Goal: Task Accomplishment & Management: Manage account settings

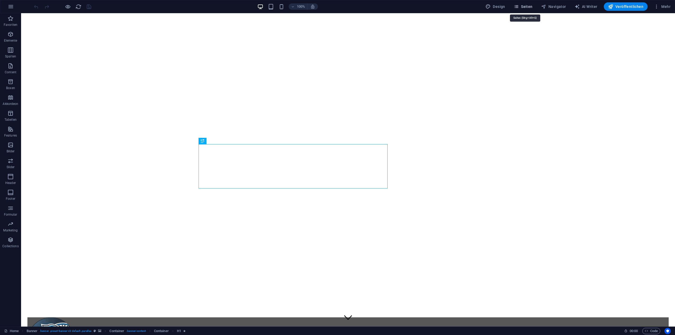
click at [524, 7] on span "Seiten" at bounding box center [523, 6] width 19 height 5
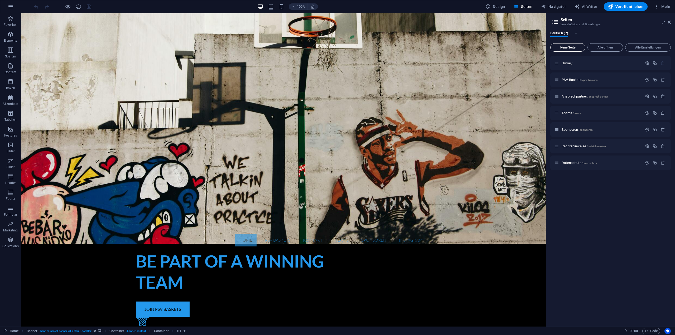
scroll to position [132, 0]
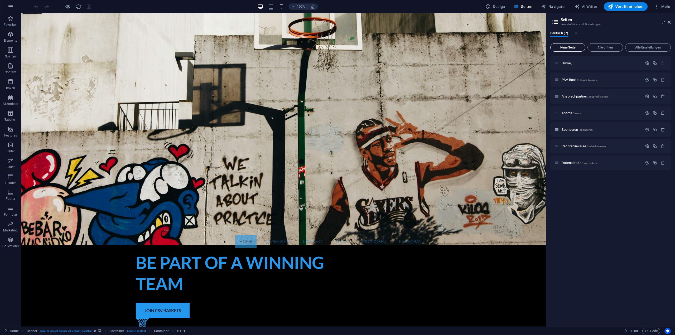
click at [578, 48] on span "Neue Seite" at bounding box center [568, 47] width 30 height 3
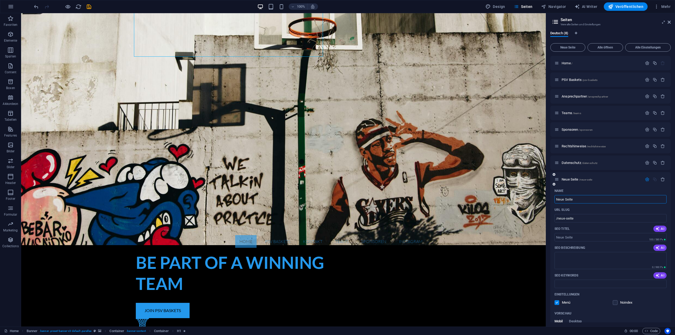
click at [592, 198] on input "Neue Seite" at bounding box center [611, 199] width 112 height 8
click at [605, 198] on input "Neue Seite" at bounding box center [611, 199] width 112 height 8
drag, startPoint x: 611, startPoint y: 200, endPoint x: 548, endPoint y: 201, distance: 63.3
click at [548, 201] on div "Deutsch (8) Neue Seite Alle öffnen Alle Einstellungen Home / PSV Baskets /psv-b…" at bounding box center [610, 177] width 129 height 300
type input "Neue Start Se"
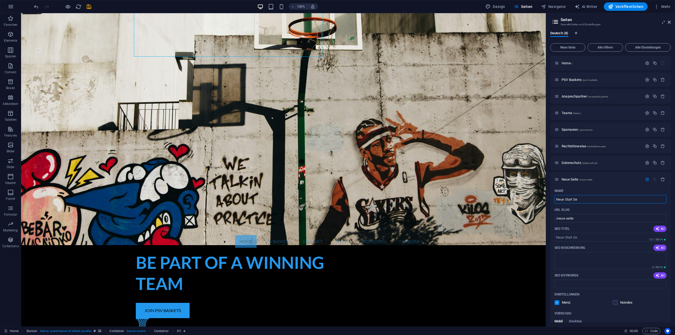
type input "/neue-start-se"
type input "Neue Start Seite"
type input "/neue-start-seite"
type input "Neue Start Seite"
click at [650, 302] on div "Noindex" at bounding box center [640, 302] width 54 height 5
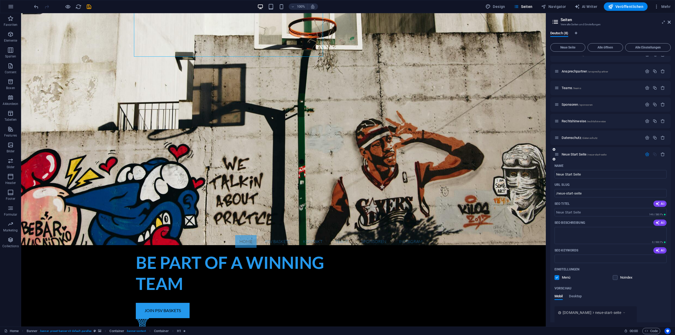
scroll to position [24, 0]
click at [662, 157] on icon "button" at bounding box center [662, 155] width 4 height 4
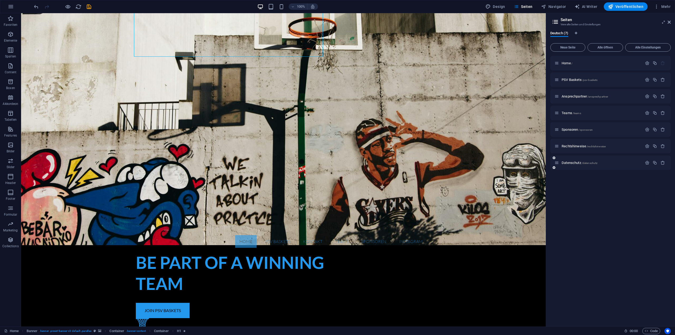
scroll to position [0, 0]
click at [656, 64] on icon "button" at bounding box center [655, 63] width 4 height 4
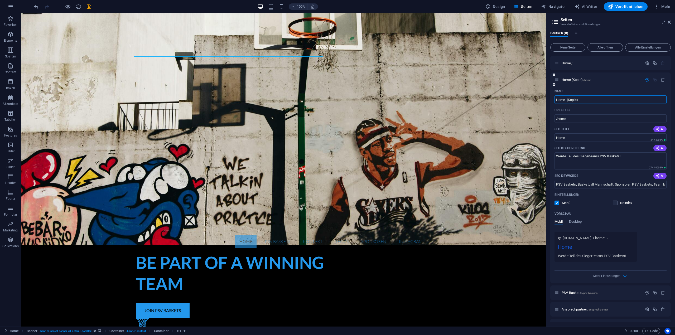
click at [598, 100] on input "Home (Kopie)" at bounding box center [611, 99] width 112 height 8
click at [572, 79] on span "Home (Kopie) /home" at bounding box center [577, 80] width 30 height 4
click at [571, 80] on span "Home (Kopie) /home" at bounding box center [577, 80] width 30 height 4
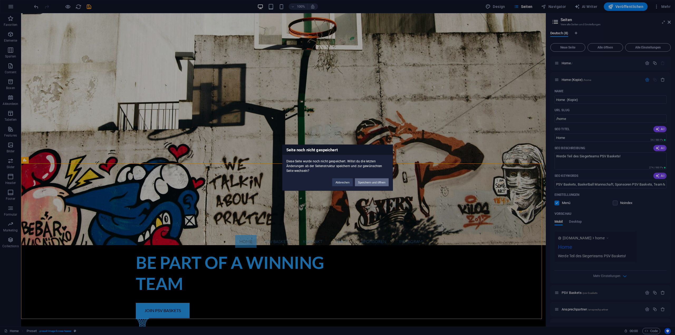
click at [374, 184] on button "Speichern und öffnen" at bounding box center [372, 182] width 34 height 8
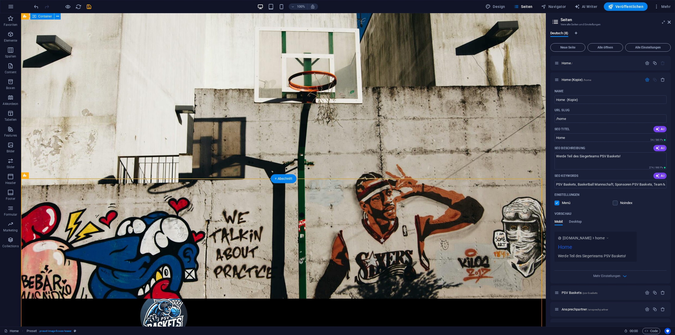
scroll to position [26, 0]
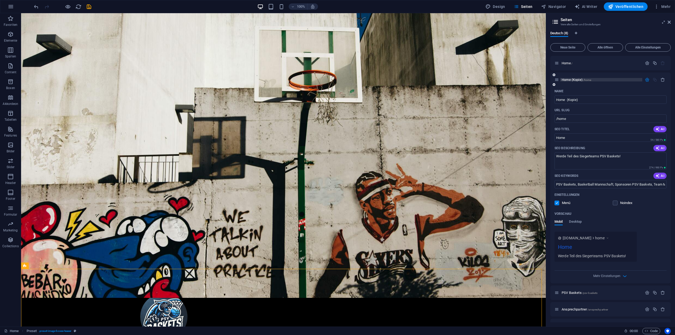
click at [575, 80] on span "Home (Kopie) /home" at bounding box center [577, 80] width 30 height 4
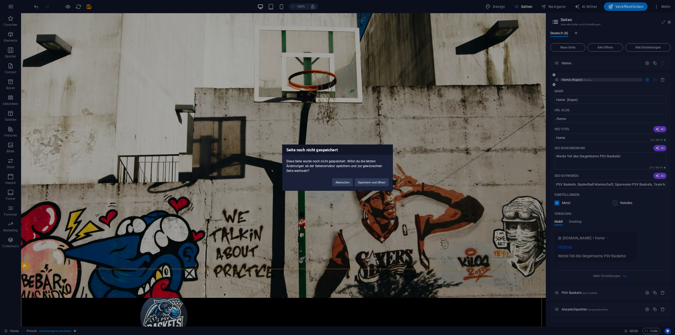
click at [575, 80] on div "Seite noch nicht gespeichert Diese Seite wurde noch nicht gespeichert. Willst d…" at bounding box center [337, 167] width 675 height 335
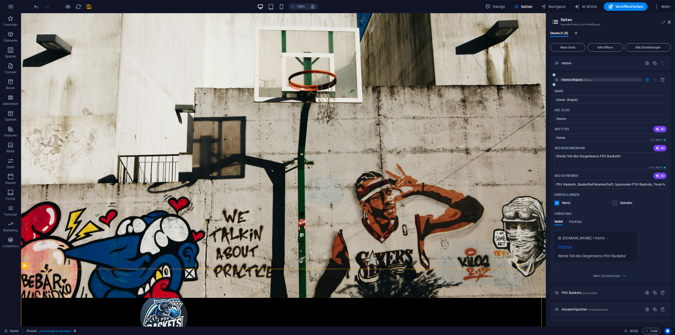
click at [575, 80] on span "Home (Kopie) /home" at bounding box center [577, 80] width 30 height 4
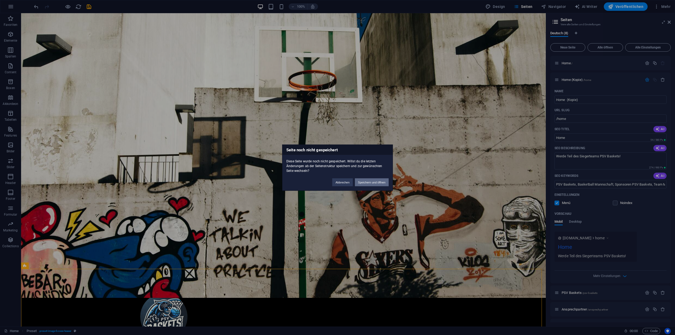
click at [370, 180] on button "Speichern und öffnen" at bounding box center [372, 182] width 34 height 8
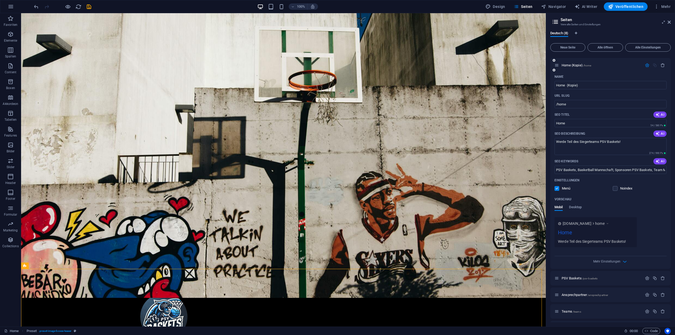
scroll to position [0, 0]
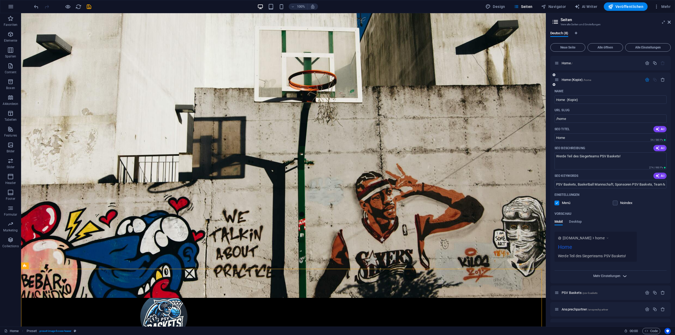
click at [615, 276] on span "Mehr Einstellungen" at bounding box center [606, 276] width 27 height 4
click at [615, 276] on div "Metatags" at bounding box center [611, 272] width 112 height 8
click at [615, 277] on textarea "Metatags ​" at bounding box center [611, 285] width 112 height 17
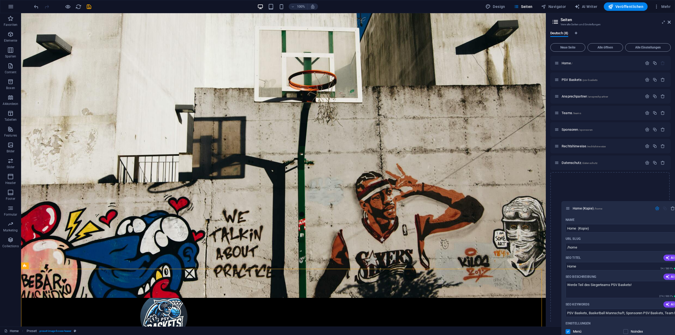
drag, startPoint x: 557, startPoint y: 81, endPoint x: 565, endPoint y: 204, distance: 123.9
click at [565, 204] on div "Home / Home (Kopie) /home Name Home (Kopie) ​ URL SLUG /home ​ SEO Titel AI Hom…" at bounding box center [610, 257] width 120 height 403
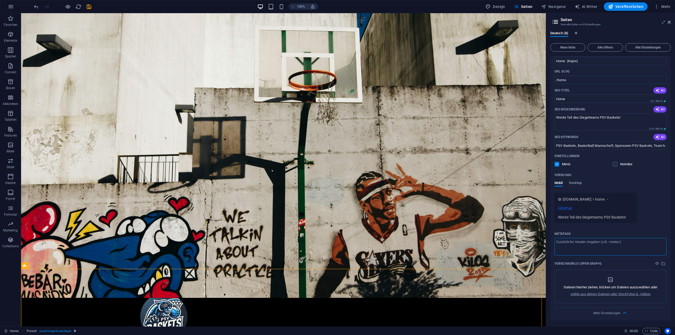
scroll to position [139, 0]
click at [616, 312] on span "Mehr Einstellungen" at bounding box center [606, 313] width 27 height 4
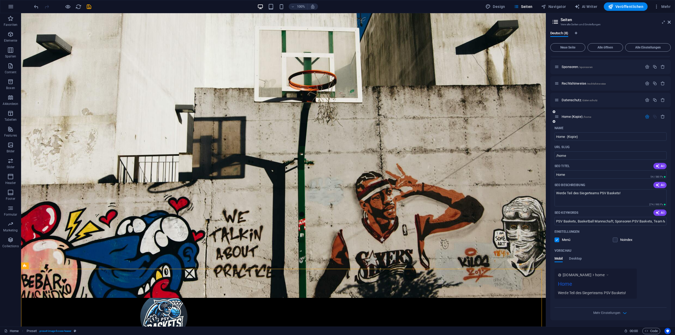
scroll to position [63, 0]
click at [93, 8] on div "100% Design Seiten Navigator AI Writer Veröffentlichen Mehr" at bounding box center [353, 6] width 640 height 8
click at [91, 7] on icon "save" at bounding box center [89, 7] width 6 height 6
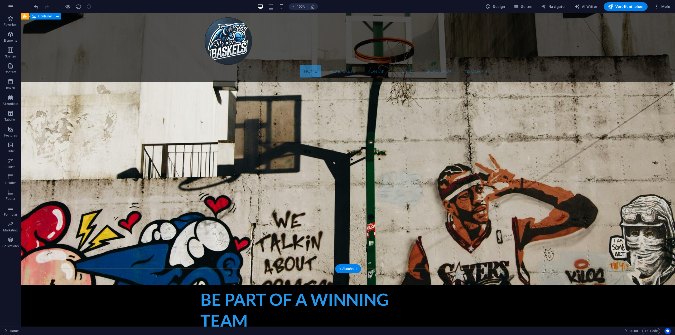
scroll to position [0, 0]
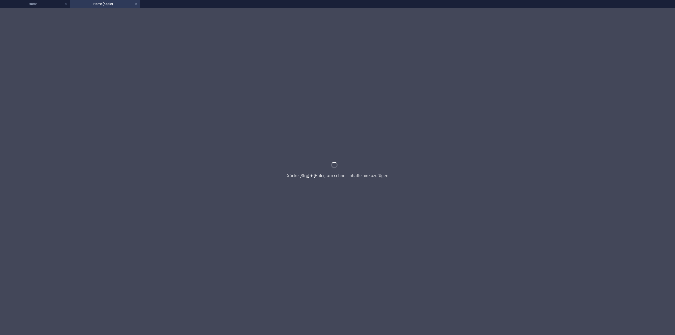
click at [332, 179] on div at bounding box center [337, 171] width 675 height 327
click at [33, 3] on h4 "Home" at bounding box center [35, 4] width 70 height 6
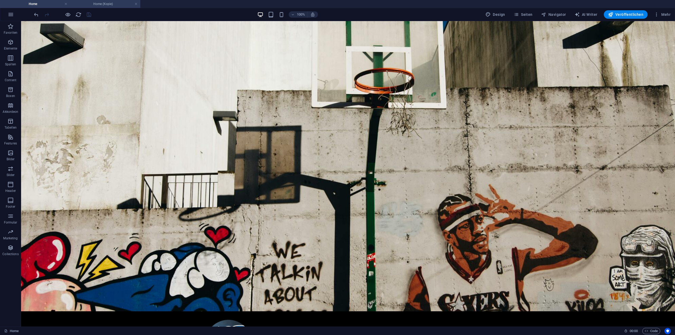
click at [102, 6] on h4 "Home (Kopie)" at bounding box center [105, 4] width 70 height 6
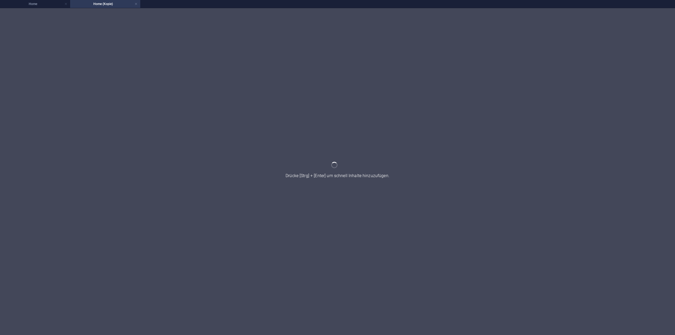
click at [156, 37] on div at bounding box center [337, 171] width 675 height 327
click at [136, 4] on link at bounding box center [135, 4] width 3 height 5
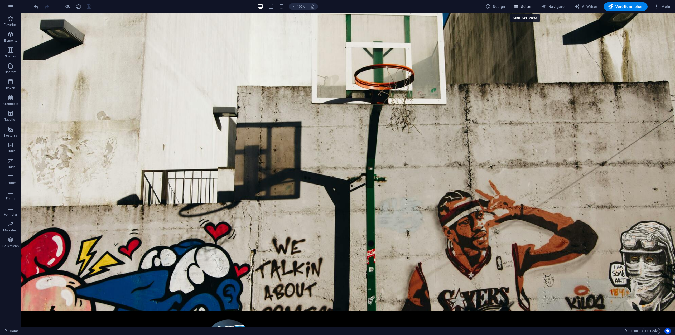
click at [519, 9] on icon "button" at bounding box center [516, 6] width 5 height 5
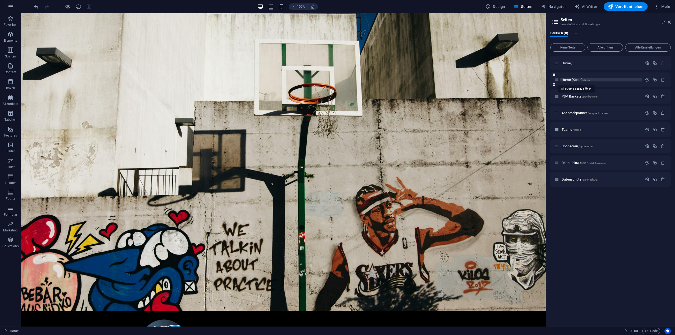
click at [576, 80] on span "Home (Kopie) /home" at bounding box center [577, 80] width 30 height 4
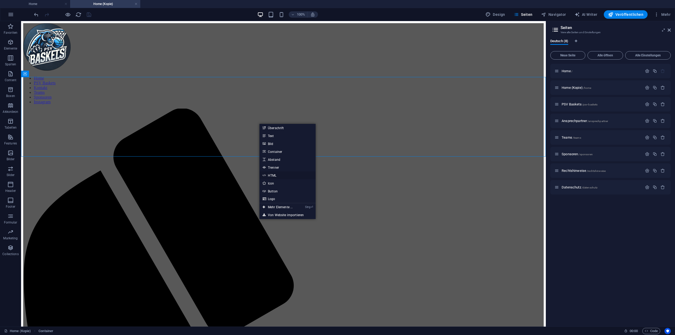
drag, startPoint x: 281, startPoint y: 174, endPoint x: 167, endPoint y: 153, distance: 116.1
click at [281, 174] on link "HTML" at bounding box center [287, 175] width 56 height 8
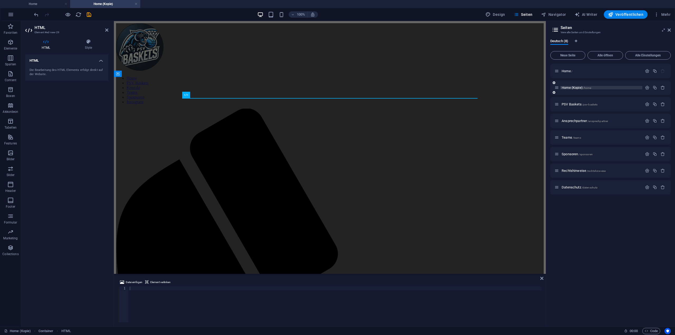
click at [576, 86] on span "Home (Kopie) /home" at bounding box center [577, 88] width 30 height 4
click at [142, 74] on icon at bounding box center [141, 74] width 3 height 6
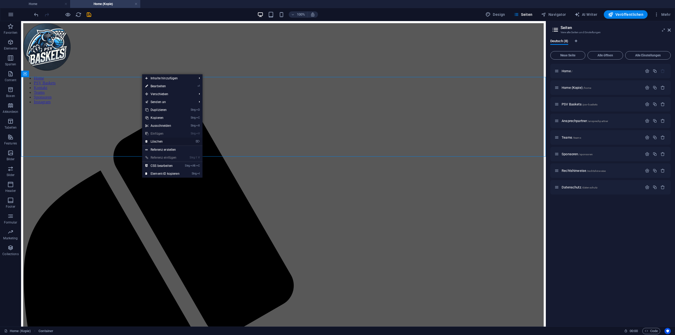
click at [163, 139] on link "⌦ Löschen" at bounding box center [162, 142] width 41 height 8
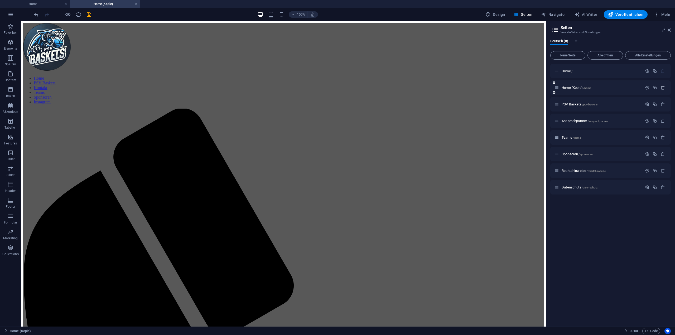
click at [662, 88] on icon "button" at bounding box center [662, 87] width 4 height 4
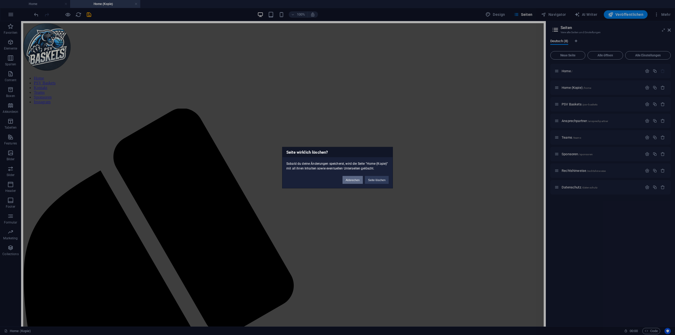
click at [347, 179] on button "Abbrechen" at bounding box center [353, 180] width 20 height 8
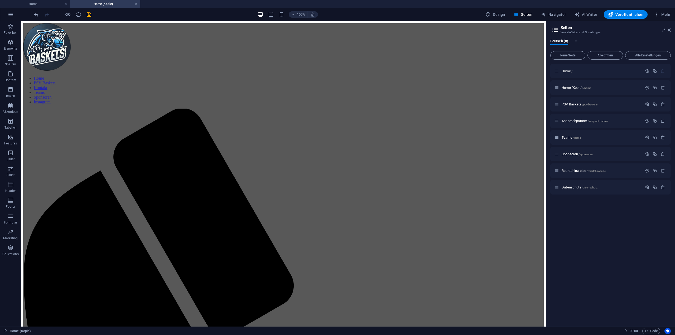
drag, startPoint x: 243, startPoint y: 134, endPoint x: 261, endPoint y: 100, distance: 38.5
click at [46, 1] on h4 "Home" at bounding box center [35, 4] width 70 height 6
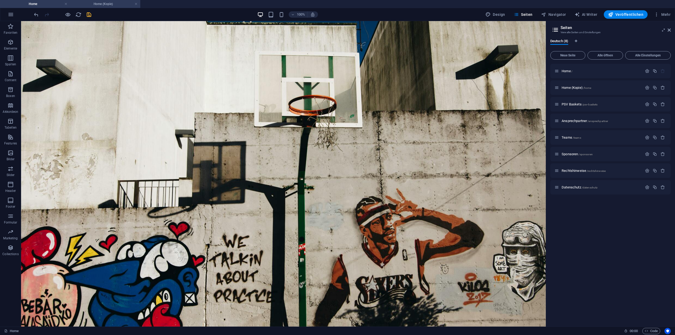
click at [88, 1] on li "Home (Kopie)" at bounding box center [105, 4] width 70 height 8
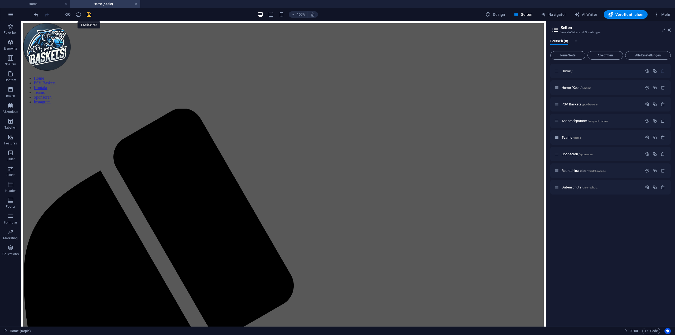
click at [90, 15] on icon "save" at bounding box center [89, 15] width 6 height 6
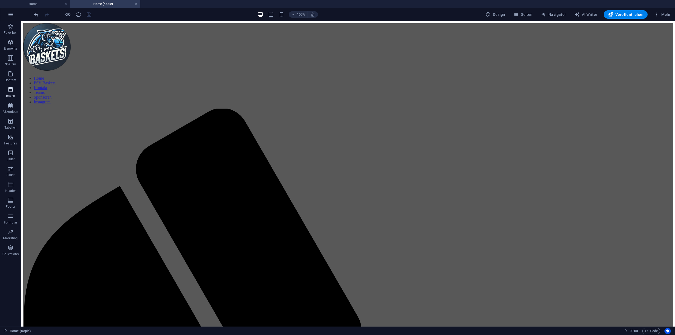
click at [12, 90] on icon "button" at bounding box center [10, 89] width 6 height 6
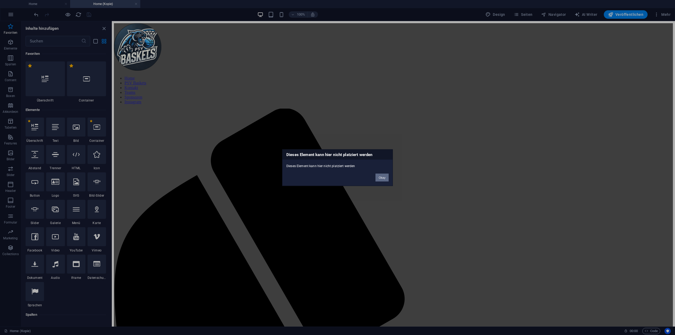
drag, startPoint x: 378, startPoint y: 180, endPoint x: 40, endPoint y: 97, distance: 348.7
click at [378, 180] on button "Okay" at bounding box center [381, 177] width 13 height 8
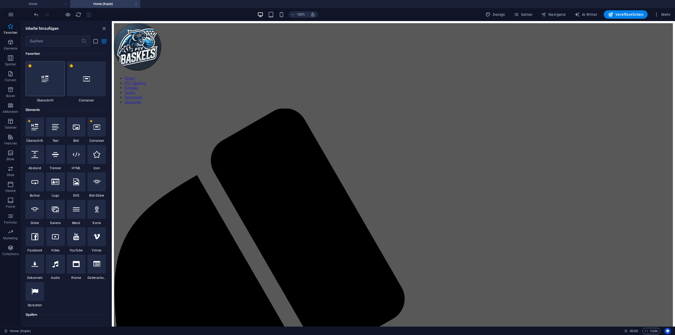
click at [42, 72] on div at bounding box center [45, 78] width 39 height 35
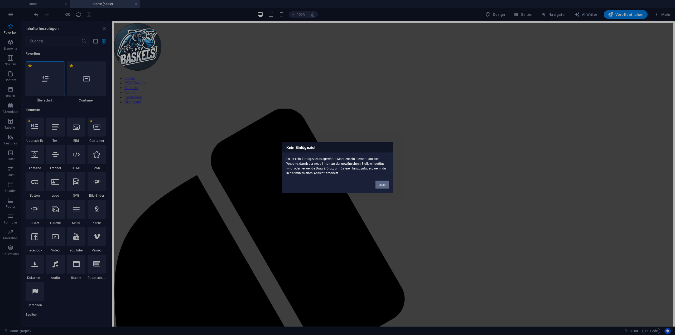
click at [382, 186] on button "Okay" at bounding box center [381, 185] width 13 height 8
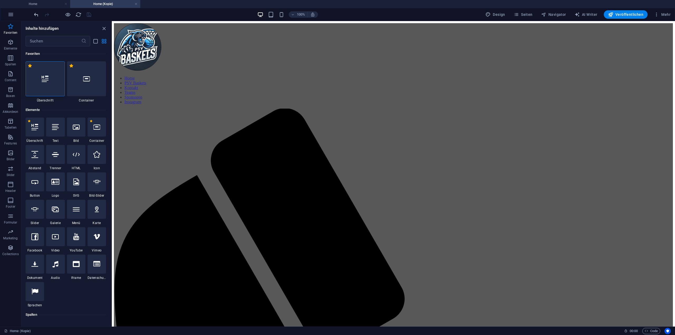
click at [39, 15] on icon "undo" at bounding box center [36, 15] width 6 height 6
click at [33, 15] on icon "undo" at bounding box center [36, 15] width 6 height 6
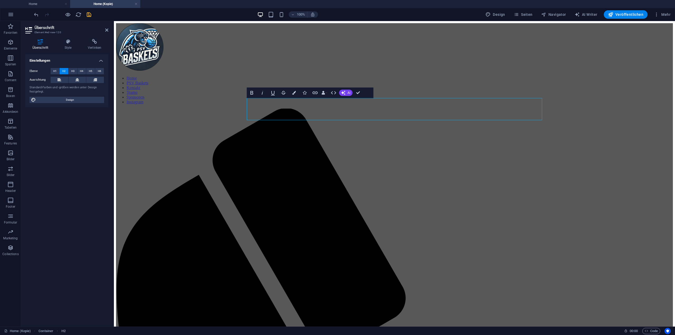
click at [74, 247] on div "Einstellungen Ebene H1 H2 H3 H4 H5 H6 Ausrichtung Standard-Farben und -größen w…" at bounding box center [66, 188] width 83 height 268
click at [108, 29] on icon at bounding box center [106, 30] width 3 height 4
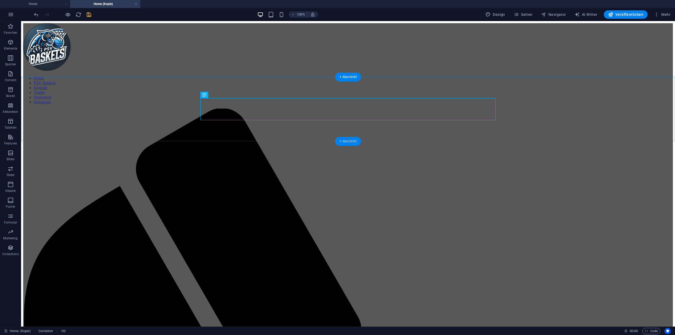
click at [352, 143] on div "+ Abschnitt" at bounding box center [348, 141] width 26 height 9
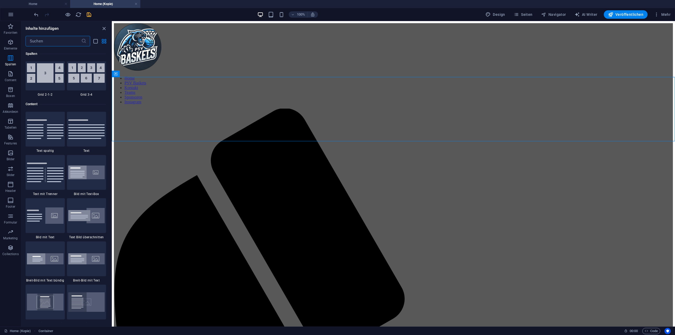
scroll to position [870, 0]
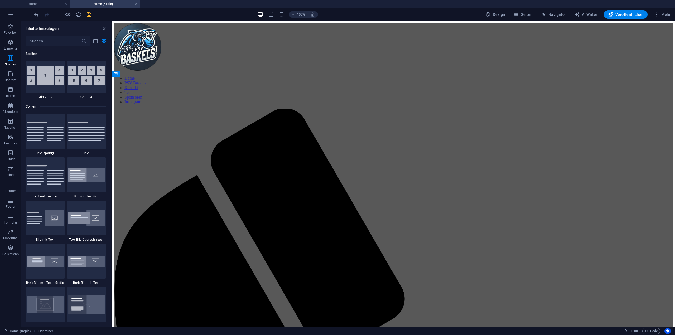
click at [52, 43] on input "text" at bounding box center [54, 41] width 56 height 11
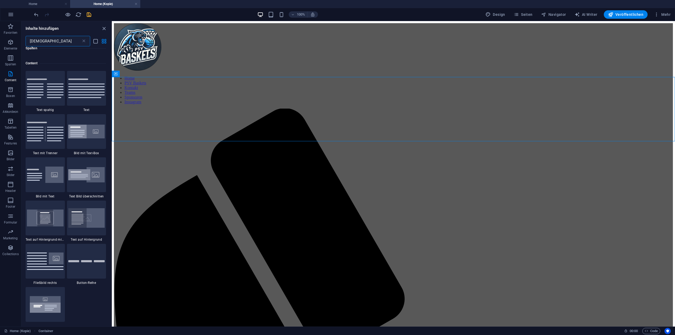
scroll to position [0, 0]
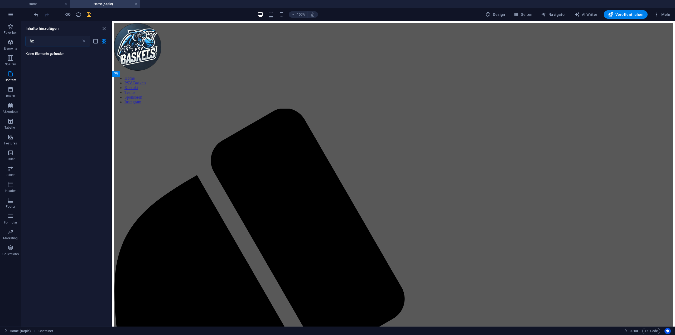
type input "h"
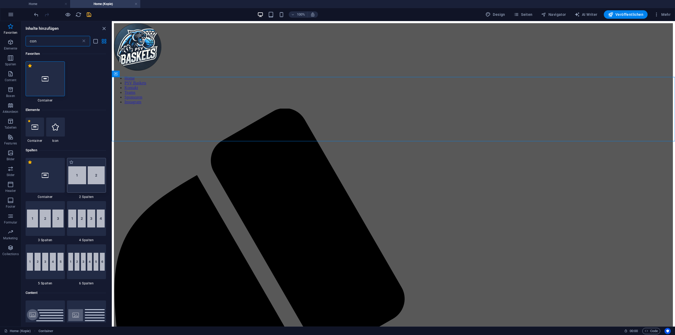
type input "con"
click at [91, 184] on img at bounding box center [86, 175] width 37 height 18
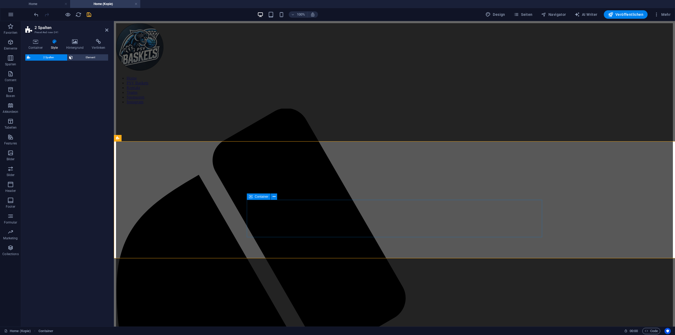
select select "rem"
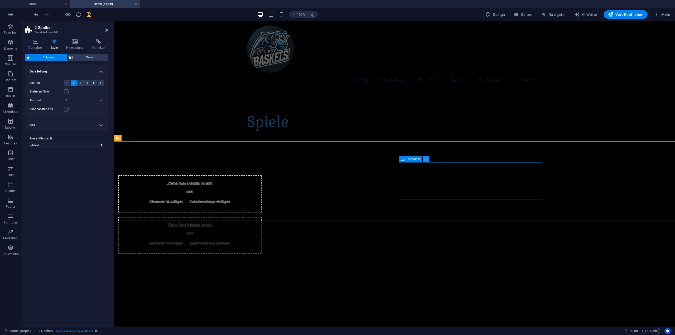
click at [427, 161] on icon at bounding box center [426, 160] width 3 height 6
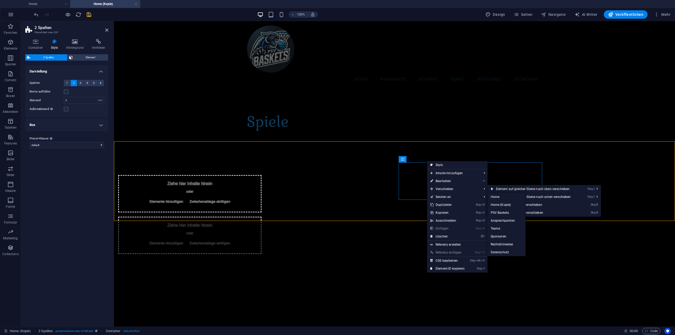
click at [262, 217] on div "Ziehe hier Inhalte hinein oder Elemente hinzufügen Zwischenablage einfügen" at bounding box center [189, 235] width 143 height 37
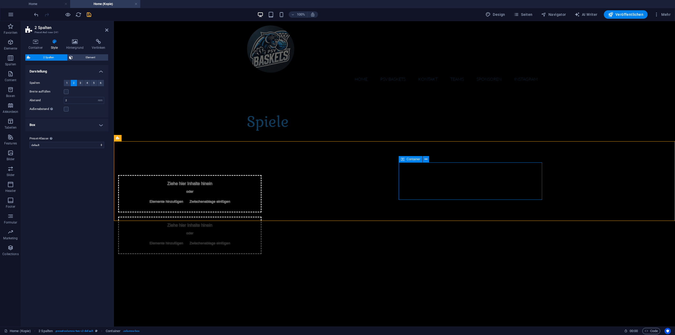
click at [185, 240] on span "Elemente hinzufügen" at bounding box center [166, 243] width 38 height 7
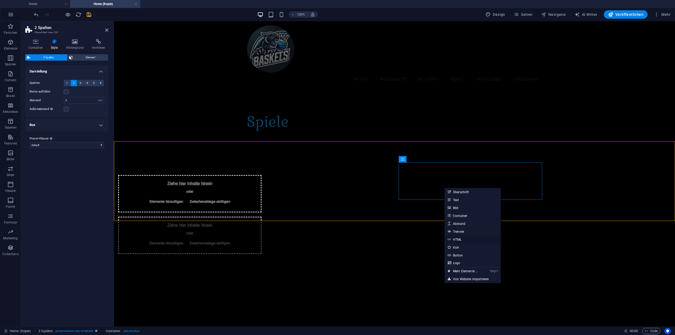
click at [465, 239] on link "HTML" at bounding box center [473, 239] width 56 height 8
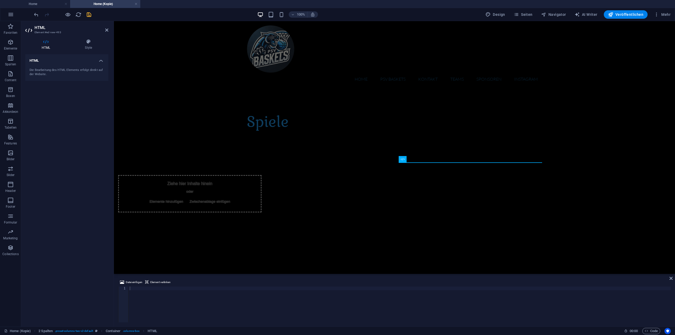
click at [142, 290] on div at bounding box center [400, 308] width 542 height 43
paste textarea "</body>"
click at [129, 287] on div "< body > ... < div id = "widget_1759769470858" > </ div > < script > widget . v…" at bounding box center [460, 308] width 663 height 43
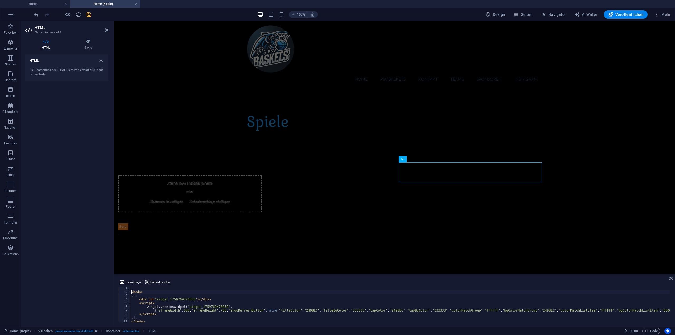
type textarea "<body>"
paste textarea "</head>"
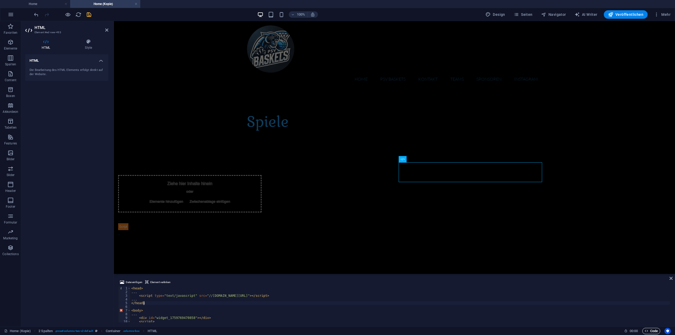
type textarea "</head>"
click at [655, 332] on span "Code" at bounding box center [651, 331] width 13 height 6
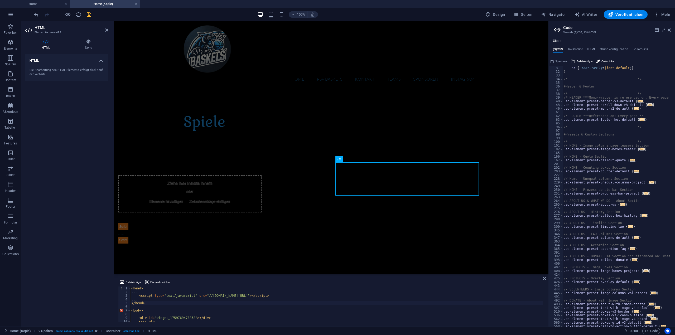
scroll to position [131, 0]
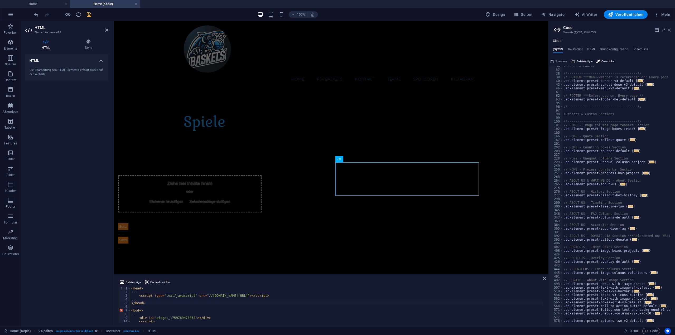
click at [670, 30] on icon at bounding box center [669, 30] width 3 height 4
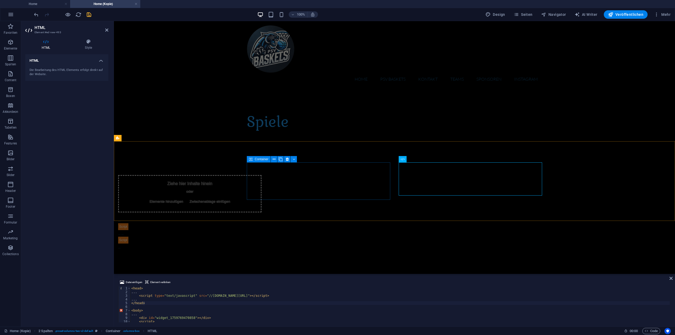
click at [262, 181] on div "Ziehe hier Inhalte hinein oder Elemente hinzufügen Zwischenablage einfügen" at bounding box center [189, 193] width 143 height 37
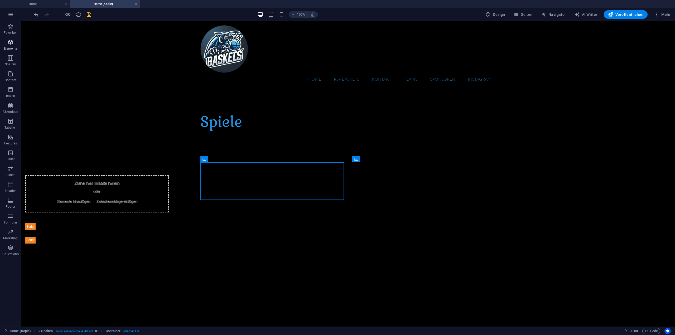
click at [10, 41] on icon "button" at bounding box center [10, 42] width 6 height 6
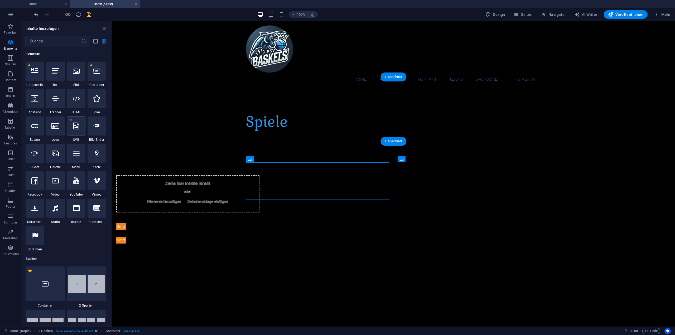
scroll to position [56, 0]
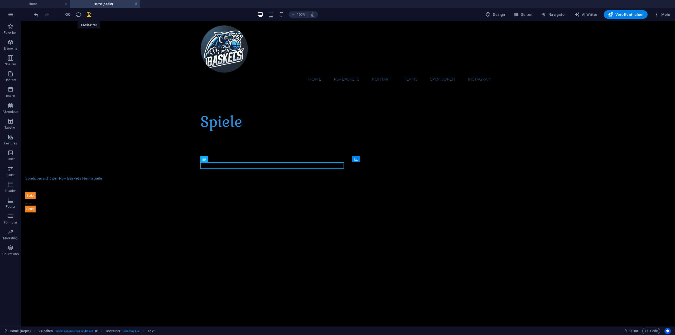
click at [88, 16] on icon "save" at bounding box center [89, 15] width 6 height 6
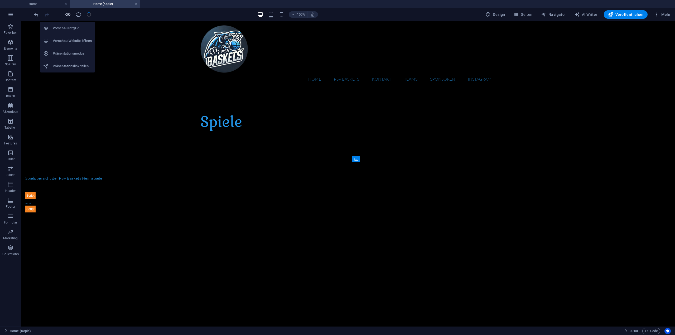
click at [68, 15] on icon "button" at bounding box center [68, 15] width 6 height 6
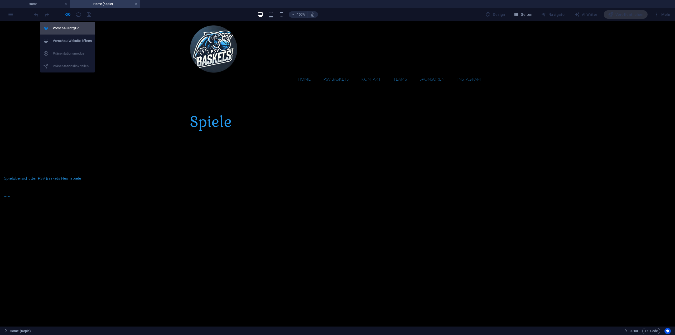
click at [70, 27] on h6 "Vorschau Strg+P" at bounding box center [72, 28] width 39 height 6
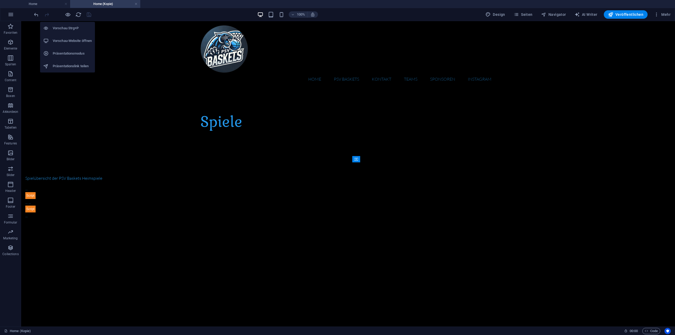
click at [70, 27] on h6 "Vorschau Strg+P" at bounding box center [72, 28] width 39 height 6
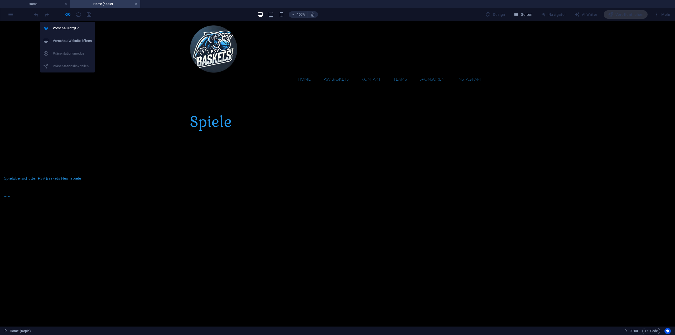
click at [70, 43] on h6 "Vorschau-Website öffnen" at bounding box center [72, 41] width 39 height 6
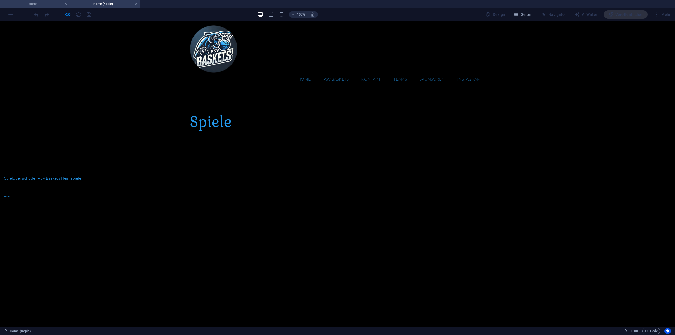
click at [46, 3] on h4 "Home" at bounding box center [35, 4] width 70 height 6
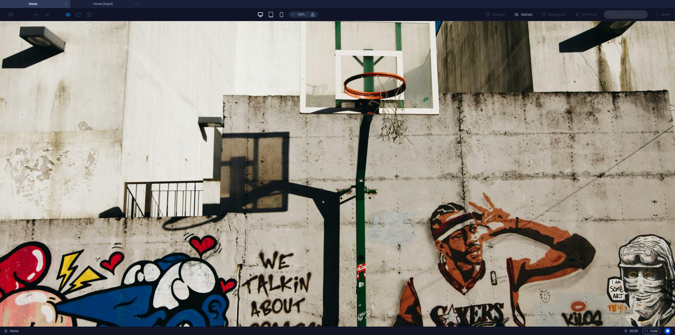
drag, startPoint x: 53, startPoint y: 5, endPoint x: 41, endPoint y: 10, distance: 13.4
click at [41, 10] on div "100% Design Seiten Navigator AI Writer Veröffentlichen Mehr" at bounding box center [337, 14] width 674 height 13
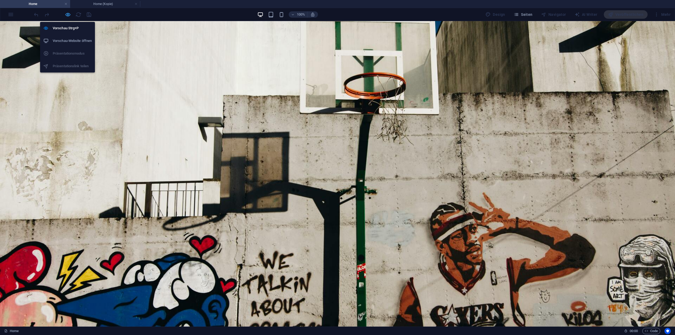
click at [69, 14] on icon "button" at bounding box center [68, 15] width 6 height 6
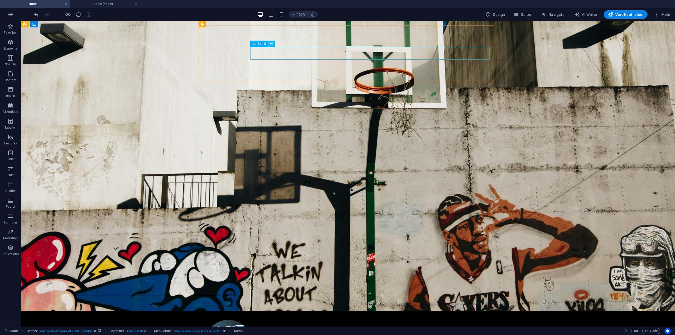
click at [271, 43] on icon at bounding box center [271, 44] width 3 height 6
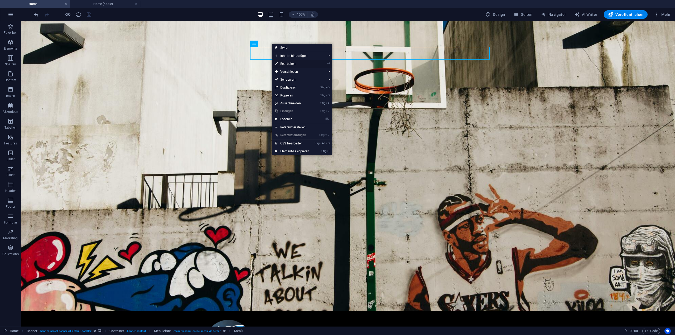
click at [291, 65] on link "⏎ Bearbeiten" at bounding box center [292, 64] width 41 height 8
select select
select select "2"
select select
select select "3"
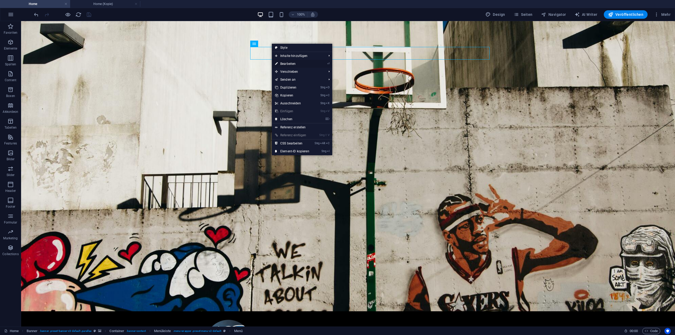
select select
select select "4"
select select
select select "5"
select select
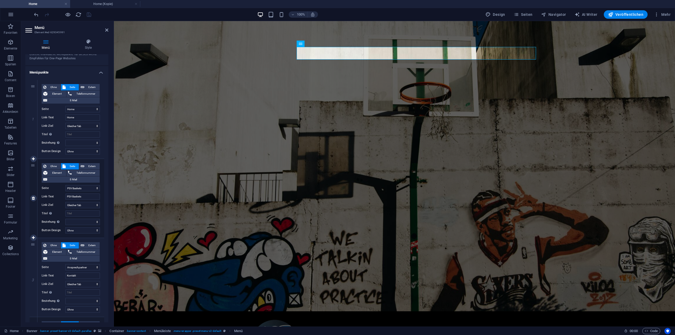
scroll to position [26, 0]
click at [35, 237] on icon at bounding box center [33, 236] width 3 height 4
select select
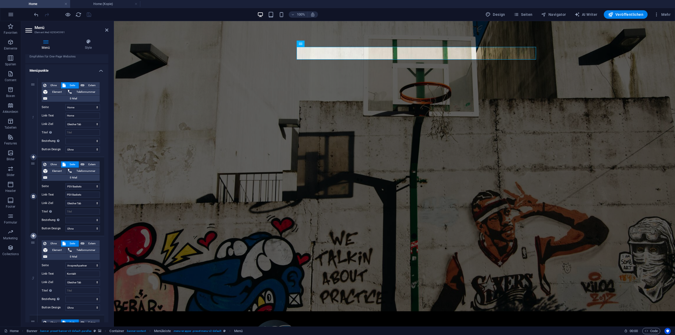
select select
select select "3"
type input "Kontakt"
select select
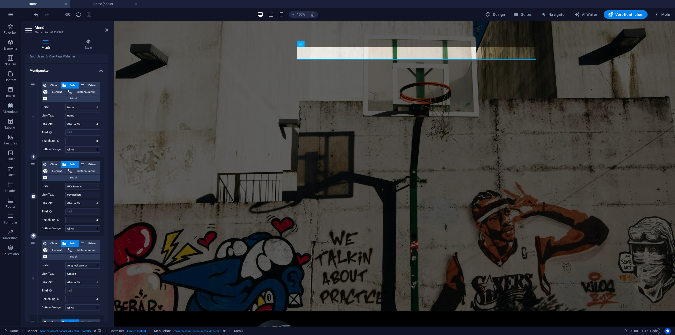
select select "4"
type input "Teams"
select select
select select "5"
type input "Sponsoren"
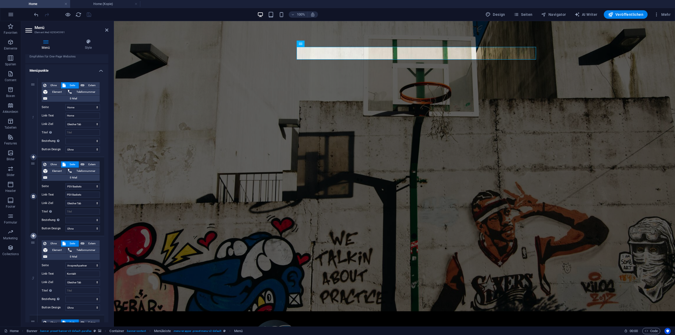
select select
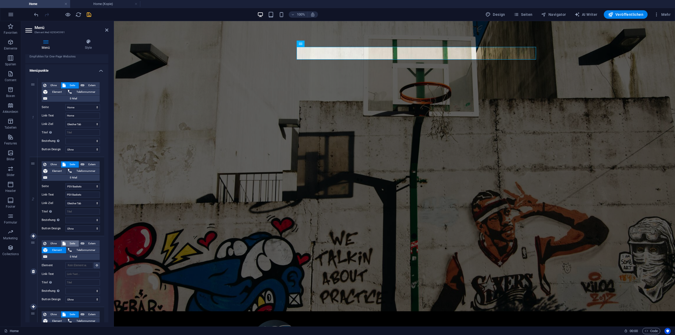
click at [75, 243] on span "Seite" at bounding box center [72, 243] width 10 height 6
select select
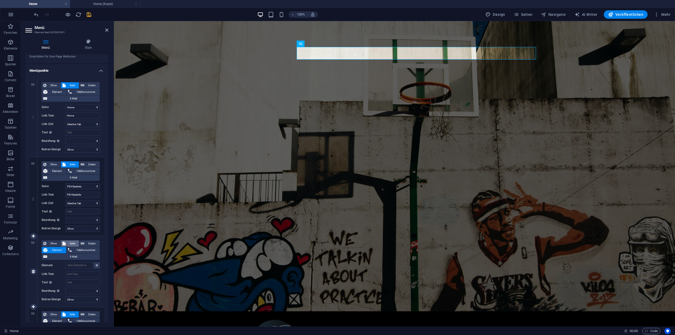
select select
click at [98, 265] on select "Home Home (Kopie) PSV Baskets Ansprechpartner Teams Sponsoren Rechtshinweise Da…" at bounding box center [82, 265] width 35 height 6
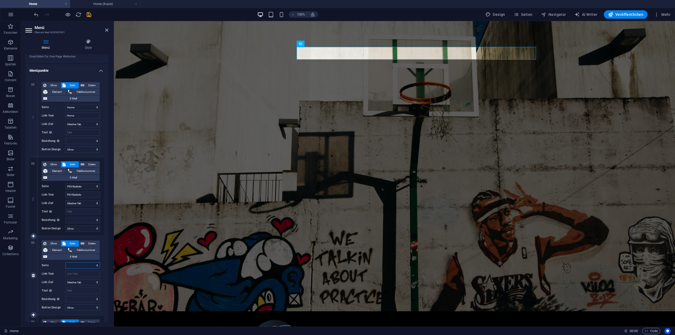
select select "1"
click at [65, 262] on select "Home Home (Kopie) PSV Baskets Ansprechpartner Teams Sponsoren Rechtshinweise Da…" at bounding box center [82, 265] width 35 height 6
select select
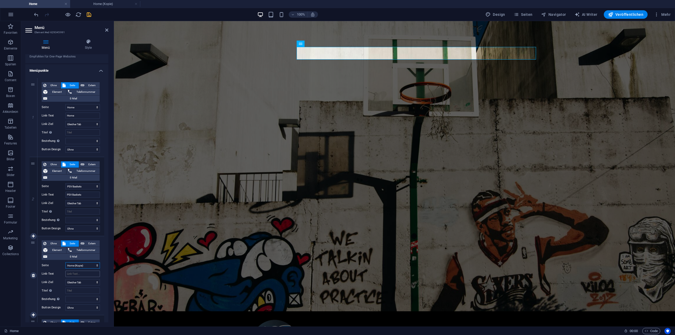
select select
click at [96, 267] on select "Home Home (Kopie) PSV Baskets Ansprechpartner Teams Sponsoren Rechtshinweise Da…" at bounding box center [82, 265] width 35 height 6
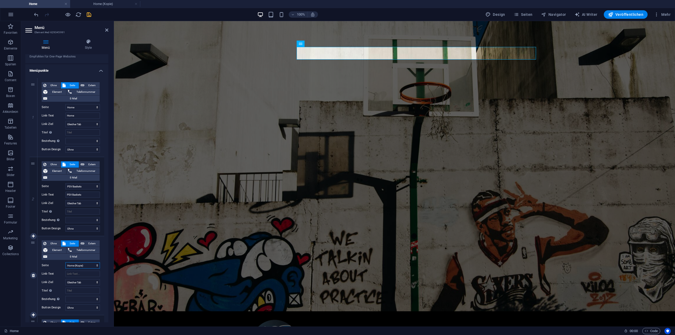
click at [96, 267] on select "Home Home (Kopie) PSV Baskets Ansprechpartner Teams Sponsoren Rechtshinweise Da…" at bounding box center [82, 265] width 35 height 6
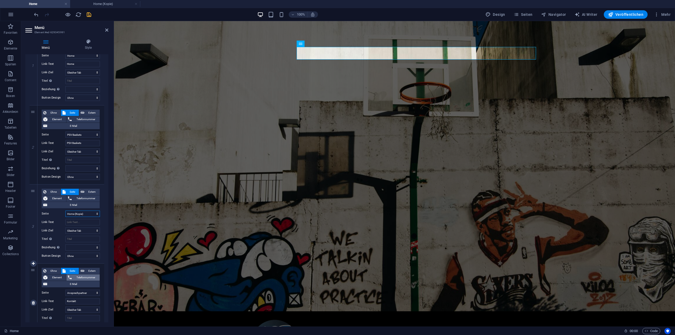
scroll to position [79, 0]
click at [94, 253] on select "Ohne Standard Primär Sekundär" at bounding box center [82, 255] width 35 height 6
select select "default"
click at [65, 252] on select "Ohne Standard Primär Sekundär" at bounding box center [82, 255] width 35 height 6
select select
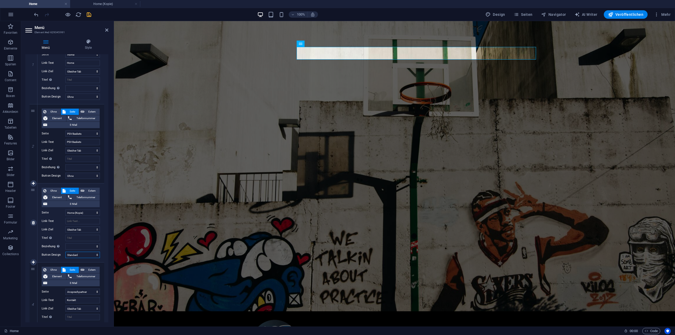
select select
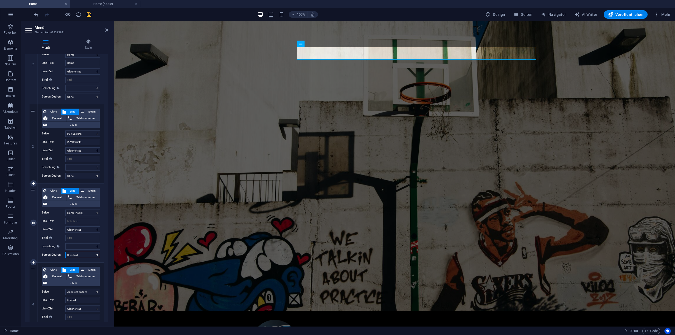
select select
click at [98, 252] on select "Ohne Standard Primär Sekundär" at bounding box center [82, 255] width 35 height 6
select select "primary"
click at [65, 252] on select "Ohne Standard Primär Sekundär" at bounding box center [82, 255] width 35 height 6
select select
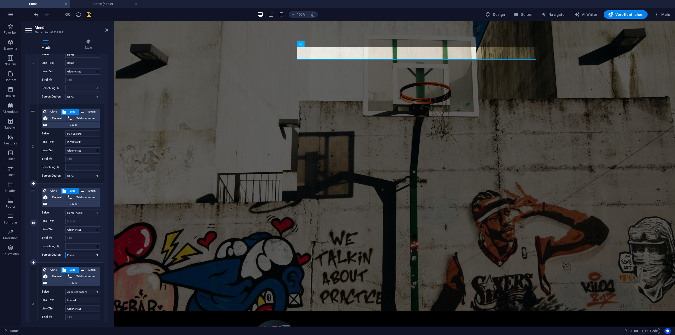
select select
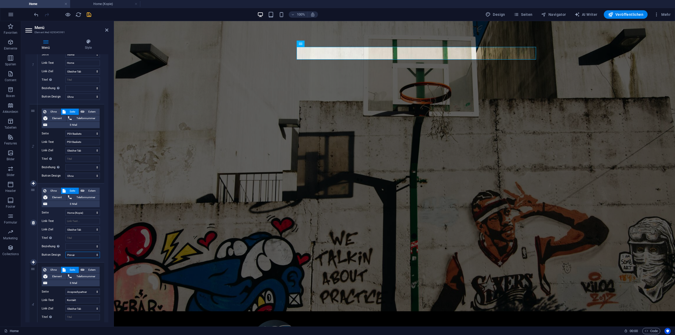
select select
click at [93, 256] on select "Ohne Standard Primär Sekundär" at bounding box center [82, 255] width 35 height 6
select select
click at [65, 252] on select "Ohne Standard Primär Sekundär" at bounding box center [82, 255] width 35 height 6
select select
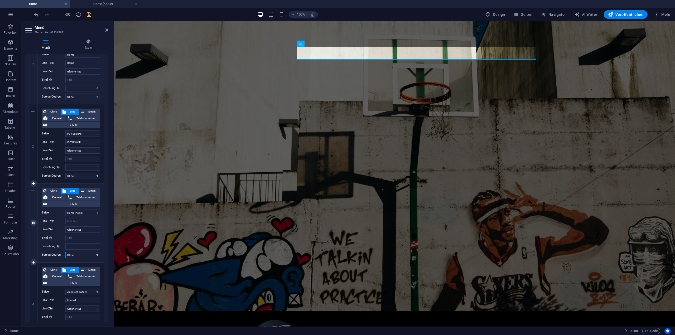
select select
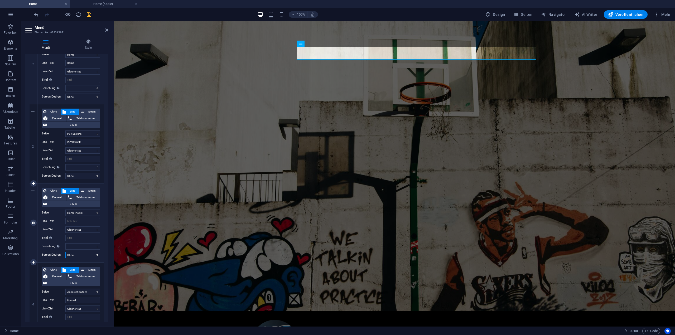
select select
click at [85, 224] on div "Ohne Seite Extern Element Telefonnummer E-Mail Seite Home Home (Kopie) PSV Bask…" at bounding box center [71, 219] width 58 height 62
click at [89, 221] on input "Link-Text" at bounding box center [82, 221] width 35 height 6
type input "Spiele"
select select
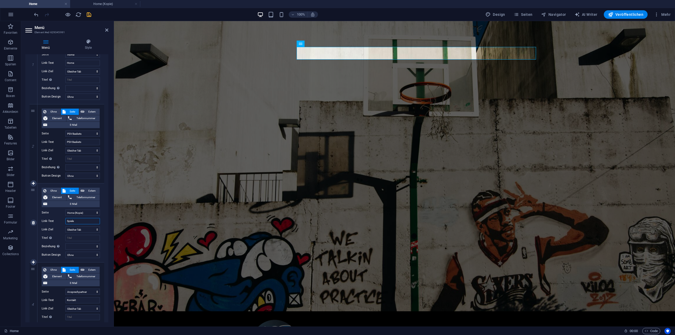
select select
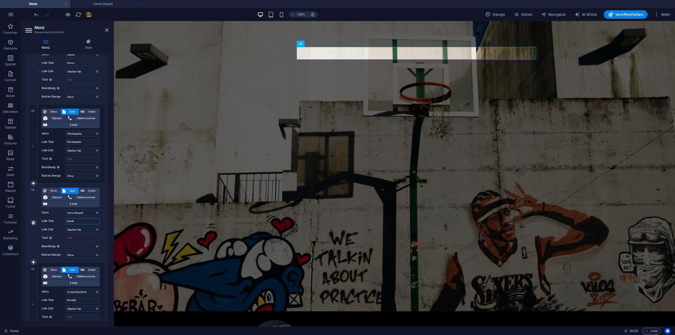
select select
type input "Spiele"
click at [89, 16] on icon "save" at bounding box center [89, 15] width 6 height 6
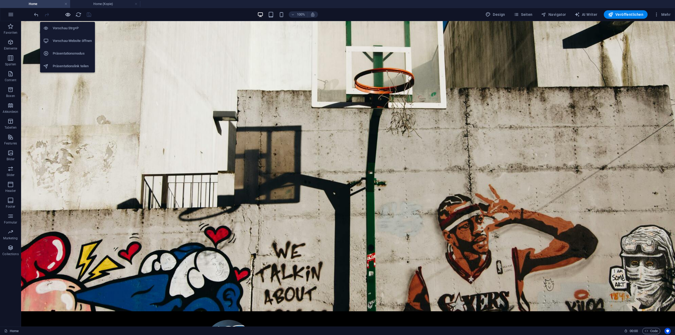
click at [68, 15] on icon "button" at bounding box center [68, 15] width 6 height 6
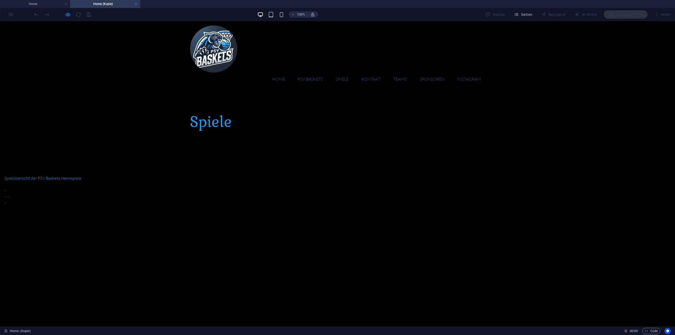
click at [340, 174] on div "Spielübersicht der PSV Baskets Heimspiele ... ... ... ..." at bounding box center [337, 190] width 675 height 72
click at [148, 186] on div "... ... ... ..." at bounding box center [75, 195] width 143 height 19
click at [148, 175] on p "Spielübersicht der PSV Baskets Heimspiele" at bounding box center [75, 178] width 143 height 6
click at [255, 127] on div "Spiele" at bounding box center [337, 122] width 675 height 64
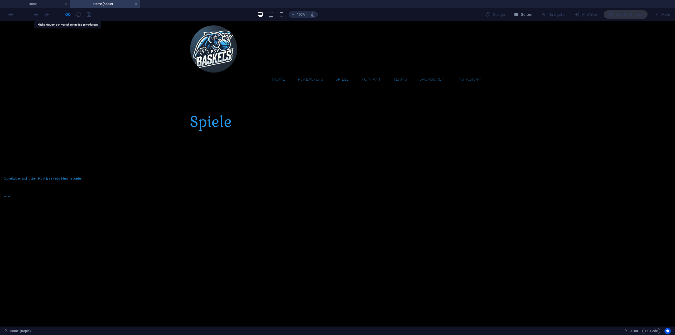
drag, startPoint x: 344, startPoint y: 51, endPoint x: 355, endPoint y: 50, distance: 10.6
click at [344, 73] on link "Spiele" at bounding box center [341, 79] width 21 height 13
click at [364, 73] on link "Kontakt" at bounding box center [371, 79] width 28 height 13
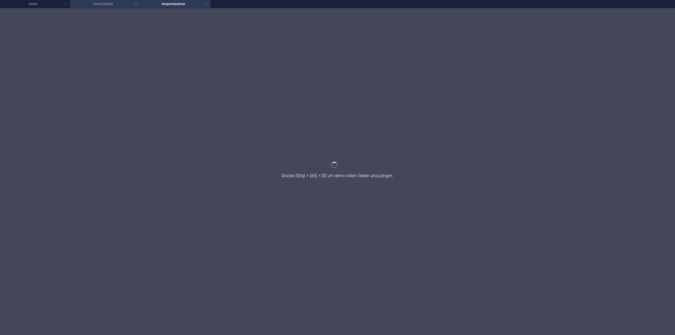
click at [110, 2] on h4 "Home (Kopie)" at bounding box center [105, 4] width 70 height 6
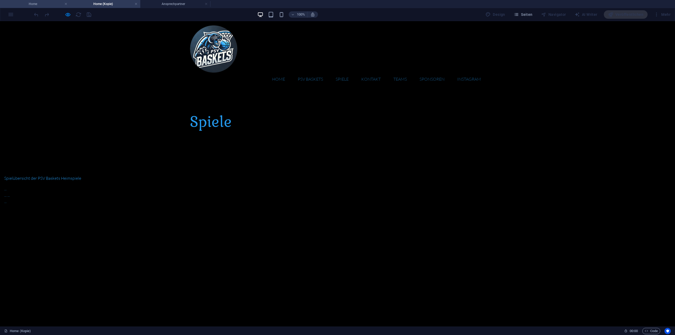
click at [43, 5] on h4 "Home" at bounding box center [35, 4] width 70 height 6
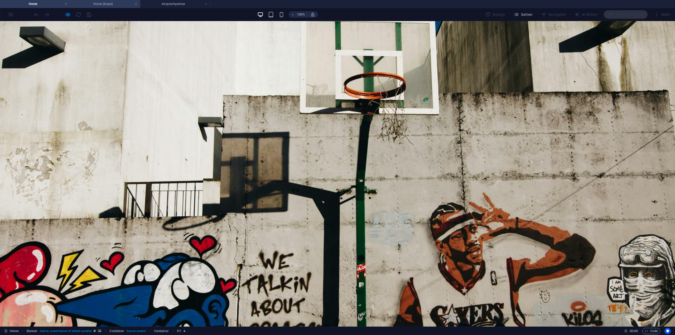
scroll to position [0, 0]
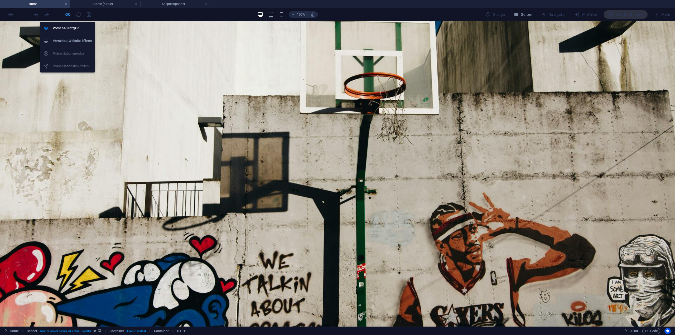
click at [69, 13] on icon "button" at bounding box center [68, 15] width 6 height 6
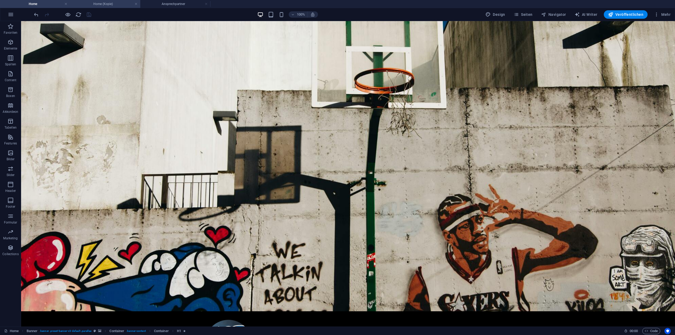
click at [111, 3] on h4 "Home (Kopie)" at bounding box center [105, 4] width 70 height 6
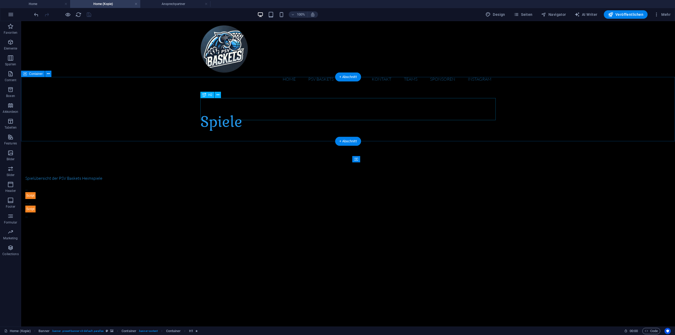
click at [231, 111] on div "Spiele" at bounding box center [347, 122] width 295 height 22
click at [219, 93] on icon at bounding box center [217, 95] width 3 height 6
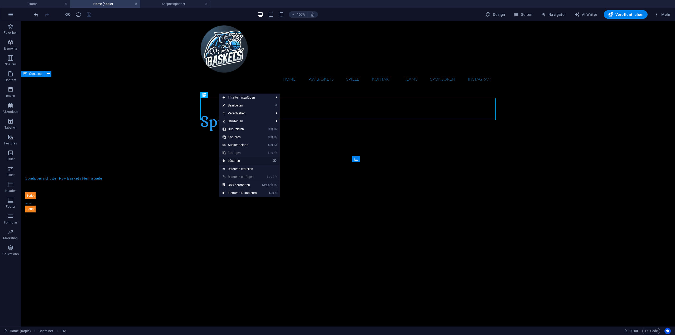
click at [241, 161] on link "⌦ Löschen" at bounding box center [239, 161] width 41 height 8
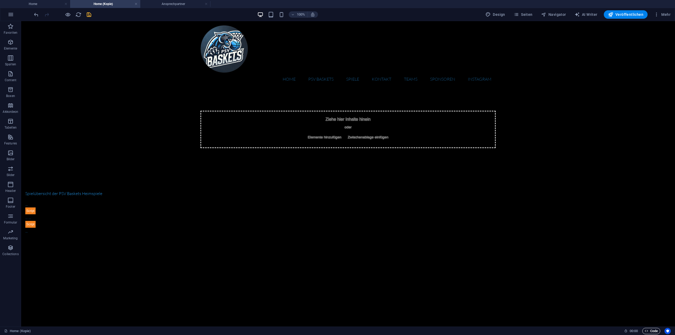
click at [650, 332] on span "Code" at bounding box center [651, 331] width 13 height 6
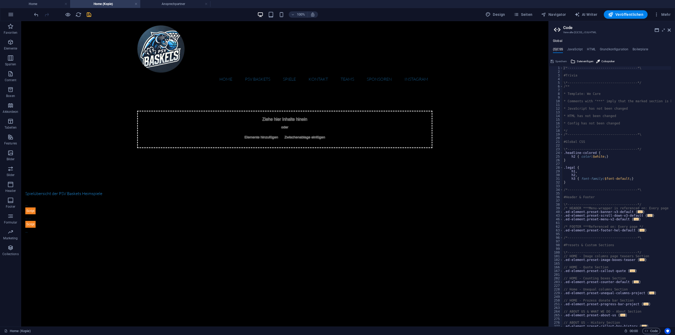
click at [593, 47] on div "Global (S)CSS JavaScript HTML Grundkonfiguration Boilerplate /*----------------…" at bounding box center [612, 183] width 126 height 288
click at [593, 48] on h4 "HTML" at bounding box center [591, 50] width 9 height 6
type textarea "{{content}}"
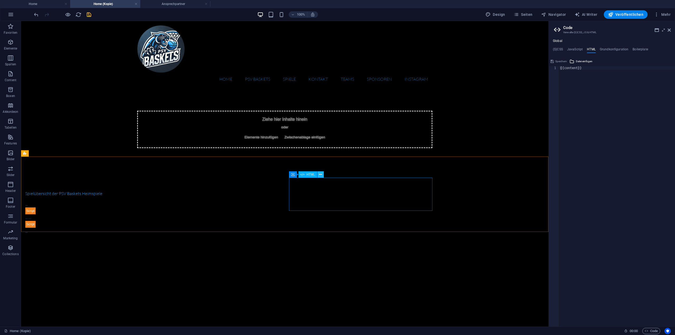
click at [320, 173] on icon at bounding box center [320, 175] width 3 height 6
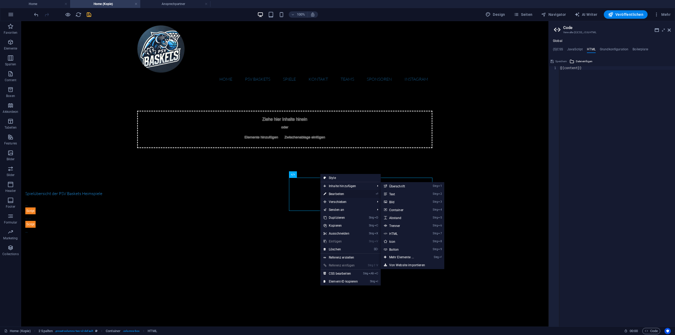
click at [334, 192] on link "⏎ Bearbeiten" at bounding box center [340, 194] width 41 height 8
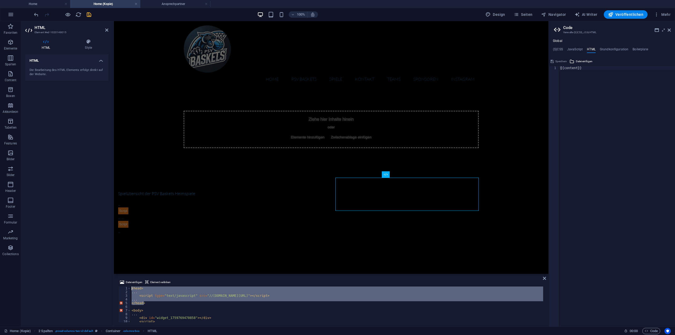
drag, startPoint x: 148, startPoint y: 303, endPoint x: 127, endPoint y: 287, distance: 26.4
click at [127, 287] on div "</head> 1 2 3 4 5 6 7 8 9 10 11 12 < head > ... < script type = "text/javascrip…" at bounding box center [331, 305] width 426 height 36
type textarea "<head> ..."
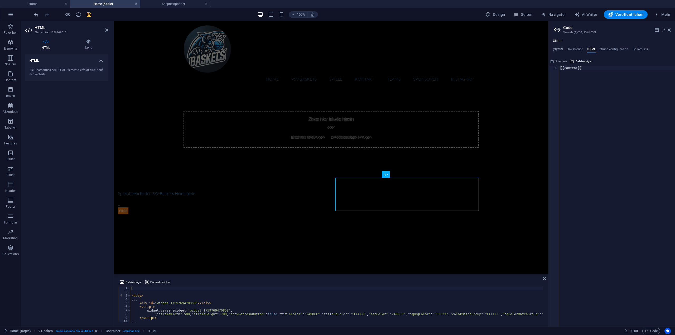
click at [590, 77] on div "{{content}}" at bounding box center [617, 200] width 116 height 268
drag, startPoint x: 695, startPoint y: 91, endPoint x: 545, endPoint y: 69, distance: 151.7
drag, startPoint x: 570, startPoint y: 73, endPoint x: 567, endPoint y: 69, distance: 4.5
click at [570, 73] on div "{{content}}" at bounding box center [617, 196] width 116 height 261
click at [567, 69] on div "{{content}}" at bounding box center [617, 200] width 116 height 268
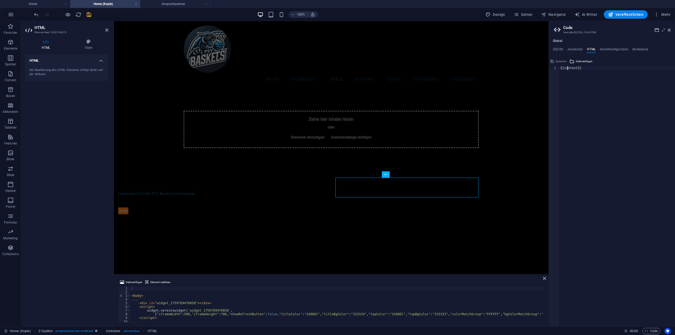
click at [567, 69] on div "{{content}}" at bounding box center [617, 200] width 116 height 268
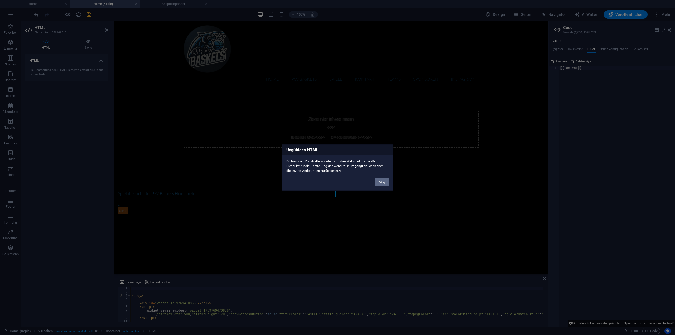
click at [383, 181] on button "Okay" at bounding box center [381, 182] width 13 height 8
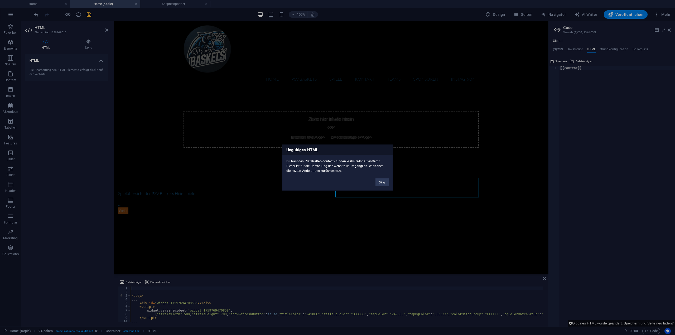
click at [583, 79] on div "Ungültiges HTML Du hast den Platzhalter {content} für den Website-Inhalt entfer…" at bounding box center [337, 167] width 675 height 335
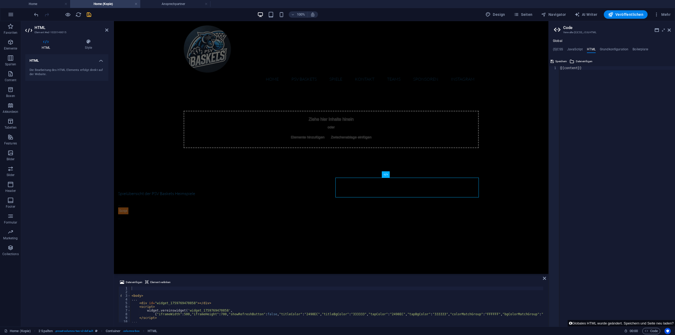
drag, startPoint x: 602, startPoint y: 79, endPoint x: 604, endPoint y: 69, distance: 9.9
click at [603, 76] on div "{{content}}" at bounding box center [617, 200] width 116 height 268
paste textarea "</head>"
type textarea "</head>"
click at [557, 60] on span "Speichern" at bounding box center [561, 61] width 12 height 6
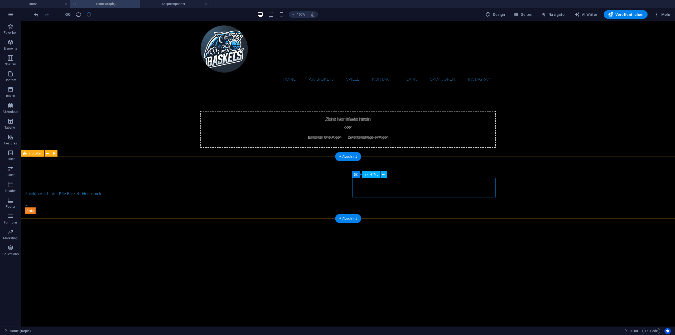
click at [169, 201] on div "... ..." at bounding box center [96, 211] width 143 height 20
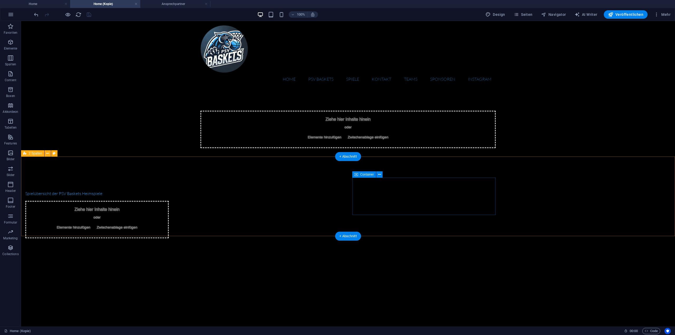
click at [169, 201] on div "Ziehe hier Inhalte hinein oder Elemente hinzufügen Zwischenablage einfügen" at bounding box center [96, 219] width 143 height 37
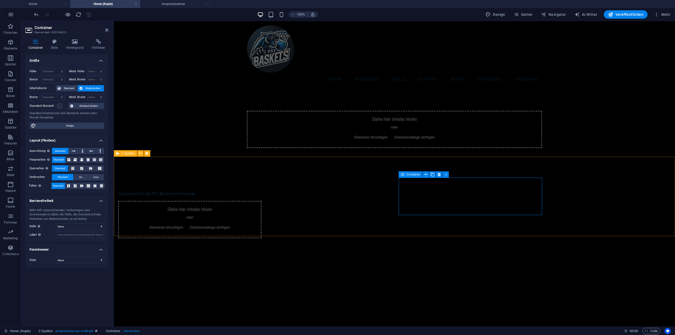
click at [262, 201] on div "Ziehe hier Inhalte hinein oder Elemente hinzufügen Zwischenablage einfügen" at bounding box center [189, 219] width 143 height 37
click at [249, 259] on html "Home PSV Baskets Spiele Kontakt Teams Sponsoren Instagram Ziehe hier Inhalte hi…" at bounding box center [394, 140] width 561 height 238
click at [185, 224] on span "Elemente hinzufügen" at bounding box center [166, 227] width 38 height 7
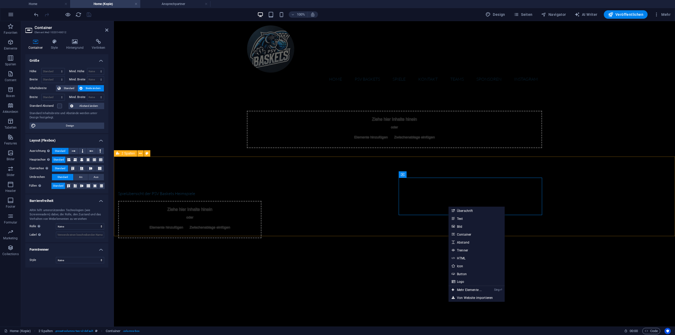
drag, startPoint x: 536, startPoint y: 155, endPoint x: 628, endPoint y: 155, distance: 92.0
click at [628, 155] on div "Ziehe hier Inhalte hinein oder Elemente hinzufügen Zwischenablage einfügen" at bounding box center [394, 130] width 561 height 80
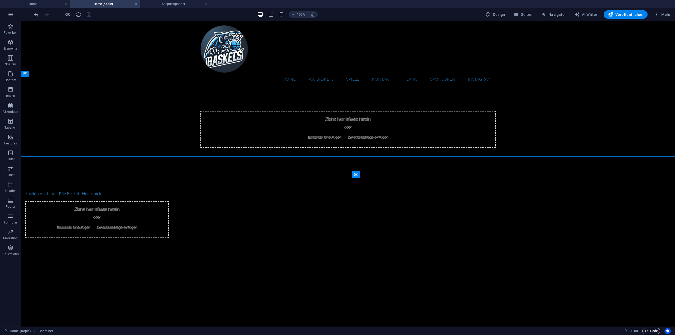
click at [650, 331] on span "Code" at bounding box center [651, 331] width 13 height 6
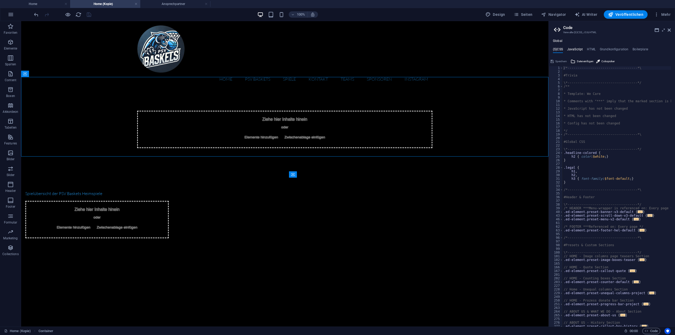
click at [580, 50] on h4 "JavaScript" at bounding box center [575, 50] width 16 height 6
type textarea "/* JS for preset "Menu V2" */"
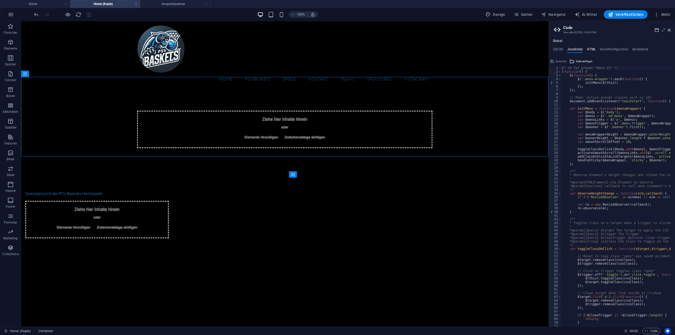
click at [591, 50] on h4 "HTML" at bounding box center [591, 50] width 9 height 6
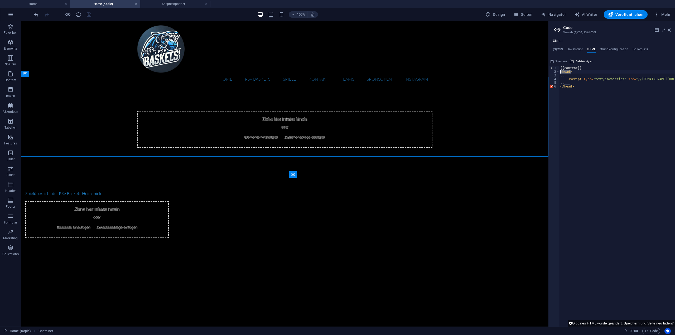
drag, startPoint x: 568, startPoint y: 72, endPoint x: 553, endPoint y: 71, distance: 15.6
click at [553, 71] on div "</head> 1 2 3 4 5 6 {{content}} < head > ... < script type = "text/javascript" …" at bounding box center [612, 196] width 126 height 261
type textarea "<head>"
drag, startPoint x: 575, startPoint y: 86, endPoint x: 557, endPoint y: 86, distance: 17.7
click at [557, 86] on div "1 2 3 4 5 6 {{content}} ... < script type = "text/javascript" src = "//[DOMAIN_…" at bounding box center [612, 196] width 126 height 261
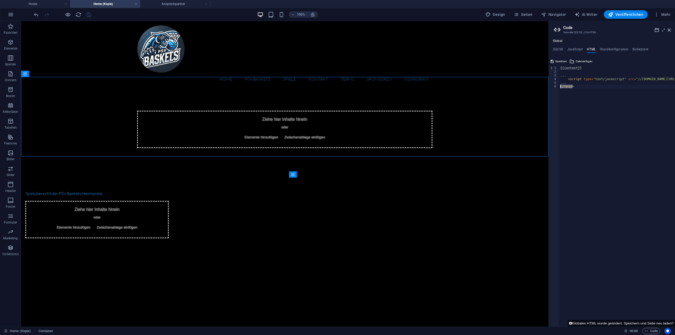
type textarea "</head>"
type textarea "."
click at [610, 116] on div "{{content}} ... < script type = "text/javascript" src = "//[DOMAIN_NAME][URL]" …" at bounding box center [587, 198] width 175 height 264
click at [169, 201] on div "Ziehe hier Inhalte hinein oder Elemente hinzufügen Zwischenablage einfügen" at bounding box center [96, 219] width 143 height 37
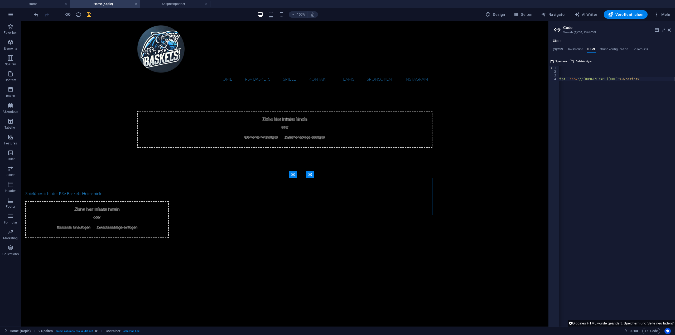
type textarea "{{content}}"
click at [573, 66] on div "{{content}} ... < script type = "text/javascript" src = "//[DOMAIN_NAME][URL]" …" at bounding box center [646, 198] width 175 height 264
click at [316, 175] on icon at bounding box center [316, 175] width 3 height 6
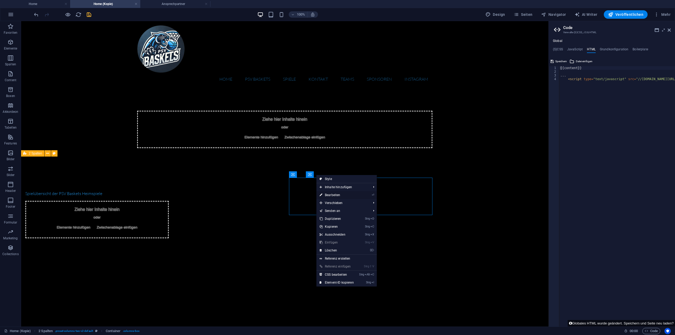
click at [336, 193] on link "⏎ Bearbeiten" at bounding box center [336, 195] width 41 height 8
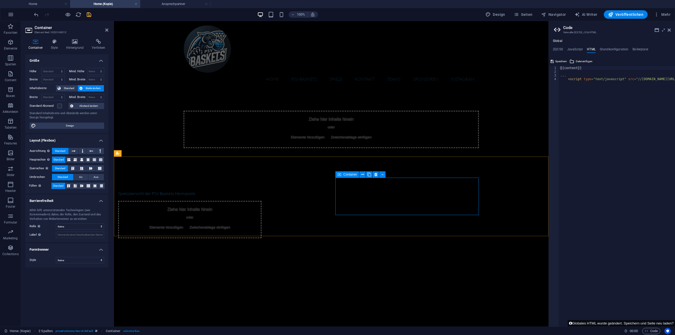
click at [185, 224] on span "Elemente hinzufügen" at bounding box center [166, 227] width 38 height 7
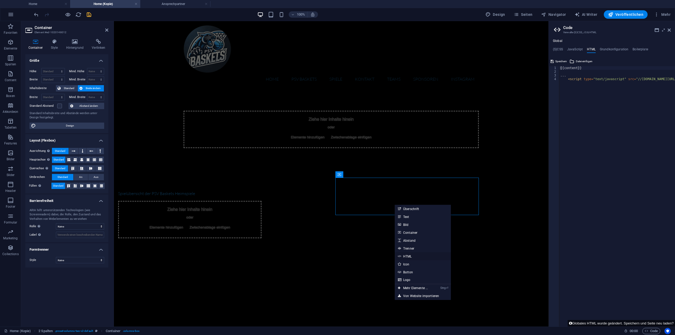
click at [410, 255] on link "HTML" at bounding box center [423, 256] width 56 height 8
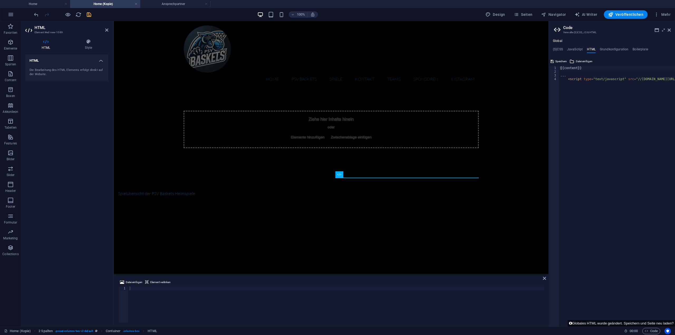
click at [152, 302] on div at bounding box center [337, 308] width 416 height 43
paste textarea "</script>"
type textarea "</script>"
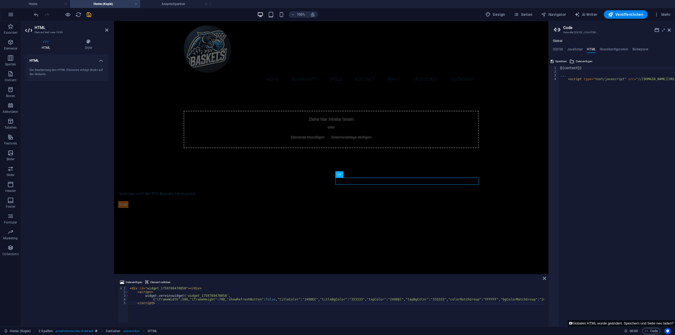
click at [88, 16] on icon "save" at bounding box center [89, 15] width 6 height 6
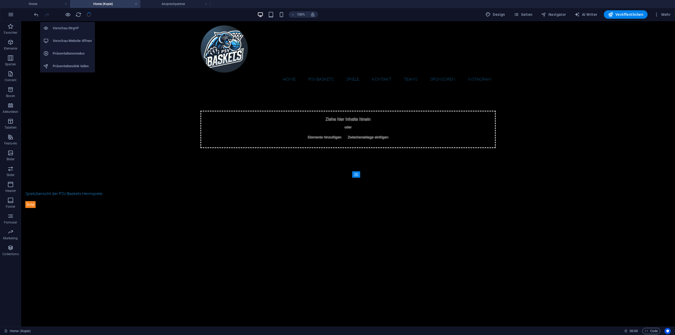
click at [71, 43] on h6 "Vorschau-Website öffnen" at bounding box center [72, 41] width 39 height 6
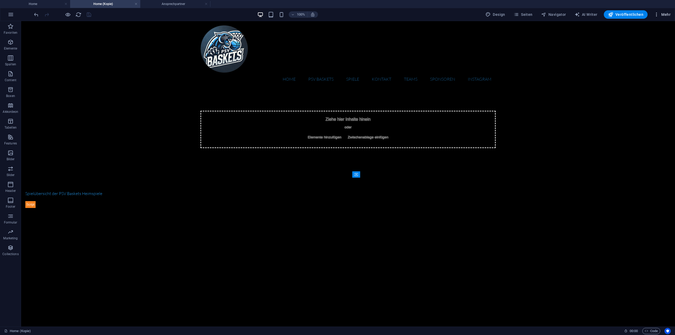
click at [655, 14] on icon "button" at bounding box center [656, 14] width 5 height 5
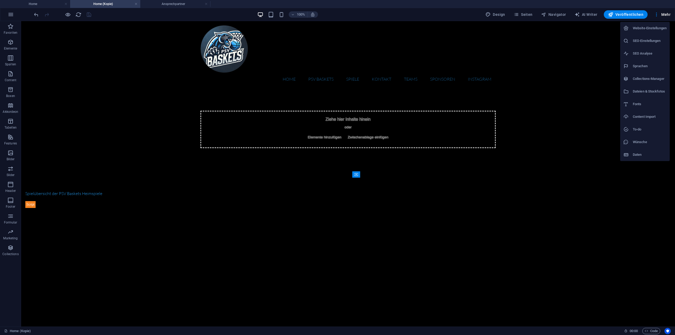
click at [517, 14] on div at bounding box center [337, 167] width 675 height 335
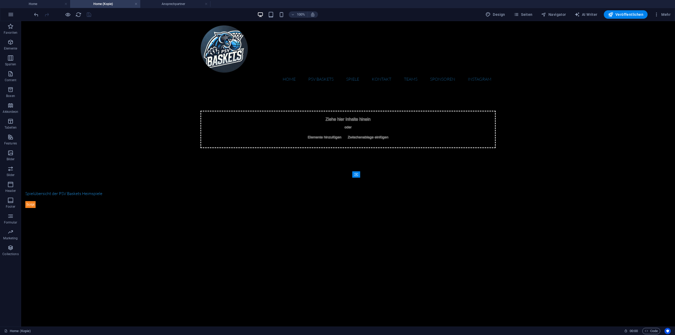
click at [519, 16] on icon "button" at bounding box center [516, 14] width 5 height 5
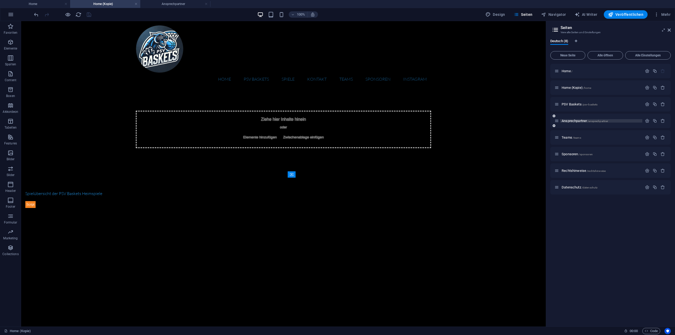
click at [571, 122] on span "Ansprechpartner /ansprechpartner" at bounding box center [585, 121] width 46 height 4
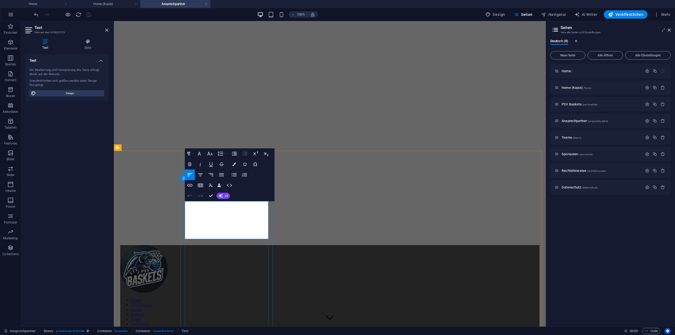
drag, startPoint x: 215, startPoint y: 218, endPoint x: 185, endPoint y: 206, distance: 32.6
drag, startPoint x: 252, startPoint y: 230, endPoint x: 184, endPoint y: 207, distance: 71.3
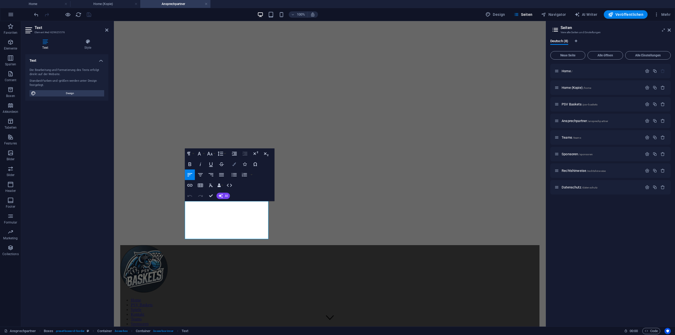
click at [234, 165] on icon "button" at bounding box center [234, 164] width 4 height 4
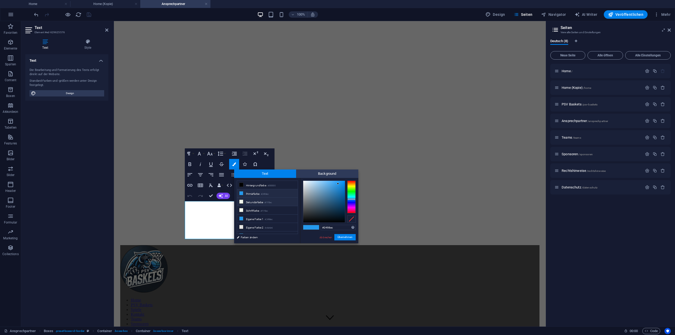
click at [246, 202] on li "Sekundärfarbe #f1f5ec" at bounding box center [267, 202] width 61 height 8
type input "#f1f5ec"
click at [347, 236] on button "Übernehmen" at bounding box center [344, 237] width 21 height 6
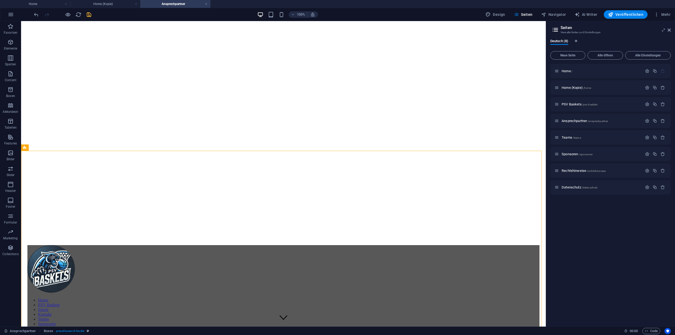
click at [89, 13] on icon "save" at bounding box center [89, 15] width 6 height 6
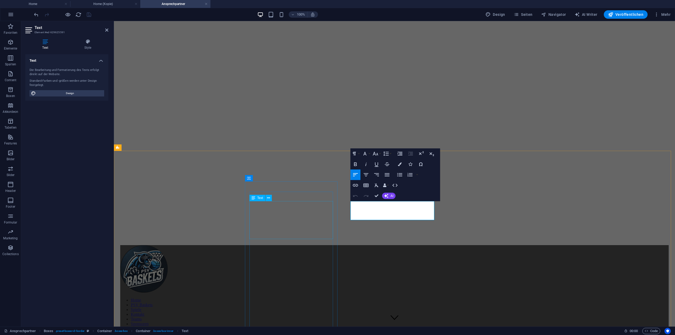
drag, startPoint x: 373, startPoint y: 204, endPoint x: 328, endPoint y: 202, distance: 44.6
drag, startPoint x: 428, startPoint y: 206, endPoint x: 357, endPoint y: 205, distance: 70.9
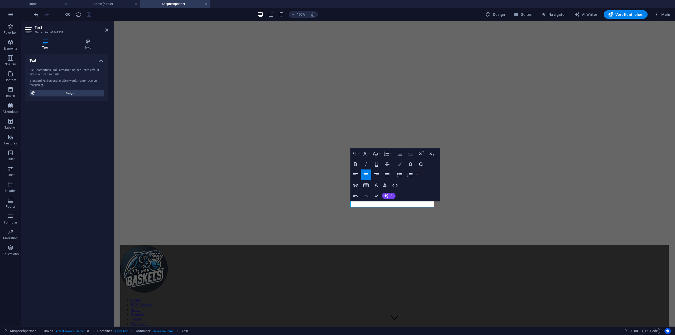
click at [401, 166] on icon "button" at bounding box center [400, 164] width 4 height 4
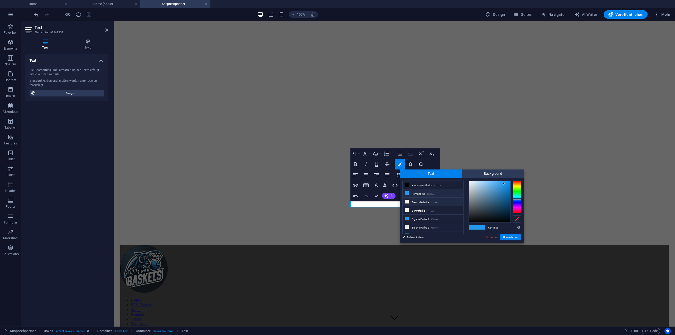
click at [406, 202] on icon at bounding box center [407, 202] width 4 height 4
type input "#f1f5ec"
click at [505, 238] on button "Übernehmen" at bounding box center [510, 237] width 21 height 6
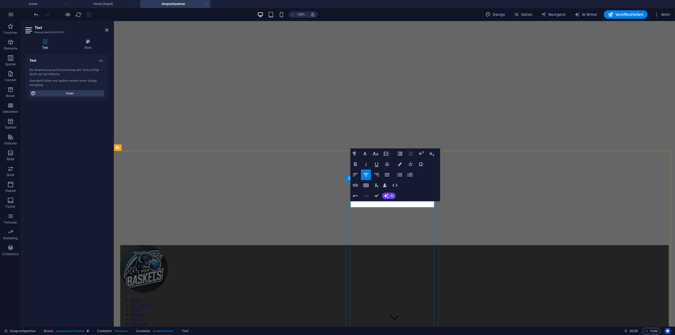
click at [355, 176] on icon "button" at bounding box center [355, 175] width 6 height 6
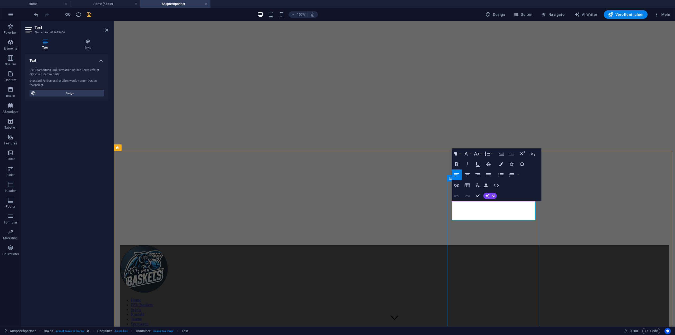
drag, startPoint x: 474, startPoint y: 225, endPoint x: 449, endPoint y: 204, distance: 32.8
click at [502, 163] on icon "button" at bounding box center [501, 164] width 4 height 4
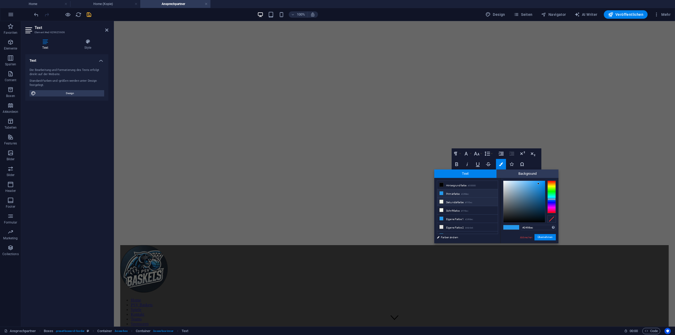
click at [441, 201] on icon at bounding box center [442, 202] width 4 height 4
type input "#f1f5ec"
click at [545, 237] on button "Übernehmen" at bounding box center [544, 237] width 21 height 6
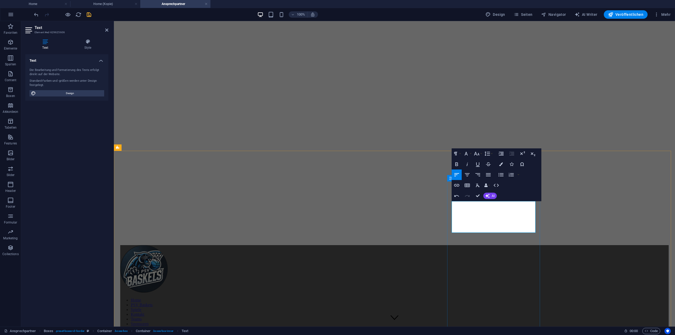
drag, startPoint x: 460, startPoint y: 229, endPoint x: 486, endPoint y: 263, distance: 42.0
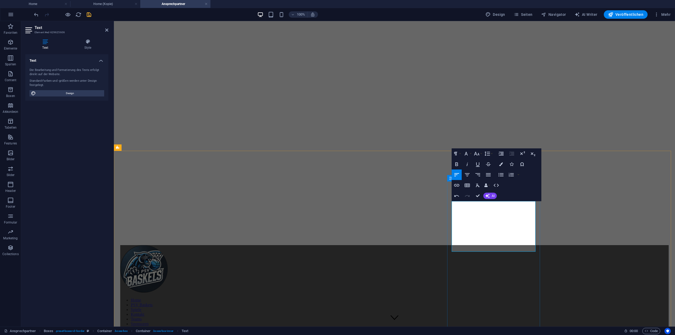
drag, startPoint x: 484, startPoint y: 242, endPoint x: 449, endPoint y: 205, distance: 50.4
click at [502, 164] on icon "button" at bounding box center [501, 164] width 4 height 4
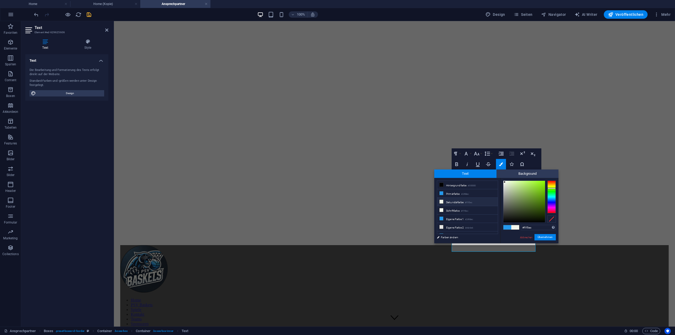
click at [446, 201] on li "Sekundärfarbe #f1f5ec" at bounding box center [467, 202] width 61 height 8
click at [546, 238] on button "Übernehmen" at bounding box center [544, 237] width 21 height 6
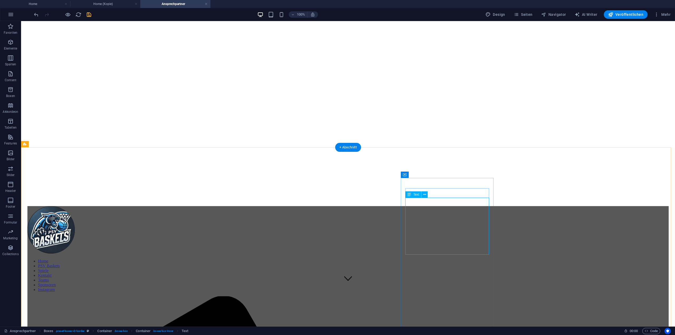
scroll to position [53, 0]
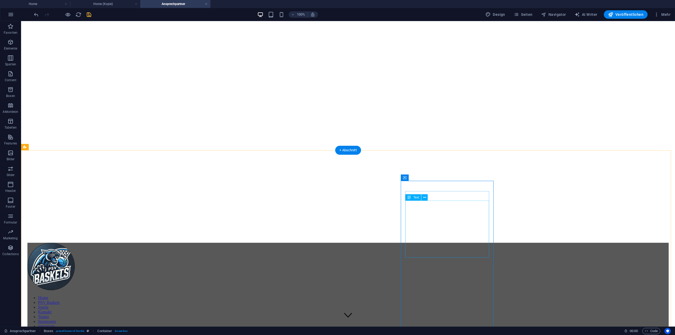
scroll to position [0, 0]
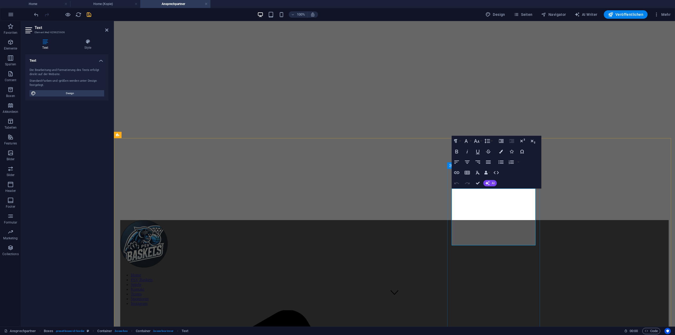
scroll to position [26, 0]
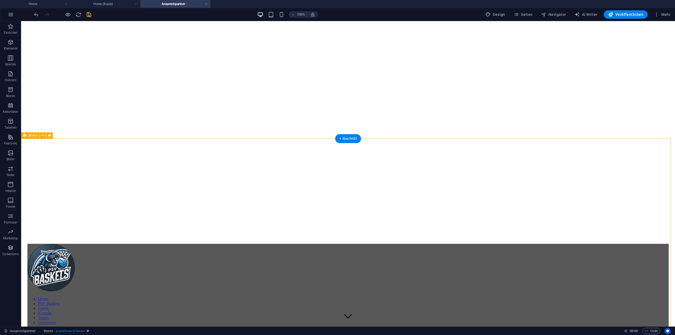
scroll to position [0, 0]
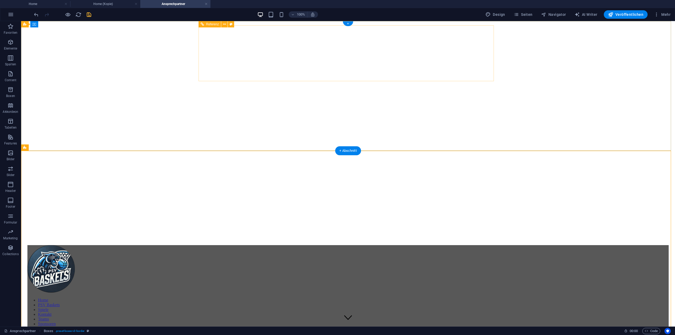
click at [402, 298] on nav "Home PSV Baskets Spiele Kontakt Teams Sponsoren Instagram" at bounding box center [347, 314] width 641 height 33
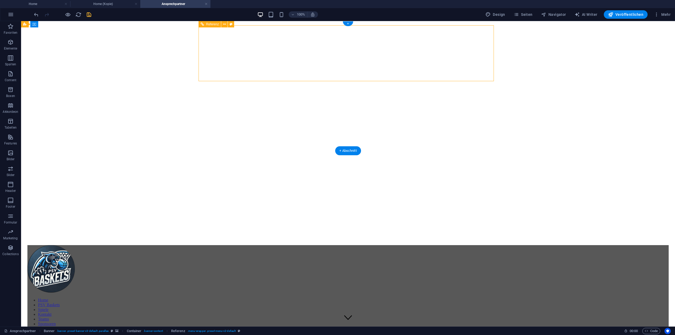
click at [402, 298] on nav "Home PSV Baskets Spiele Kontakt Teams Sponsoren Instagram" at bounding box center [347, 314] width 641 height 33
click at [407, 298] on nav "Home PSV Baskets Spiele Kontakt Teams Sponsoren Instagram" at bounding box center [347, 314] width 641 height 33
click at [88, 12] on icon "save" at bounding box center [89, 15] width 6 height 6
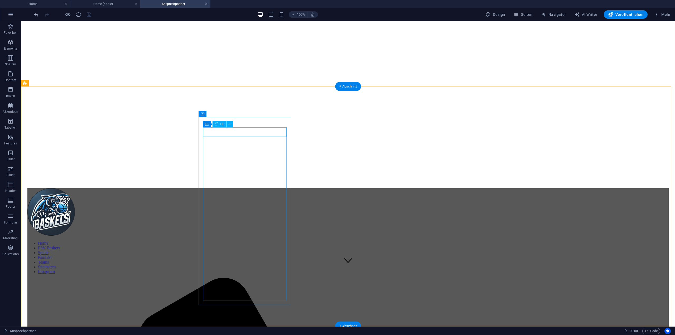
scroll to position [79, 0]
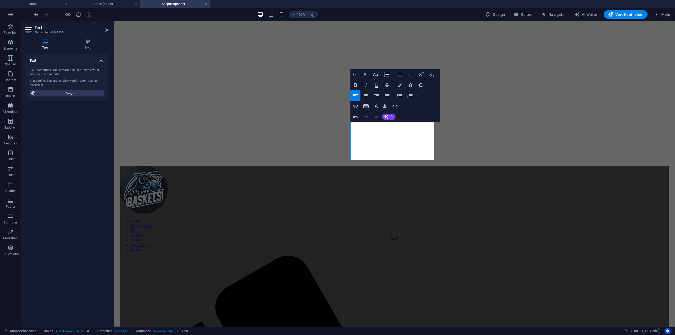
drag, startPoint x: 376, startPoint y: 117, endPoint x: 355, endPoint y: 95, distance: 29.6
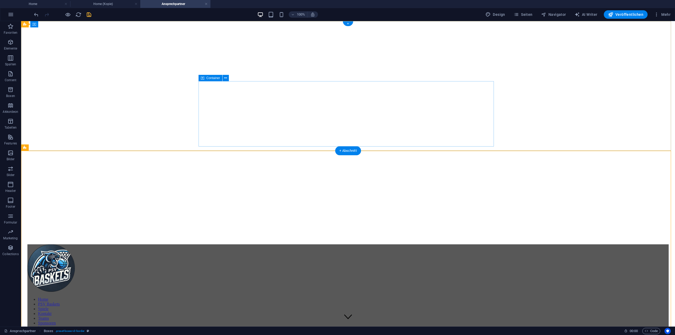
scroll to position [0, 0]
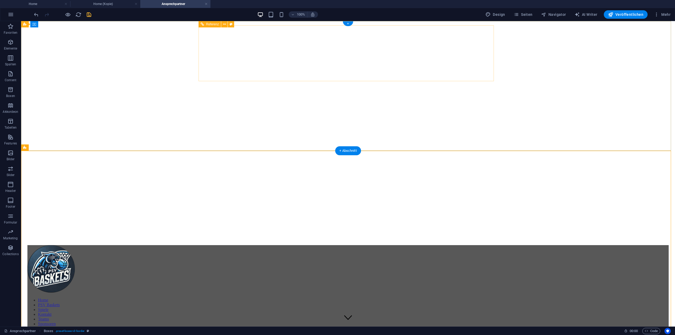
click at [411, 298] on nav "Home PSV Baskets Spiele Kontakt Teams Sponsoren Instagram" at bounding box center [347, 314] width 641 height 33
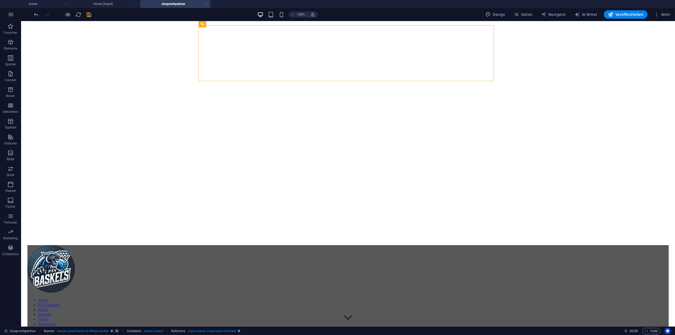
click at [91, 14] on icon "save" at bounding box center [89, 15] width 6 height 6
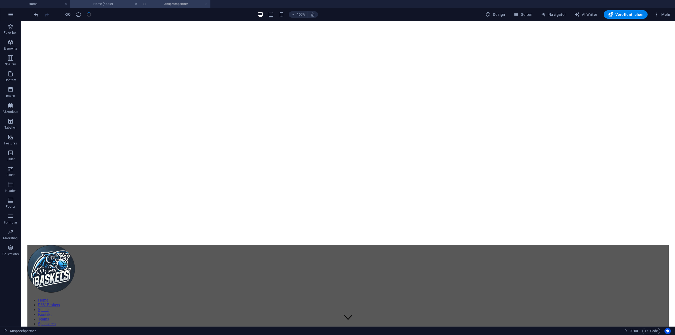
click at [122, 2] on h4 "Home (Kopie)" at bounding box center [105, 4] width 70 height 6
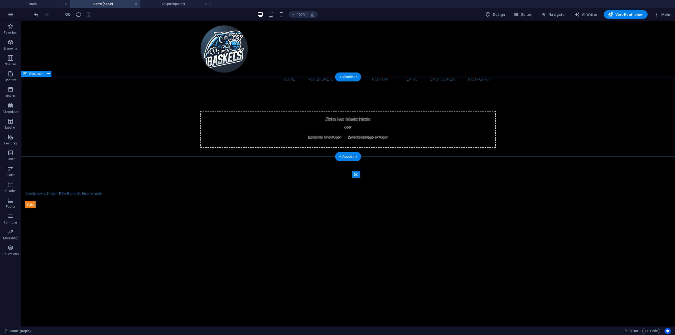
click at [336, 134] on span "Elemente hinzufügen" at bounding box center [325, 137] width 38 height 7
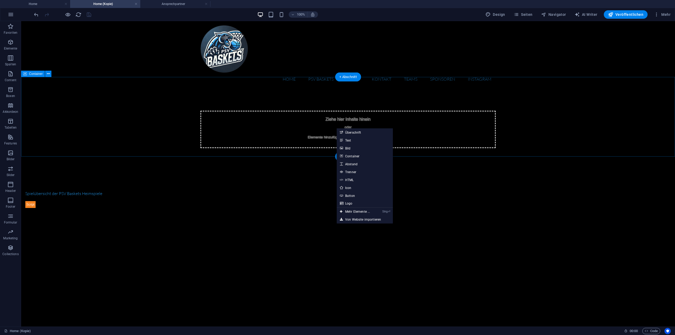
click at [336, 134] on span "Elemente hinzufügen" at bounding box center [325, 137] width 38 height 7
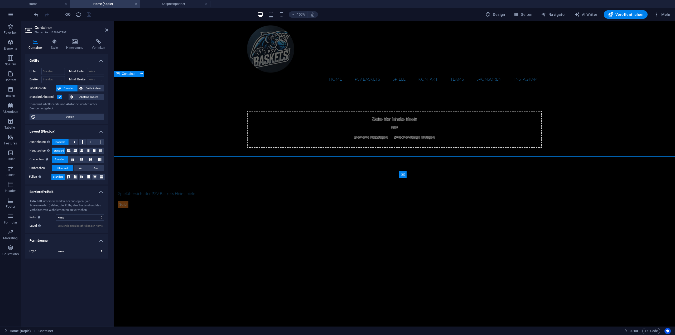
click at [372, 134] on span "Elemente hinzufügen" at bounding box center [371, 137] width 38 height 7
click at [108, 30] on icon at bounding box center [106, 30] width 3 height 4
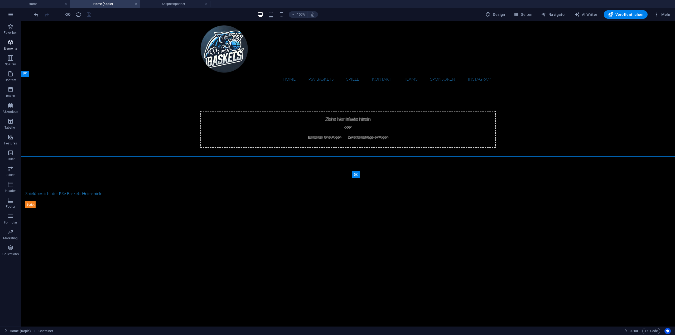
click at [9, 45] on icon "button" at bounding box center [10, 42] width 6 height 6
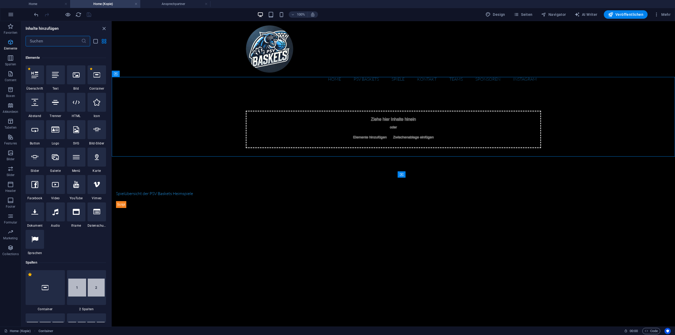
scroll to position [56, 0]
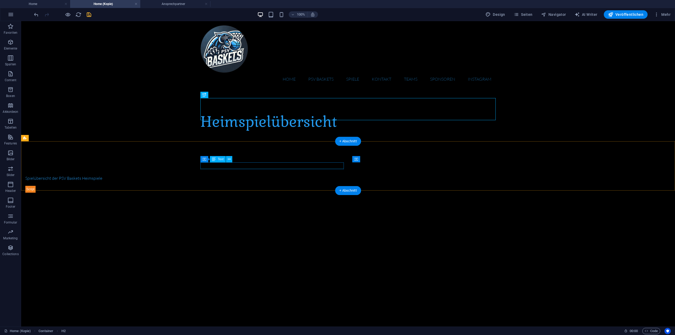
click at [169, 175] on div "Spielübersicht der PSV Baskets Heimspiele" at bounding box center [96, 178] width 143 height 6
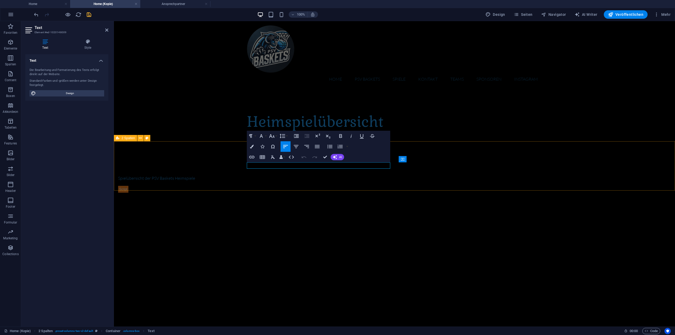
click at [336, 175] on div "Spielübersicht der PSV Baskets Heimspiele" at bounding box center [394, 184] width 561 height 60
click at [262, 175] on div "Spielübersicht der PSV Baskets Heimspiele" at bounding box center [189, 178] width 143 height 6
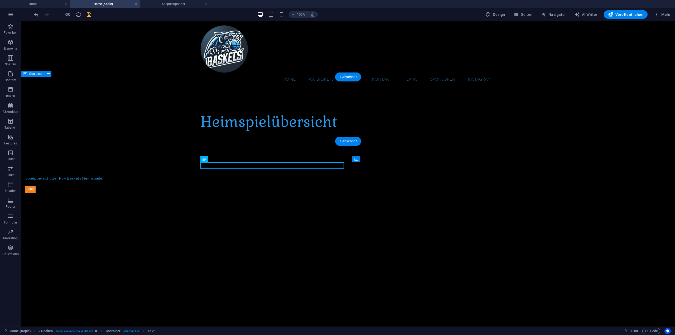
click at [341, 127] on div "Heimspielübersicht" at bounding box center [348, 122] width 654 height 64
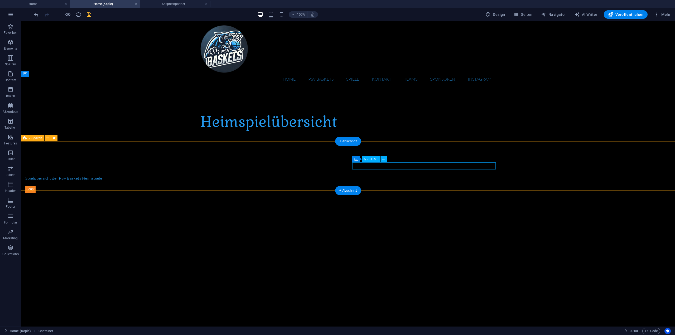
click at [169, 186] on div at bounding box center [96, 189] width 143 height 7
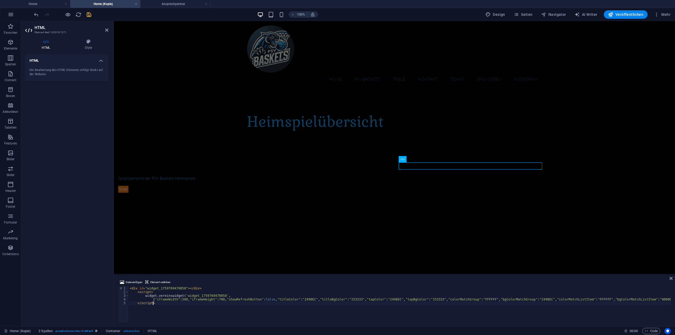
click at [133, 303] on div "< div id = "widget_1759769470858" > </ div > < script > widget . vereinswidget …" at bounding box center [460, 308] width 663 height 42
click at [647, 332] on icon "button" at bounding box center [646, 330] width 3 height 3
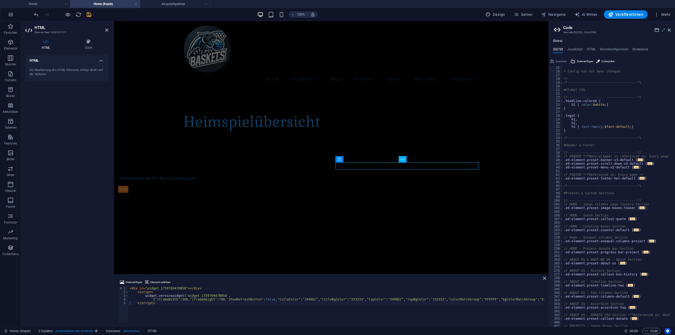
scroll to position [52, 0]
click at [580, 48] on h4 "JavaScript" at bounding box center [575, 50] width 16 height 6
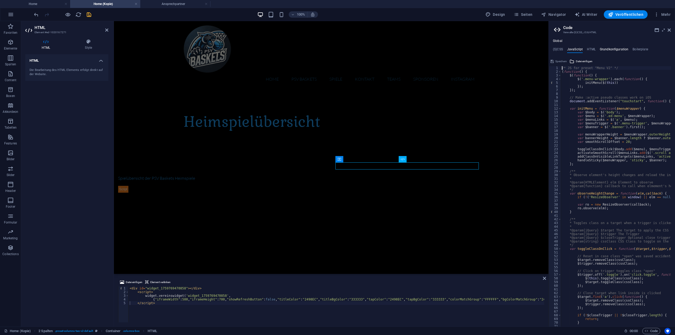
click at [601, 51] on h4 "Grundkonfiguration" at bounding box center [614, 50] width 29 height 6
type textarea "$color-background: #000000;"
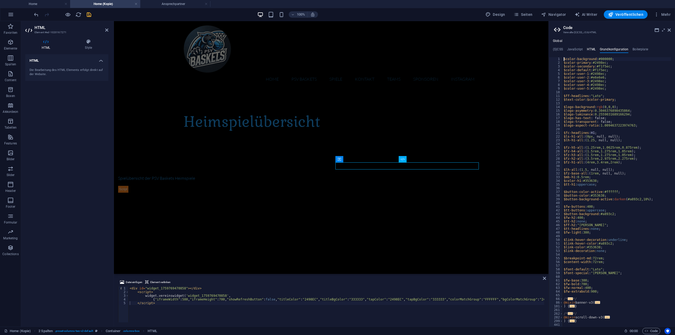
click at [592, 49] on h4 "HTML" at bounding box center [591, 50] width 9 height 6
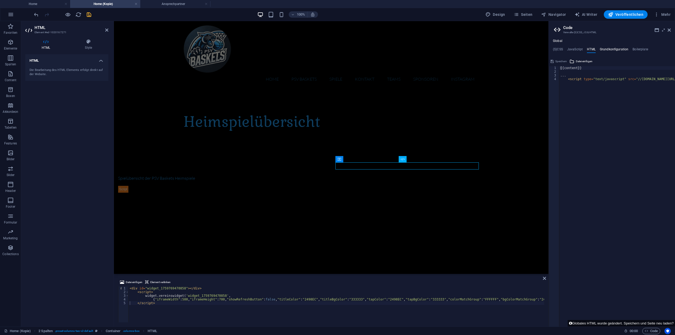
click at [610, 50] on h4 "Grundkonfiguration" at bounding box center [614, 50] width 29 height 6
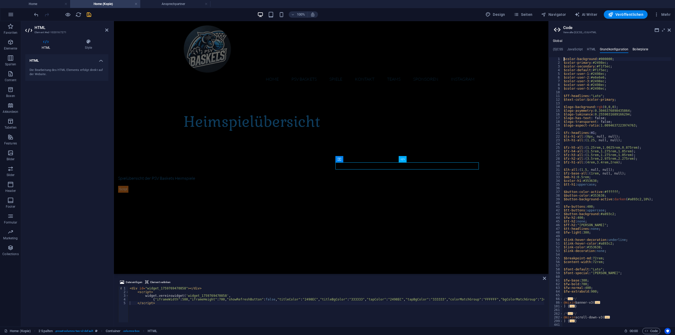
click at [637, 49] on h4 "Boilerplate" at bounding box center [641, 50] width 16 height 6
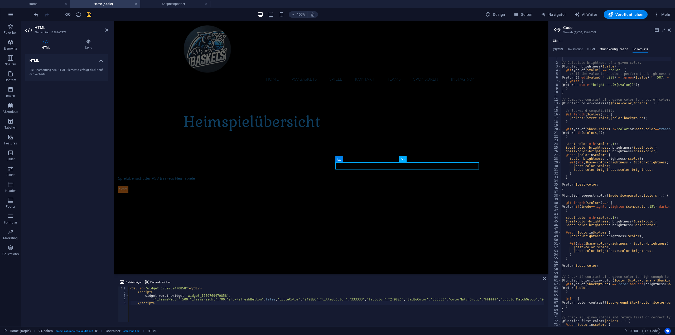
click at [623, 47] on h4 "Grundkonfiguration" at bounding box center [614, 50] width 29 height 6
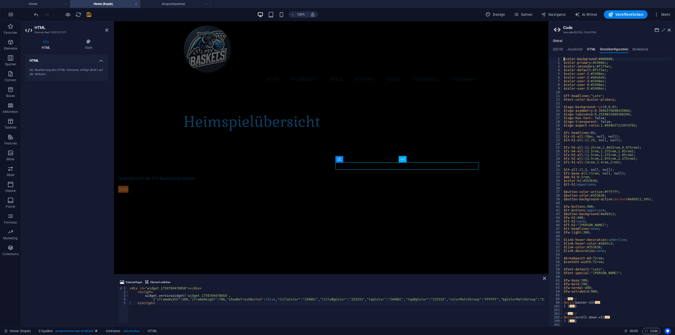
click at [587, 49] on h4 "HTML" at bounding box center [591, 50] width 9 height 6
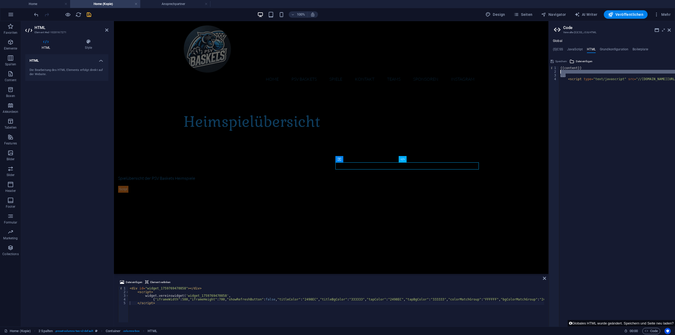
drag, startPoint x: 569, startPoint y: 75, endPoint x: 551, endPoint y: 72, distance: 17.7
click at [552, 72] on div "{{content}} 1 2 3 4 {{content}} ... < script type = "text/javascript" src = "//…" at bounding box center [612, 196] width 126 height 261
type textarea "..."
type textarea "<script type="text/javascript" src="//[DOMAIN_NAME][URL]"></script>"
click at [89, 18] on div at bounding box center [62, 14] width 59 height 8
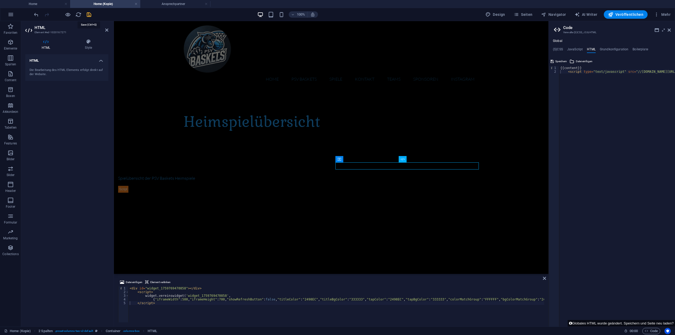
click at [90, 14] on icon "save" at bounding box center [89, 15] width 6 height 6
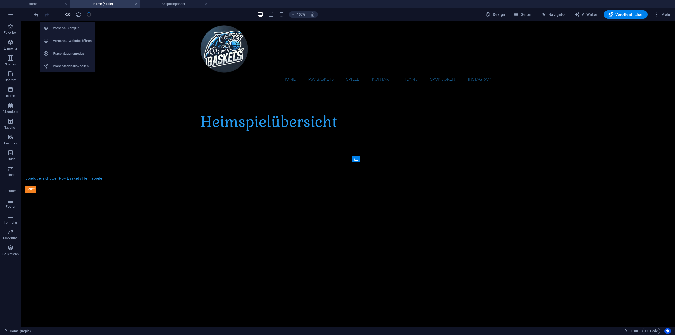
click at [69, 13] on icon "button" at bounding box center [68, 15] width 6 height 6
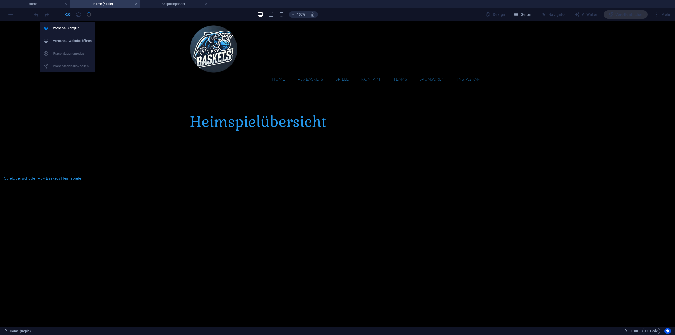
click at [68, 15] on icon "button" at bounding box center [68, 15] width 6 height 6
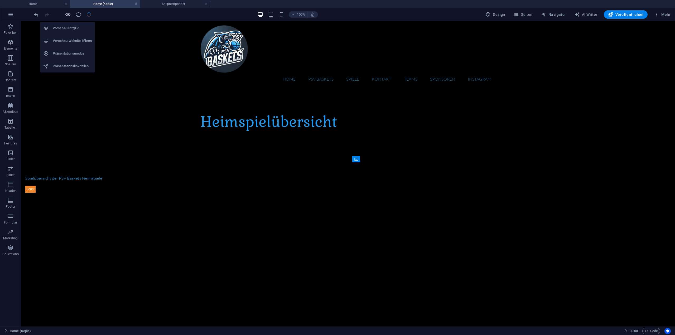
click at [68, 16] on icon "button" at bounding box center [68, 15] width 6 height 6
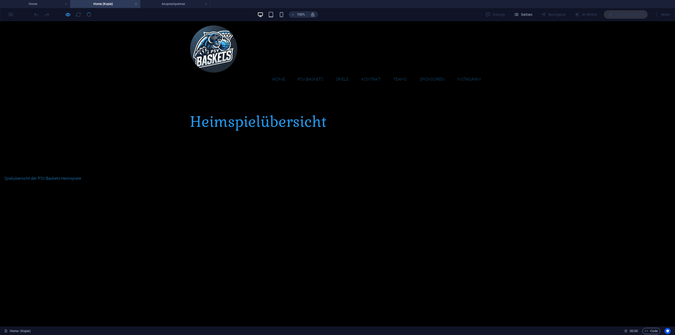
click at [66, 17] on icon "button" at bounding box center [68, 15] width 6 height 6
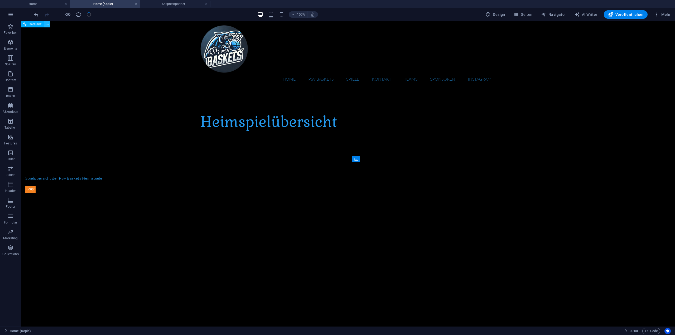
click at [47, 26] on icon at bounding box center [47, 25] width 3 height 6
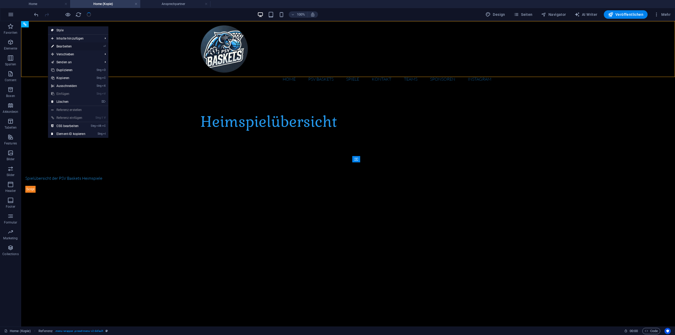
click at [78, 47] on link "⏎ Bearbeiten" at bounding box center [68, 46] width 41 height 8
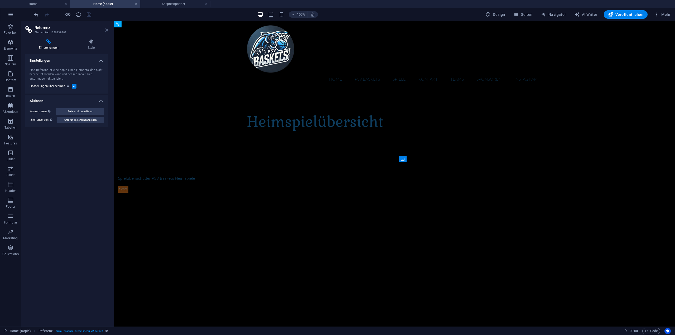
click at [107, 32] on icon at bounding box center [106, 30] width 3 height 4
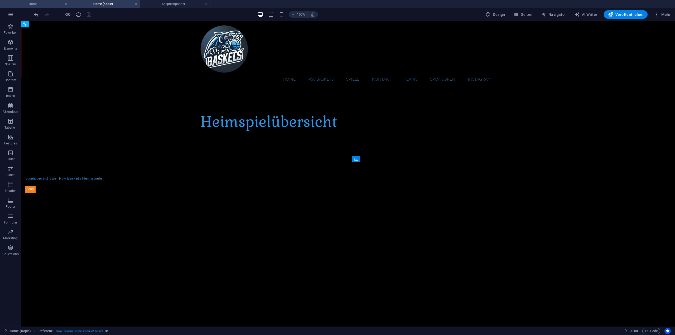
click at [48, 6] on h4 "Home" at bounding box center [35, 4] width 70 height 6
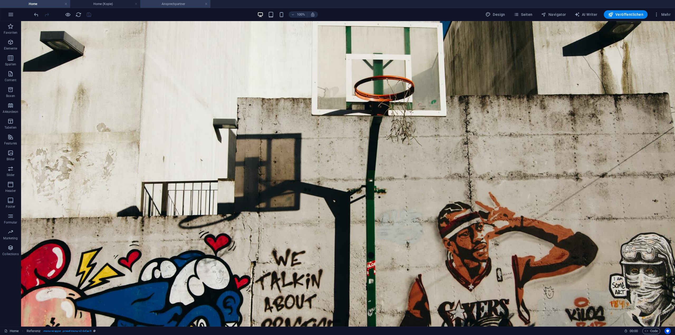
click at [180, 4] on h4 "Ansprechpartner" at bounding box center [175, 4] width 70 height 6
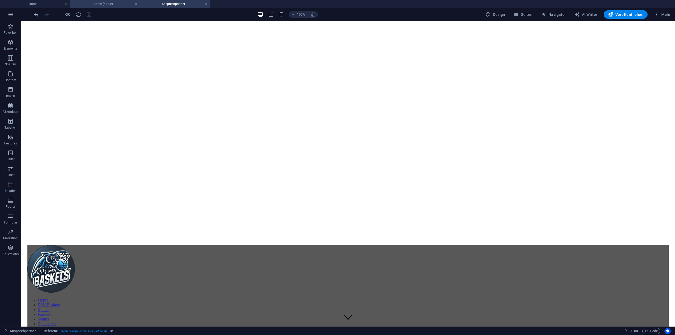
click at [113, 3] on h4 "Home (Kopie)" at bounding box center [105, 4] width 70 height 6
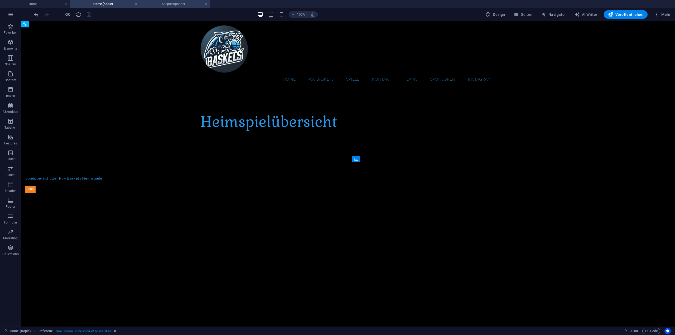
click at [162, 4] on h4 "Ansprechpartner" at bounding box center [175, 4] width 70 height 6
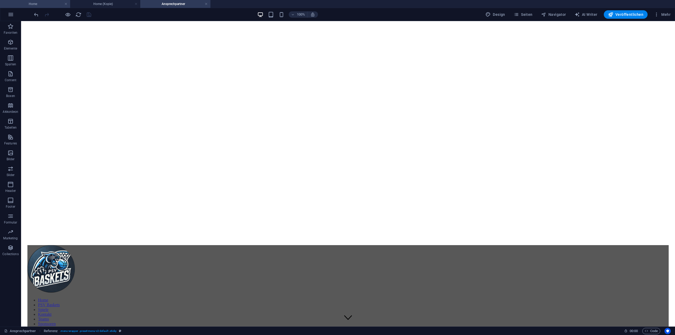
click at [45, 3] on h4 "Home" at bounding box center [35, 4] width 70 height 6
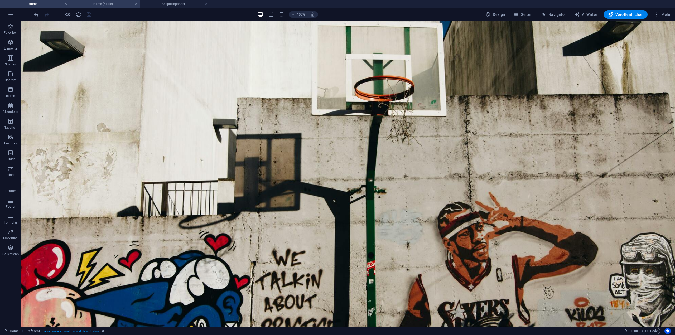
click at [102, 3] on h4 "Home (Kopie)" at bounding box center [105, 4] width 70 height 6
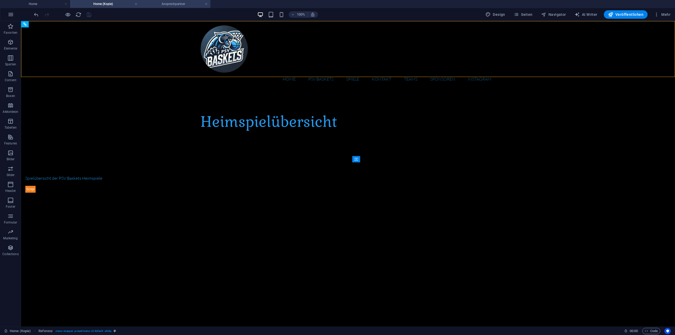
click at [167, 2] on h4 "Ansprechpartner" at bounding box center [175, 4] width 70 height 6
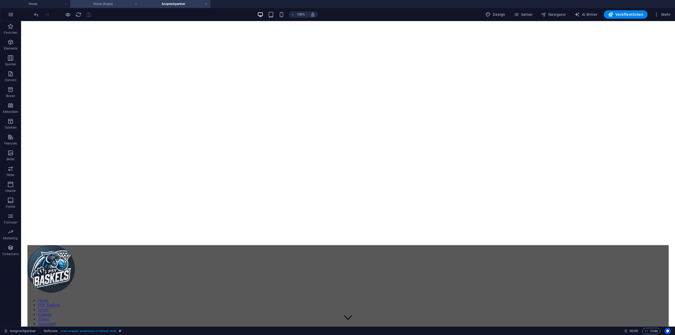
click at [119, 5] on h4 "Home (Kopie)" at bounding box center [105, 4] width 70 height 6
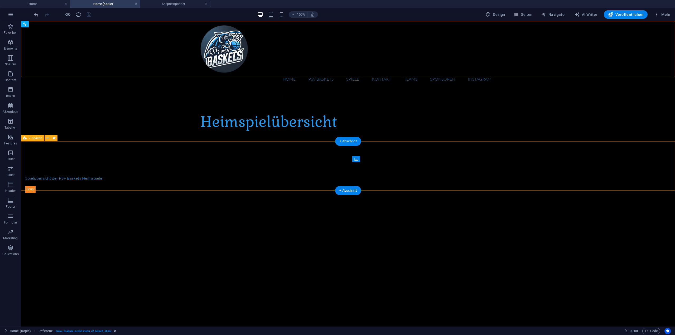
click at [450, 154] on div "Spielübersicht der PSV Baskets Heimspiele" at bounding box center [348, 184] width 654 height 60
select select "rem"
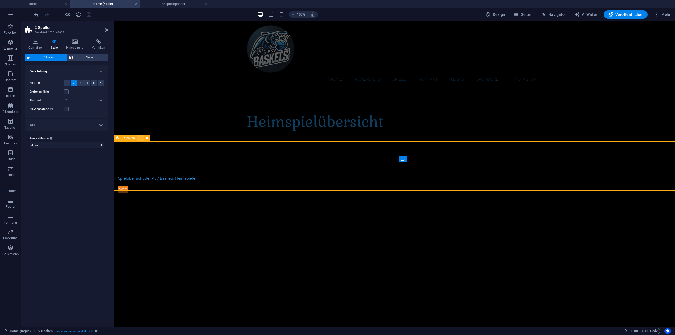
click at [142, 139] on button at bounding box center [140, 138] width 6 height 6
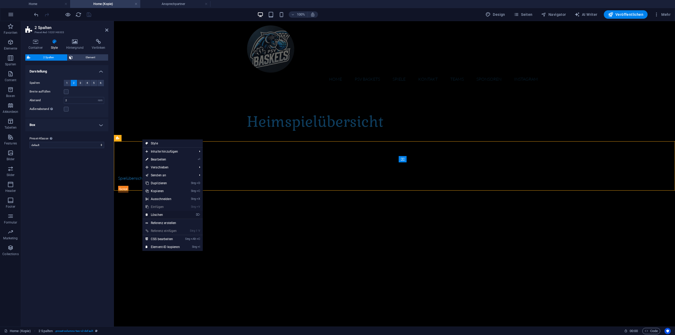
click at [175, 213] on link "⌦ Löschen" at bounding box center [162, 215] width 41 height 8
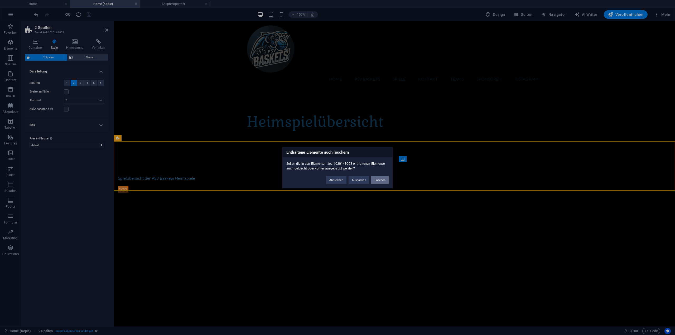
drag, startPoint x: 385, startPoint y: 182, endPoint x: 365, endPoint y: 162, distance: 28.7
click at [385, 182] on button "Löschen" at bounding box center [379, 180] width 17 height 8
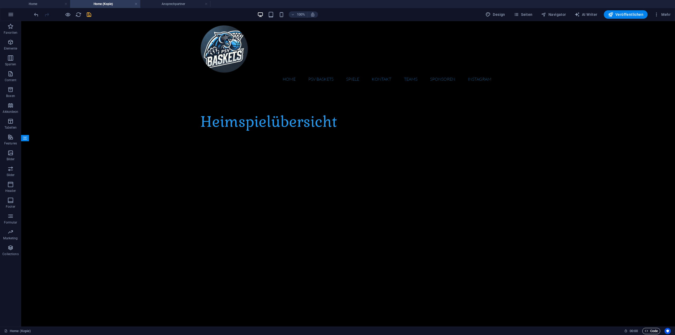
click at [655, 331] on span "Code" at bounding box center [651, 331] width 13 height 6
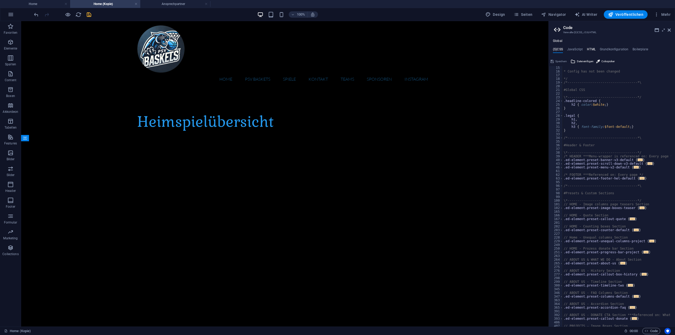
click at [591, 48] on h4 "HTML" at bounding box center [591, 50] width 9 height 6
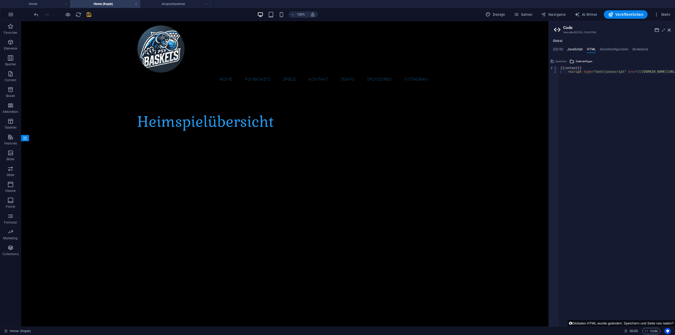
click at [571, 51] on h4 "JavaScript" at bounding box center [575, 50] width 16 height 6
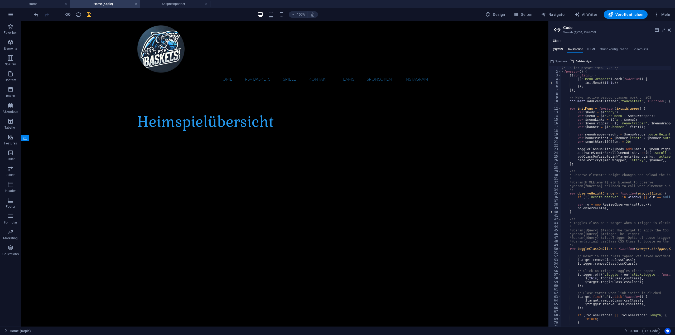
click at [557, 49] on h4 "(S)CSS" at bounding box center [558, 50] width 10 height 6
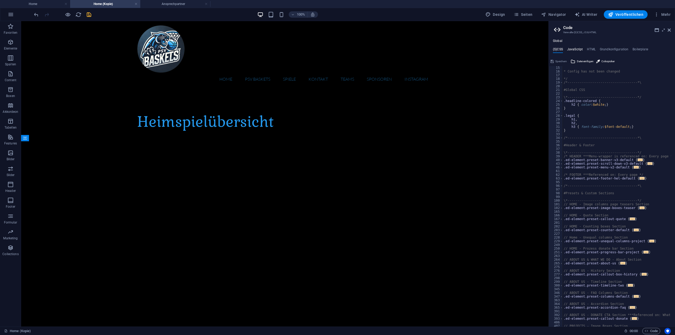
click at [580, 49] on h4 "JavaScript" at bounding box center [575, 50] width 16 height 6
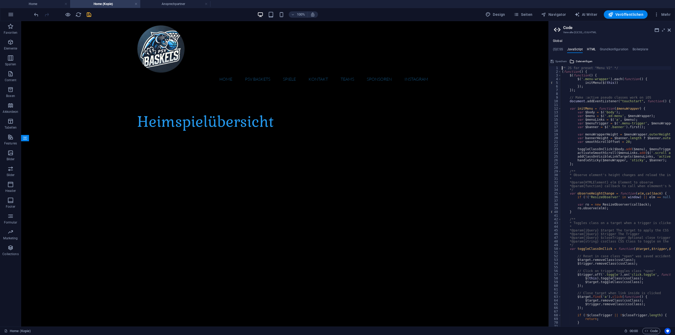
click at [591, 50] on h4 "HTML" at bounding box center [591, 50] width 9 height 6
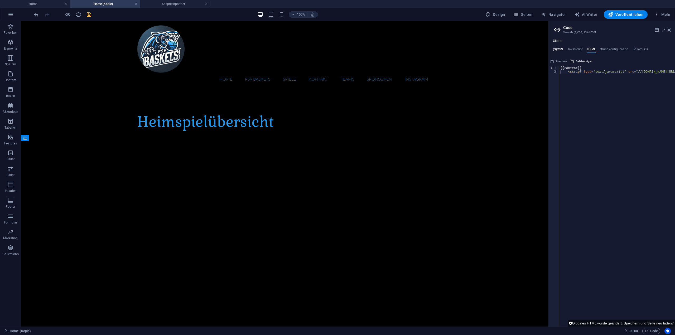
click at [557, 49] on h4 "(S)CSS" at bounding box center [558, 50] width 10 height 6
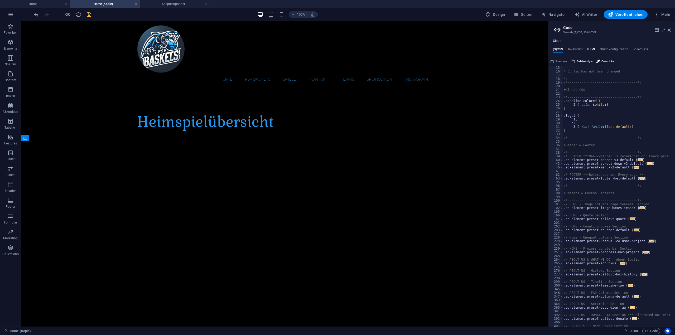
click at [595, 49] on h4 "HTML" at bounding box center [591, 50] width 9 height 6
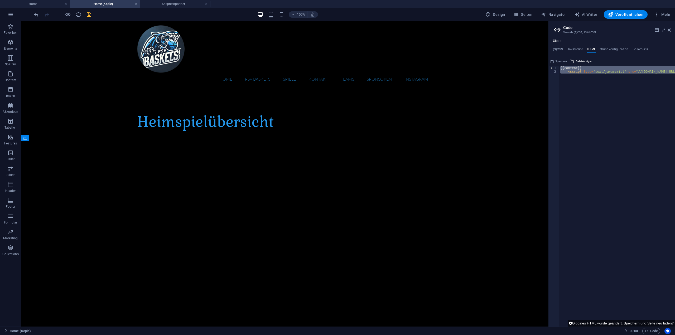
click at [589, 78] on div "{{content}} < script type = "text/javascript" src = "//[DOMAIN_NAME][URL]" > </…" at bounding box center [617, 196] width 116 height 261
type textarea "<script type="text/javascript" src="//[DOMAIN_NAME][URL]"></script>"
click at [558, 50] on h4 "(S)CSS" at bounding box center [558, 50] width 10 height 6
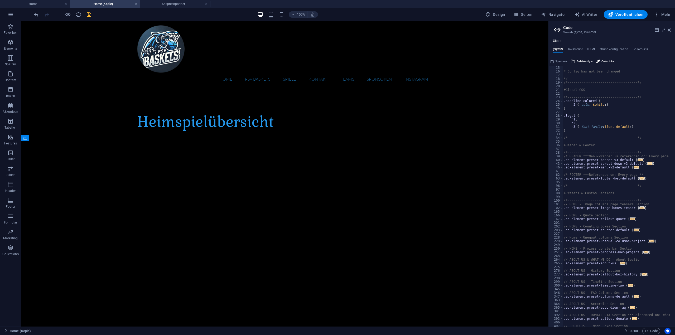
click at [565, 172] on div "* Config has not been changed */ /*------------------------------------*\ #Glob…" at bounding box center [645, 198] width 164 height 264
paste textarea "<script type="text/javascript" src="//[DOMAIN_NAME][URL]"></script>"
type textarea "<script type="text/javascript" src="//[DOMAIN_NAME][URL]"></script>"
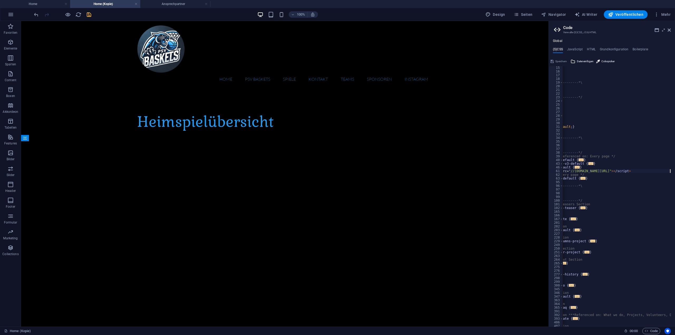
scroll to position [0, 59]
click at [354, 118] on div "Heimspielübersicht" at bounding box center [284, 122] width 295 height 22
click at [279, 139] on div "+ Abschnitt" at bounding box center [285, 141] width 26 height 9
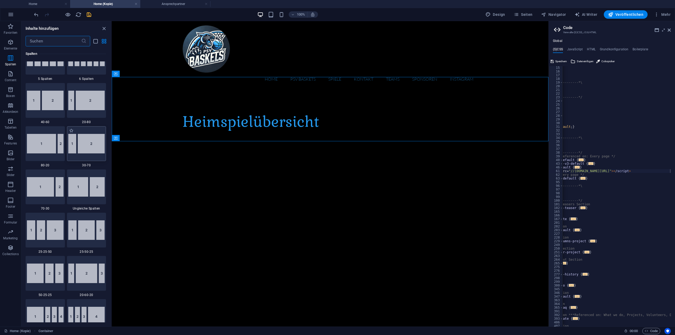
scroll to position [369, 0]
click at [91, 147] on img at bounding box center [86, 144] width 37 height 20
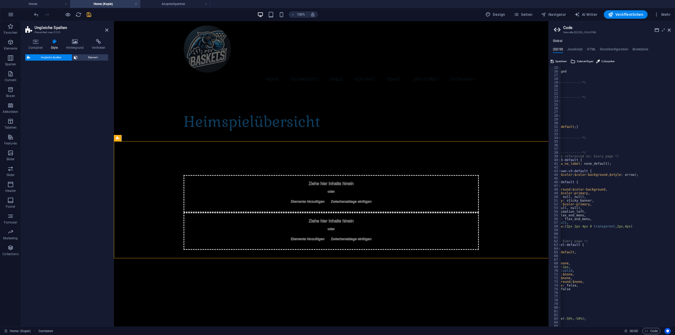
scroll to position [0, 54]
select select "%"
select select "rem"
select select "preset-unequal-columns-v2-4-30-70"
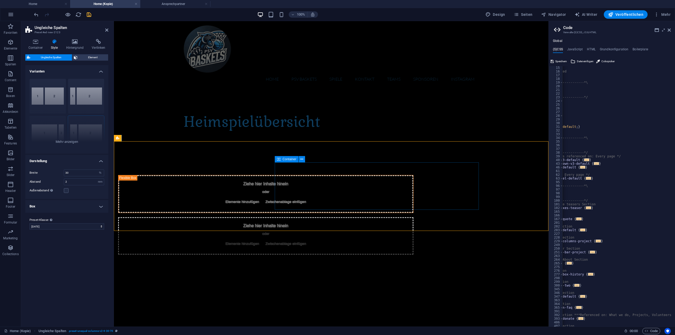
click at [261, 240] on span "Elemente hinzufügen" at bounding box center [242, 243] width 38 height 7
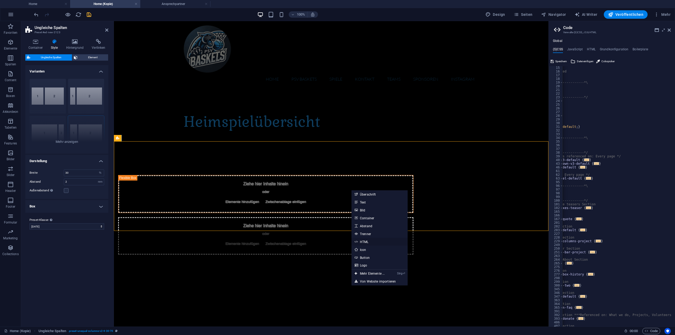
click at [370, 242] on link "HTML" at bounding box center [379, 242] width 56 height 8
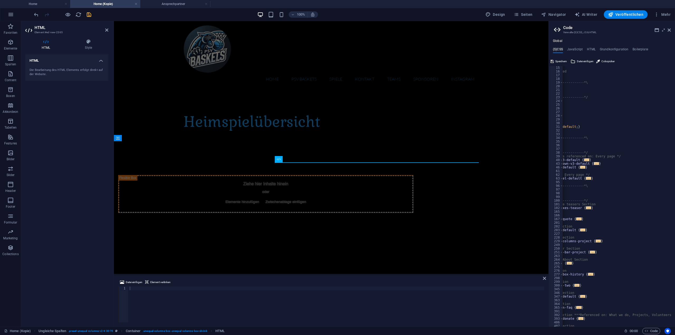
click at [132, 289] on div at bounding box center [337, 308] width 416 height 43
paste textarea "</script>"
type textarea "</script>"
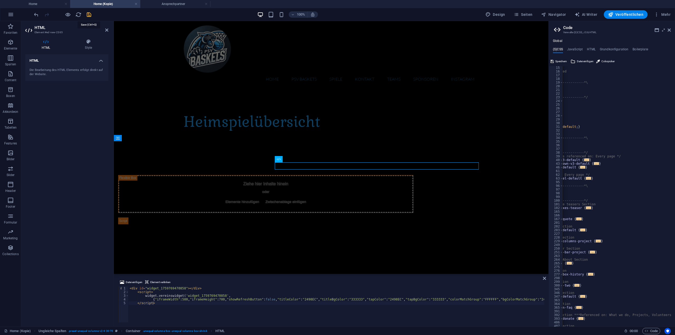
click at [90, 15] on icon "save" at bounding box center [89, 15] width 6 height 6
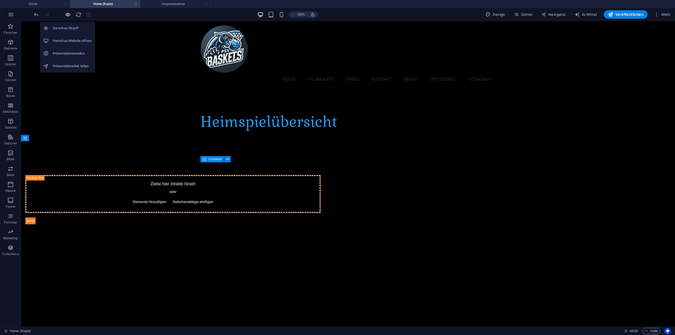
click at [66, 16] on icon "button" at bounding box center [68, 15] width 6 height 6
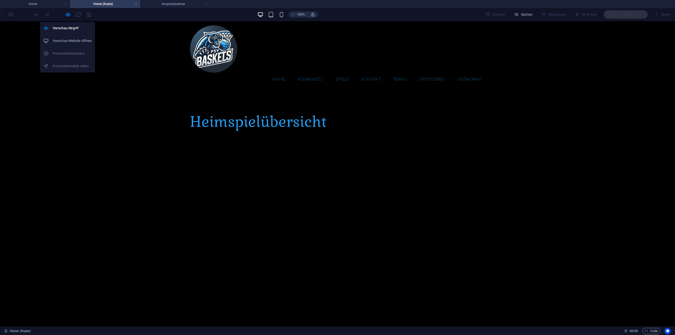
click at [67, 41] on h6 "Vorschau-Website öffnen" at bounding box center [72, 41] width 39 height 6
click at [67, 14] on icon "button" at bounding box center [68, 15] width 6 height 6
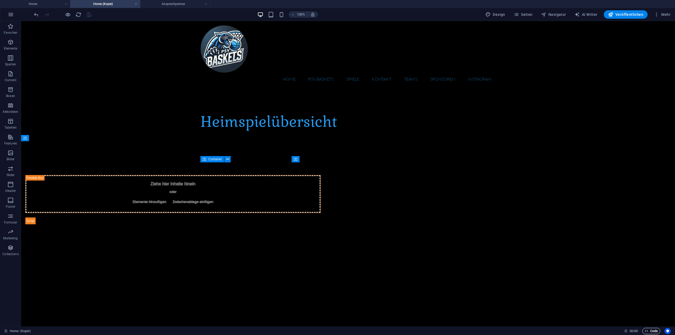
click at [645, 331] on icon "button" at bounding box center [646, 330] width 3 height 3
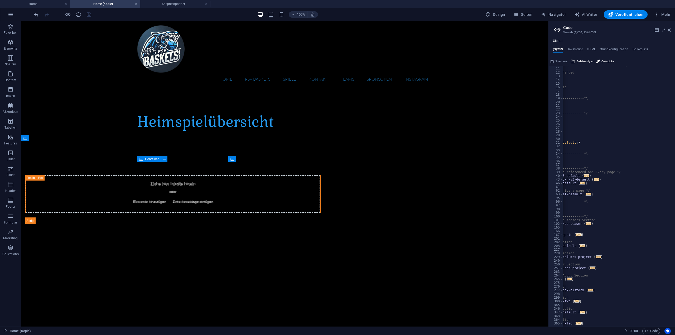
scroll to position [0, 0]
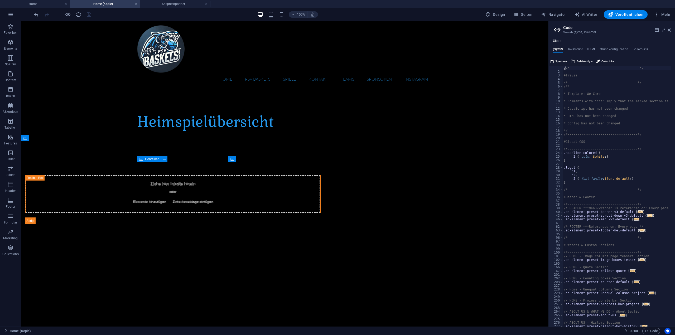
type textarea "y/*------------------------------------*\"
click at [581, 47] on div "Global (S)CSS JavaScript HTML Grundkonfiguration Boilerplate y/*---------------…" at bounding box center [612, 183] width 126 height 288
click at [584, 50] on ul "(S)CSS JavaScript HTML Grundkonfiguration Boilerplate" at bounding box center [612, 50] width 126 height 6
click at [578, 51] on h4 "JavaScript" at bounding box center [575, 50] width 16 height 6
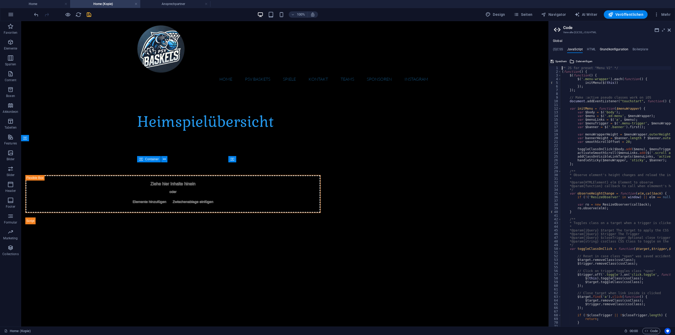
click at [608, 51] on h4 "Grundkonfiguration" at bounding box center [614, 50] width 29 height 6
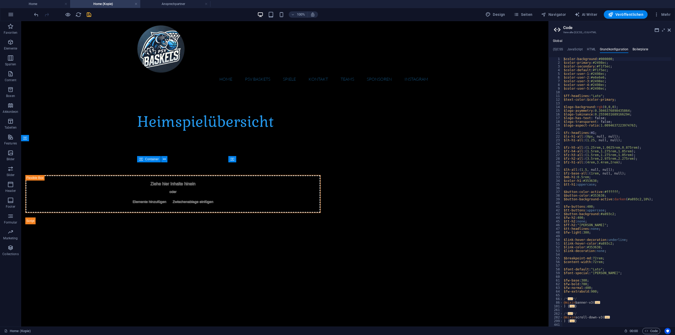
click at [640, 49] on h4 "Boilerplate" at bounding box center [641, 50] width 16 height 6
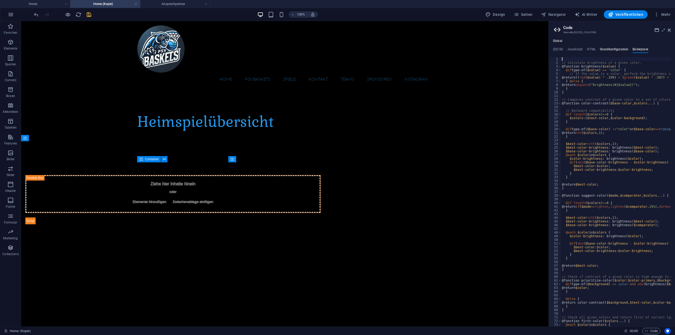
click at [614, 49] on h4 "Grundkonfiguration" at bounding box center [614, 50] width 29 height 6
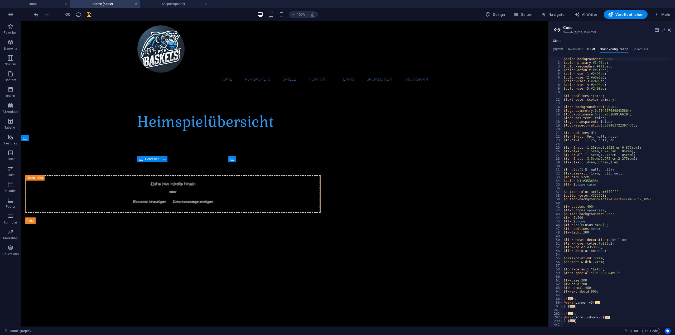
click at [588, 49] on h4 "HTML" at bounding box center [591, 50] width 9 height 6
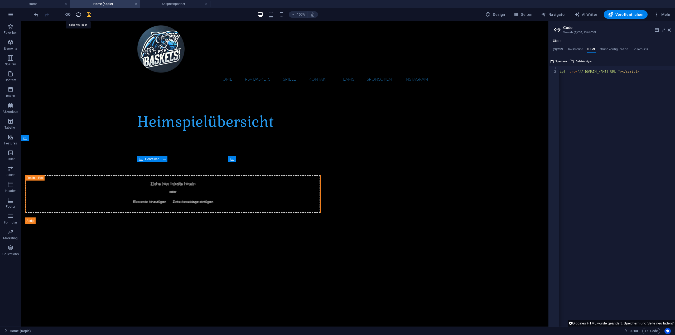
click at [80, 16] on icon "reload" at bounding box center [78, 15] width 6 height 6
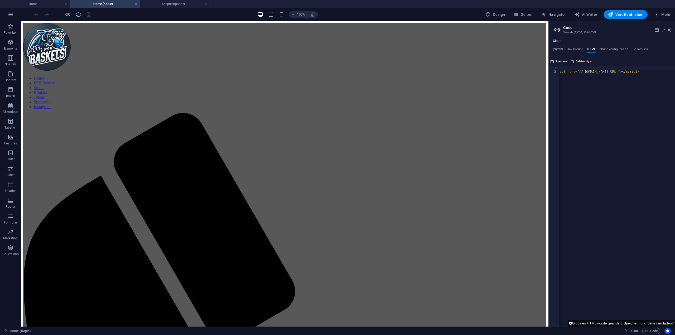
type textarea "<script type="text/javascript" src="//[DOMAIN_NAME][URL]"></script>"
click at [600, 72] on div "{{content}} < script type = "text/javascript" src = "//[DOMAIN_NAME][URL]" > </…" at bounding box center [587, 198] width 175 height 264
click at [602, 72] on div "{{content}} < script type = "text/javascript" src = "//[DOMAIN_NAME][URL]" > </…" at bounding box center [617, 196] width 116 height 261
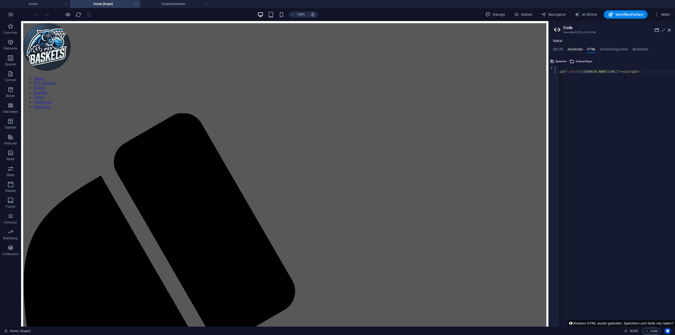
click at [579, 51] on h4 "JavaScript" at bounding box center [575, 50] width 16 height 6
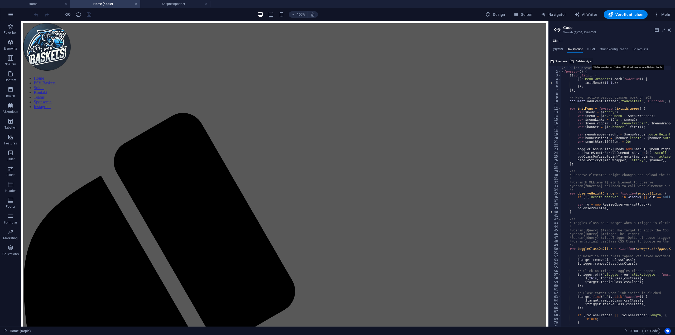
click at [581, 62] on span "Datei einfügen" at bounding box center [584, 61] width 17 height 6
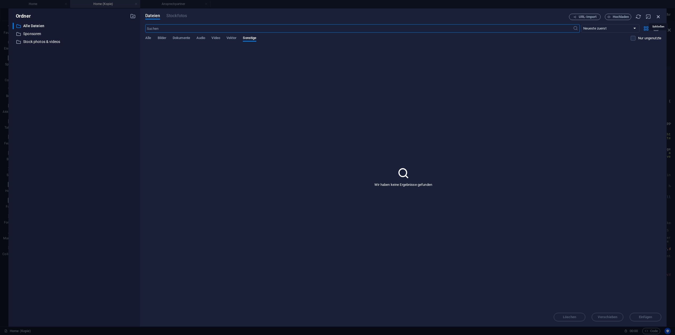
click at [658, 16] on icon "button" at bounding box center [658, 17] width 6 height 6
select select "unknown"
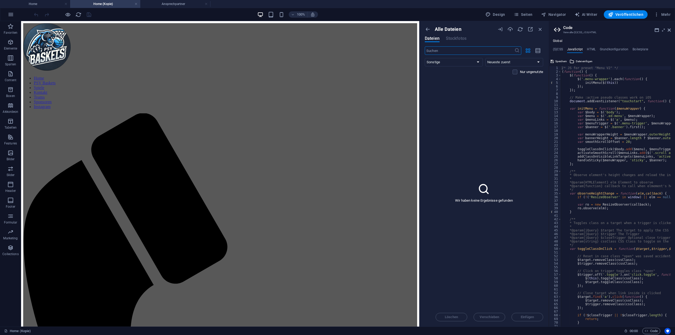
click at [562, 93] on div "/* JS for preset "Menu V2" */ ( function ( ) { $ ( function ( ) { $ ( '.menu-wr…" at bounding box center [682, 198] width 242 height 264
paste textarea "<script type="text/javascript" src="//[DOMAIN_NAME][URL]"></script>"
type textarea "<script type="text/javascript" src="//[DOMAIN_NAME][URL]"></script>"
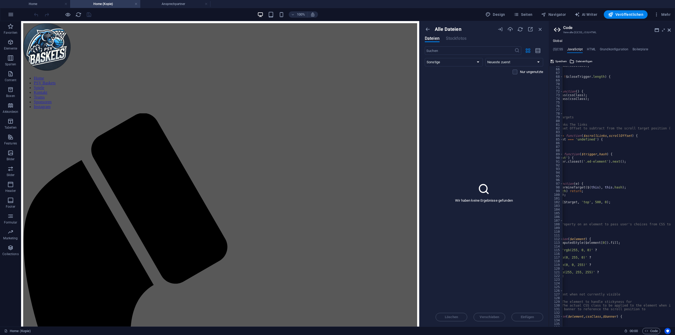
scroll to position [223, 0]
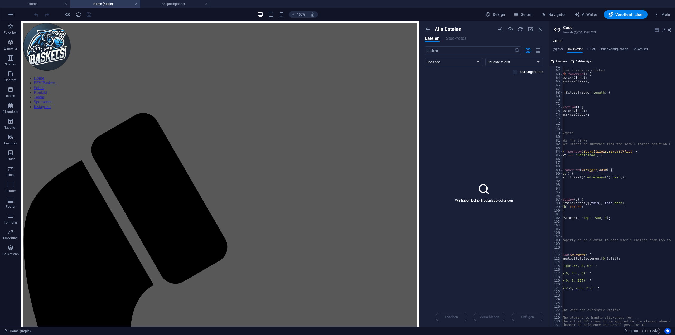
click at [656, 31] on icon at bounding box center [657, 30] width 4 height 4
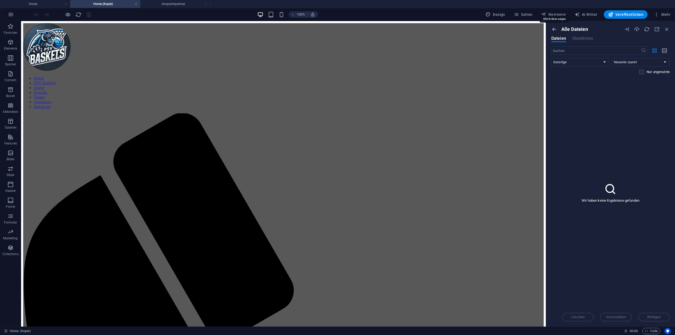
click at [556, 30] on icon "button" at bounding box center [554, 29] width 6 height 6
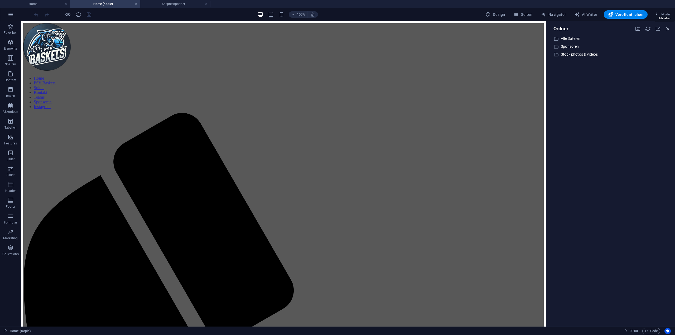
click at [669, 29] on icon "button" at bounding box center [668, 29] width 6 height 6
click at [666, 29] on icon "button" at bounding box center [668, 29] width 6 height 6
click at [80, 14] on icon "reload" at bounding box center [78, 15] width 6 height 6
click at [248, 160] on span "HTML" at bounding box center [248, 159] width 9 height 3
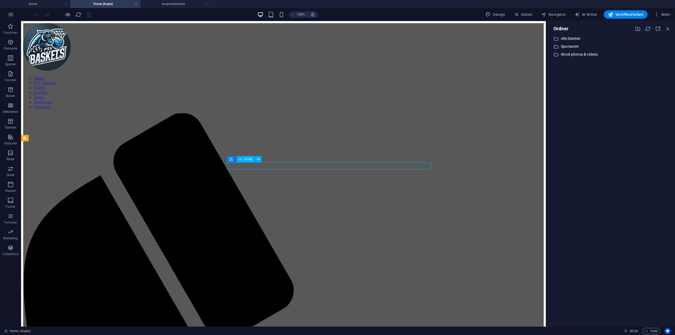
click at [247, 158] on span "HTML" at bounding box center [248, 159] width 9 height 3
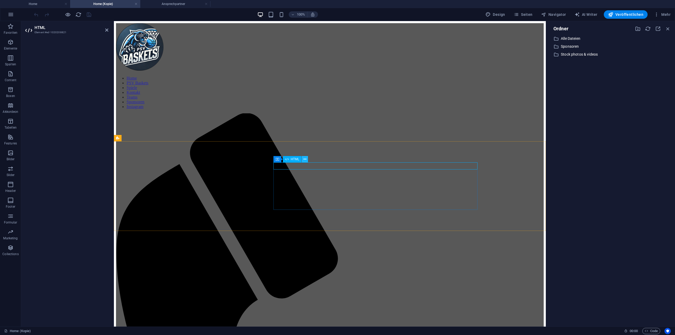
click at [305, 161] on icon at bounding box center [304, 160] width 3 height 6
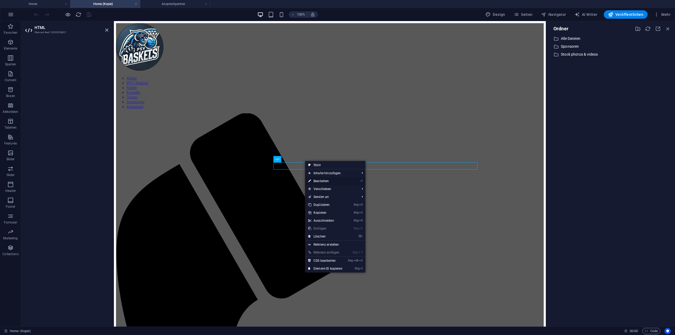
click at [328, 180] on link "⏎ Bearbeiten" at bounding box center [325, 181] width 41 height 8
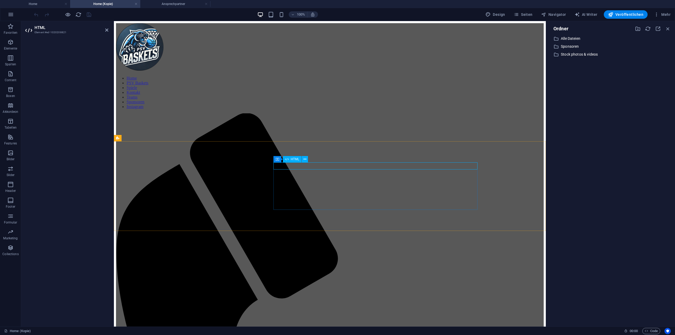
click at [294, 160] on span "HTML" at bounding box center [295, 159] width 9 height 3
click at [666, 28] on icon "button" at bounding box center [668, 29] width 6 height 6
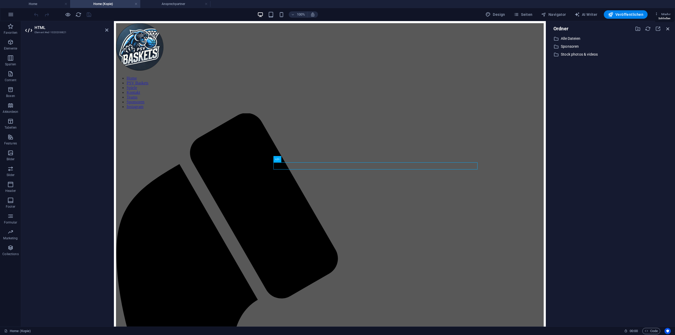
click at [670, 31] on icon "button" at bounding box center [668, 29] width 6 height 6
click at [668, 30] on icon "button" at bounding box center [668, 29] width 6 height 6
click at [107, 31] on icon at bounding box center [106, 30] width 3 height 4
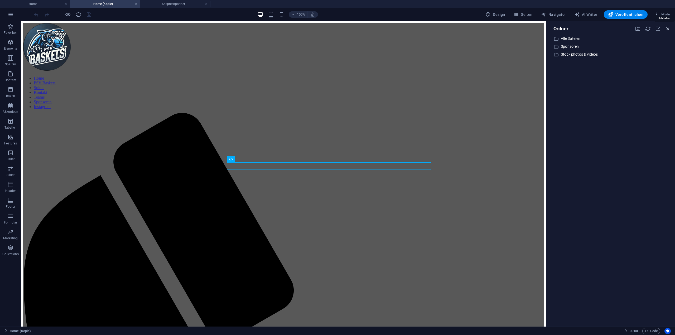
click at [668, 28] on icon "button" at bounding box center [668, 29] width 6 height 6
click at [229, 162] on icon at bounding box center [231, 159] width 4 height 6
click at [245, 158] on span "Container" at bounding box center [242, 159] width 14 height 3
click at [137, 4] on link at bounding box center [135, 4] width 3 height 5
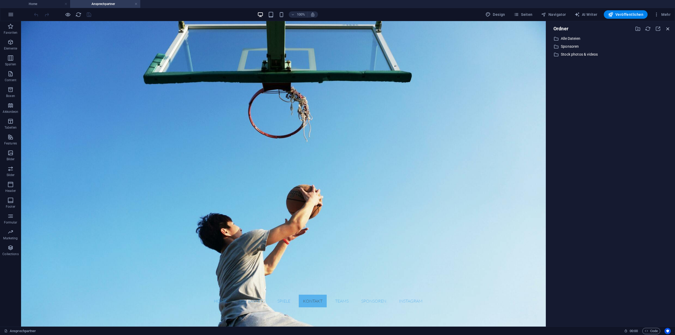
click at [667, 30] on icon "button" at bounding box center [668, 29] width 6 height 6
click at [668, 28] on icon "button" at bounding box center [668, 29] width 6 height 6
click at [669, 332] on icon "Usercentrics" at bounding box center [668, 331] width 4 height 4
click at [652, 330] on span "Code" at bounding box center [651, 331] width 13 height 6
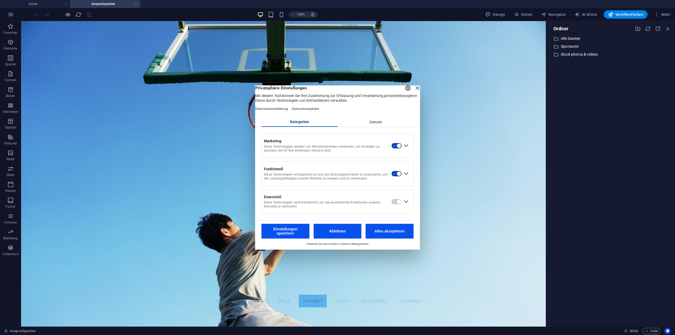
click at [386, 233] on button "Alles akzeptieren" at bounding box center [390, 231] width 48 height 15
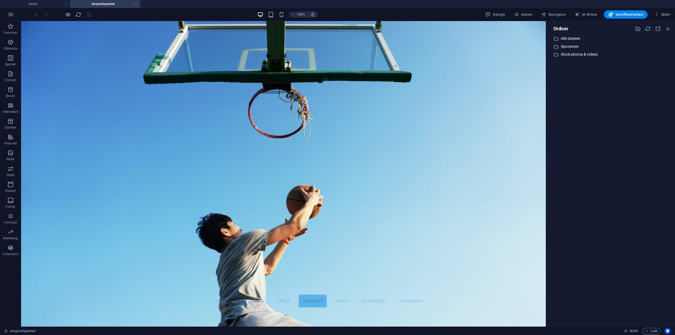
click at [671, 28] on div "Ordner ​ Alle Dateien Alle Dateien ​ Sponsoren Sponsoren ​ Stock photos & video…" at bounding box center [610, 174] width 129 height 306
click at [668, 28] on icon "button" at bounding box center [668, 29] width 6 height 6
click at [136, 3] on link at bounding box center [135, 4] width 3 height 5
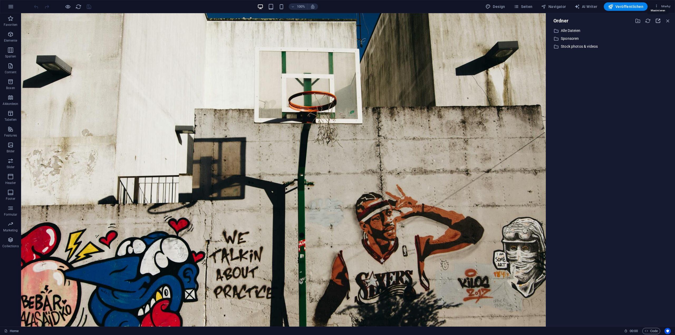
click at [657, 21] on icon "button" at bounding box center [658, 21] width 6 height 6
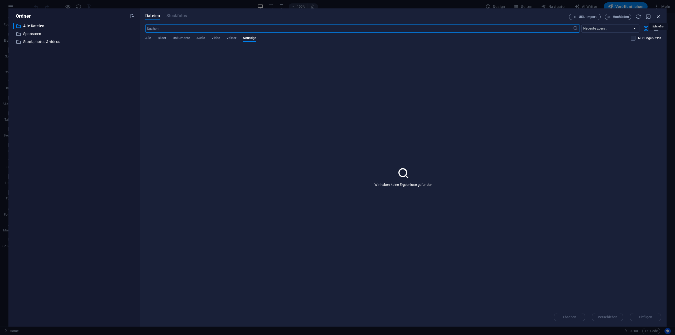
click at [658, 16] on icon "button" at bounding box center [658, 17] width 6 height 6
select select "unknown"
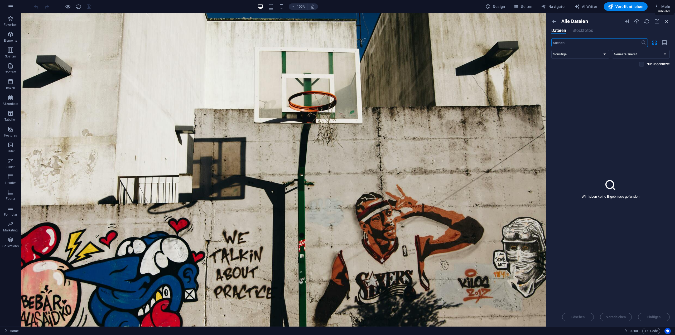
click at [667, 21] on icon "button" at bounding box center [667, 21] width 6 height 6
click at [553, 21] on icon "button" at bounding box center [554, 21] width 6 height 6
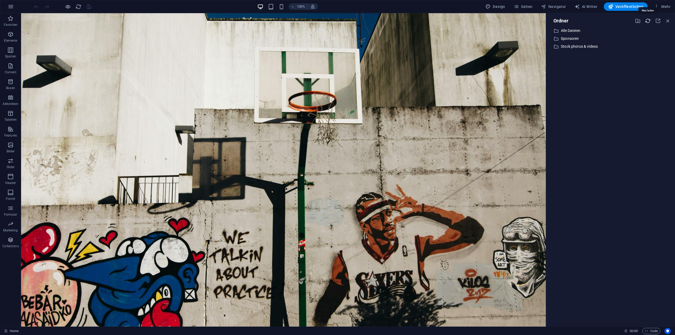
click at [647, 21] on icon "button" at bounding box center [648, 21] width 6 height 6
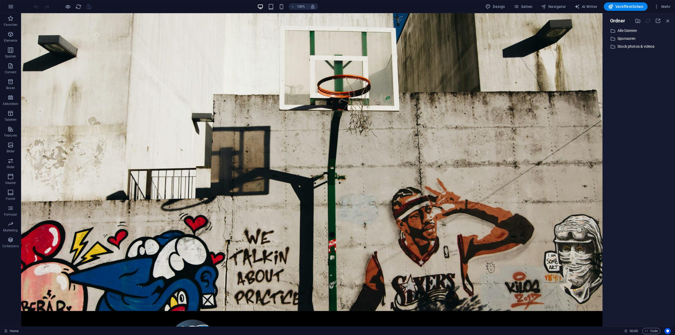
drag, startPoint x: 546, startPoint y: 116, endPoint x: 658, endPoint y: 100, distance: 112.7
click at [658, 100] on aside "Ordner ​ Alle Dateien Alle Dateien ​ Sponsoren Sponsoren ​ Stock photos & video…" at bounding box center [638, 170] width 73 height 314
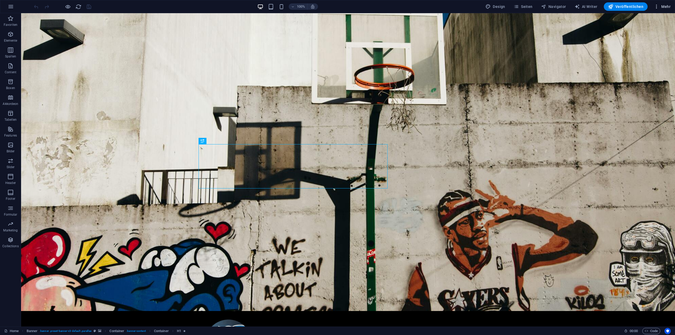
click at [658, 7] on icon "button" at bounding box center [656, 6] width 5 height 5
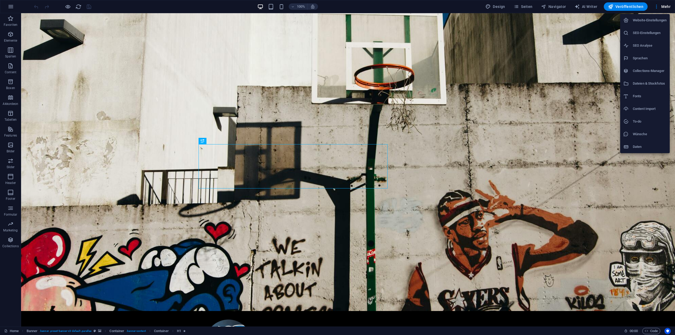
click at [519, 6] on div at bounding box center [337, 167] width 675 height 335
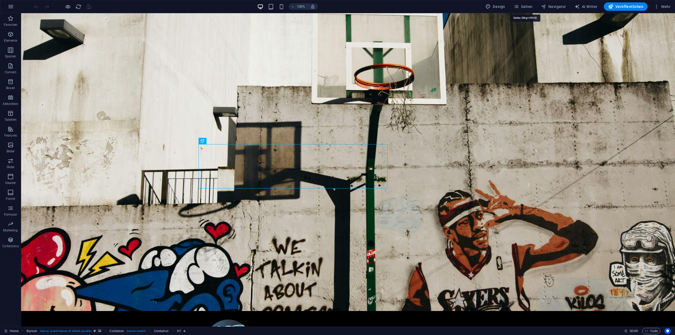
click at [525, 7] on span "Seiten" at bounding box center [523, 6] width 19 height 5
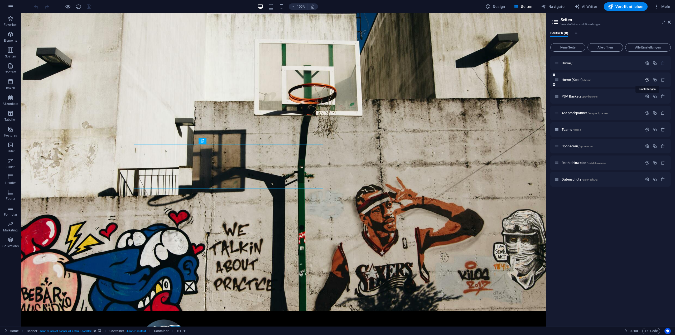
click at [647, 79] on icon "button" at bounding box center [647, 80] width 4 height 4
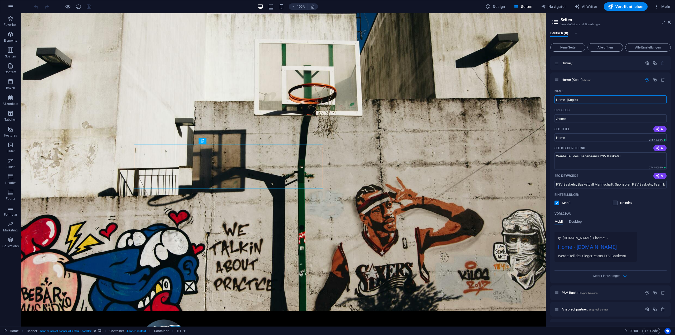
drag, startPoint x: 603, startPoint y: 113, endPoint x: 501, endPoint y: 93, distance: 104.1
click at [608, 104] on div "Name Home (Kopie) ​ URL SLUG /home ​ SEO Titel AI Home ​ 216 / 580 Px SEO Besch…" at bounding box center [610, 185] width 120 height 196
click at [609, 99] on input "Home (Kopie)" at bounding box center [611, 99] width 112 height 8
drag, startPoint x: 613, startPoint y: 99, endPoint x: 555, endPoint y: 100, distance: 58.3
click at [555, 100] on input "Home (Kopie)" at bounding box center [611, 99] width 112 height 8
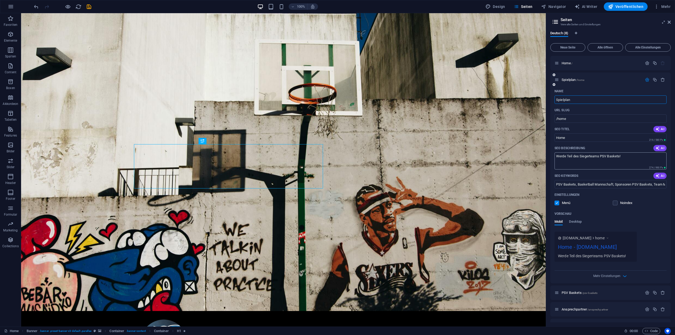
type input "Spielplan"
drag, startPoint x: 635, startPoint y: 158, endPoint x: 549, endPoint y: 154, distance: 86.6
click at [549, 154] on div "Deutsch (8) Neue Seite Alle öffnen Alle Einstellungen Home / Spielplan /home Na…" at bounding box center [610, 177] width 129 height 300
click at [659, 149] on span "AI" at bounding box center [659, 148] width 9 height 4
type textarea "Entdecken Sie unsere Heimspielübersicht: Alle Spiele, Termine und Highlights Ih…"
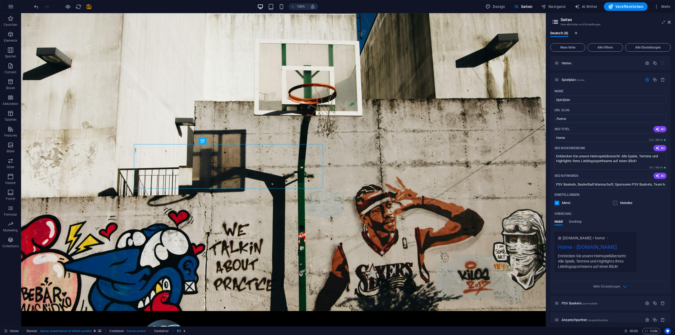
drag, startPoint x: 594, startPoint y: 153, endPoint x: 524, endPoint y: 136, distance: 72.5
type input "S"
type input "Spielplan"
click at [658, 176] on icon "button" at bounding box center [657, 176] width 4 height 4
type input "Heimspielübersicht, Heimspiele, Spielplan, Fußballspiele, Termine, Stadioninfor…"
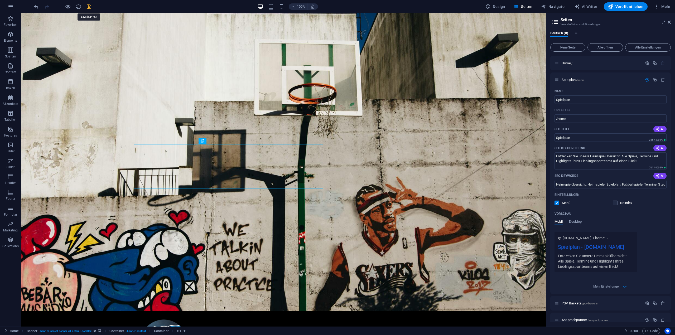
click at [86, 6] on icon "save" at bounding box center [89, 7] width 6 height 6
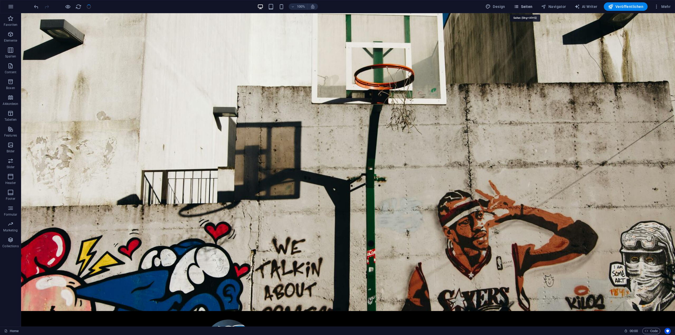
click at [528, 11] on button "Seiten" at bounding box center [523, 6] width 23 height 8
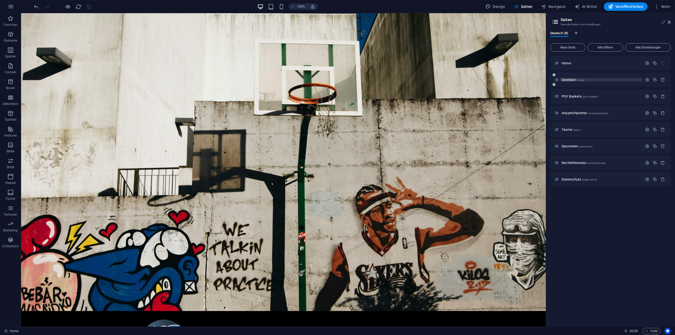
click at [567, 79] on span "Spielplan /home" at bounding box center [573, 80] width 23 height 4
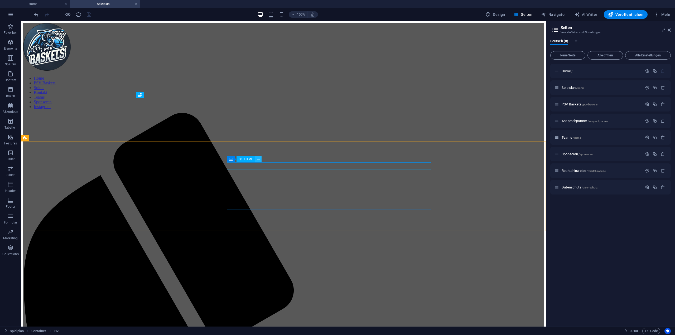
click at [259, 158] on icon at bounding box center [258, 160] width 3 height 6
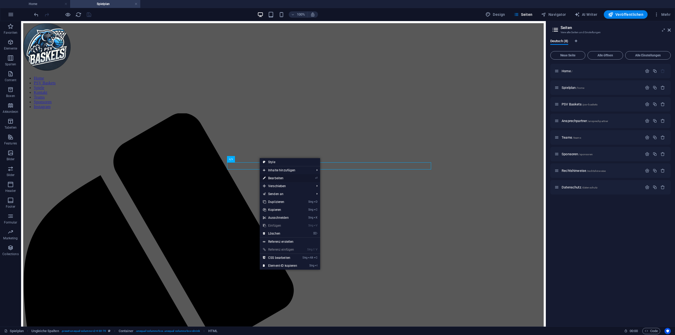
click at [272, 177] on link "⏎ Bearbeiten" at bounding box center [280, 178] width 41 height 8
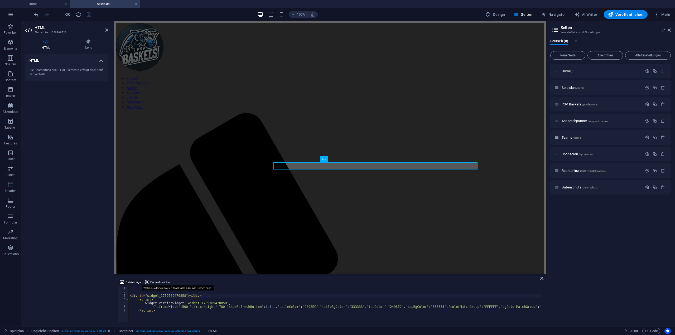
type textarea "<div id="widget_1759769470858"></div>"
click at [131, 288] on div "< div id = "widget_1759769470858" > </ div > < script > widget . vereinswidget …" at bounding box center [460, 308] width 663 height 42
paste textarea "</head>"
drag, startPoint x: 138, startPoint y: 300, endPoint x: 123, endPoint y: 299, distance: 15.1
click at [123, 299] on div "</head> 1 2 3 4 5 6 7 8 9 10 11 12 < head > ... < script type = "text/javascrip…" at bounding box center [329, 305] width 423 height 36
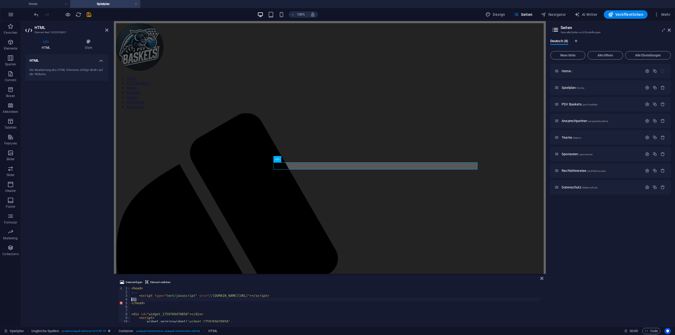
type textarea "..."
drag, startPoint x: 134, startPoint y: 291, endPoint x: 122, endPoint y: 291, distance: 12.1
click at [122, 291] on div "1 2 3 4 5 6 7 8 9 10 11 12 < head > ... < script type = "text/javascript" src =…" at bounding box center [329, 305] width 423 height 36
type textarea "..."
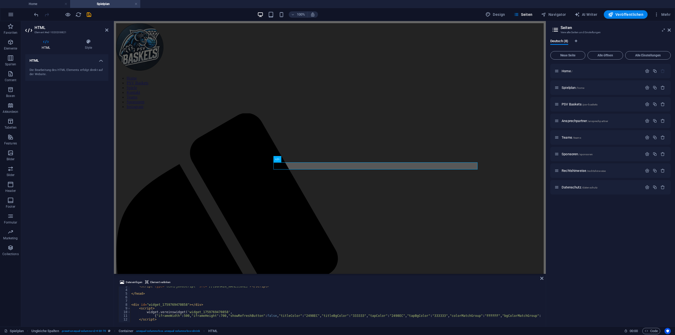
scroll to position [9, 0]
click at [136, 300] on div "< script type = "text/javascript" src = "//www.basketball-bund.net/rest/widget/…" at bounding box center [461, 306] width 663 height 42
click at [142, 299] on div "< script type = "text/javascript" src = "//www.basketball-bund.net/rest/widget/…" at bounding box center [461, 306] width 663 height 42
paste textarea "<body>"
drag, startPoint x: 489, startPoint y: 294, endPoint x: 477, endPoint y: 296, distance: 12.8
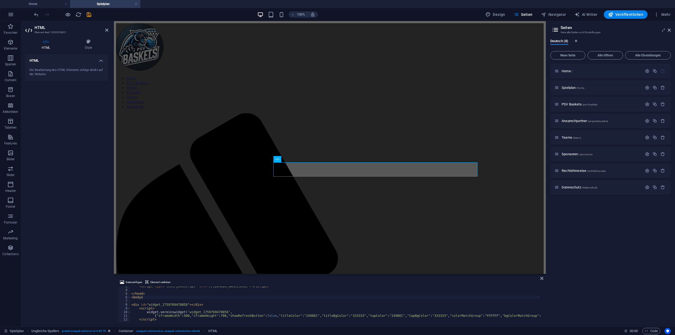
click at [489, 294] on div "< script type = "text/javascript" src = "//www.basketball-bund.net/rest/widget/…" at bounding box center [461, 306] width 663 height 42
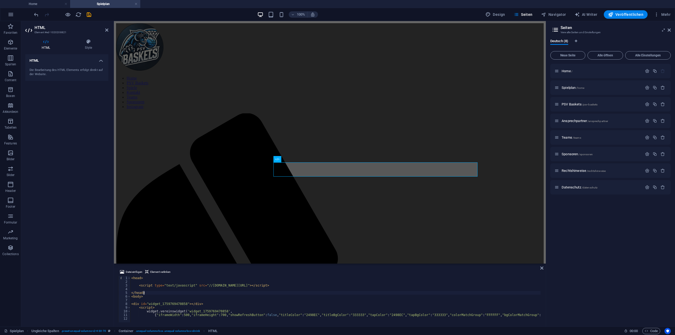
scroll to position [0, 0]
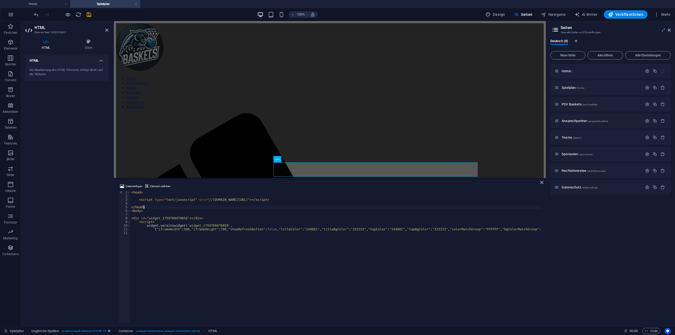
drag, startPoint x: 307, startPoint y: 274, endPoint x: 278, endPoint y: 181, distance: 97.8
click at [288, 174] on div "H2 Container Ungleiche Spalten Container HTML Container Datei einfügen Element …" at bounding box center [330, 174] width 432 height 306
click at [175, 230] on div "< head > < script type = "text/javascript" src = "//www.basketball-bund.net/res…" at bounding box center [461, 258] width 663 height 142
type textarea "</script>"
paste textarea "</body>"
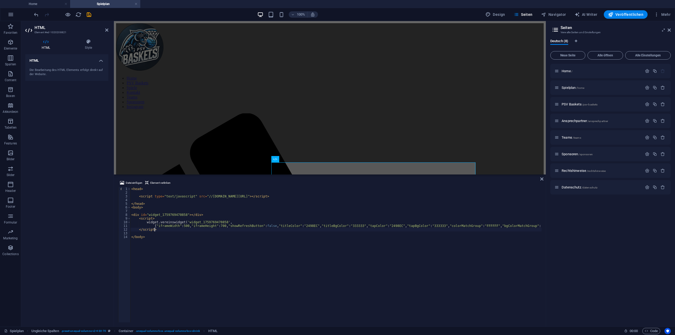
drag, startPoint x: 175, startPoint y: 230, endPoint x: 203, endPoint y: 256, distance: 37.9
click at [205, 257] on div "< head > < script type = "text/javascript" src = "//www.basketball-bund.net/res…" at bounding box center [461, 258] width 663 height 142
type textarea "</body>"
click at [89, 14] on icon "save" at bounding box center [89, 15] width 6 height 6
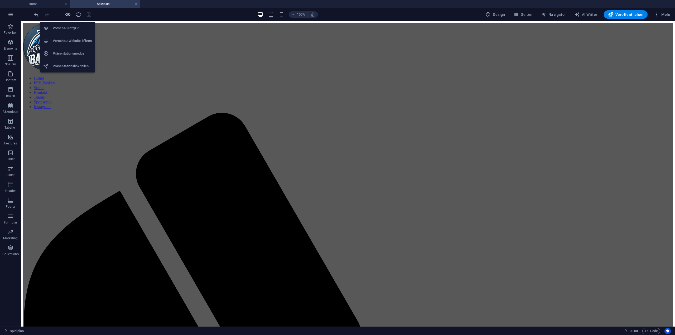
click at [67, 17] on icon "button" at bounding box center [68, 15] width 6 height 6
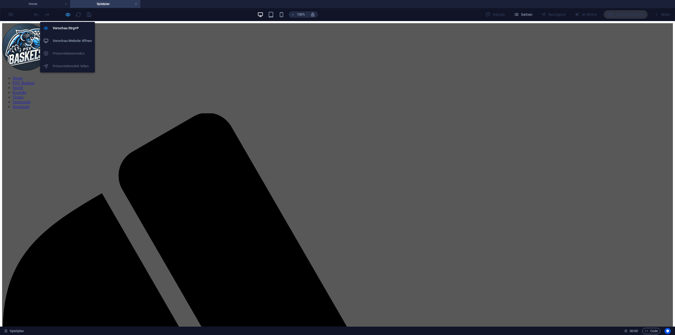
click at [67, 16] on icon "button" at bounding box center [68, 15] width 6 height 6
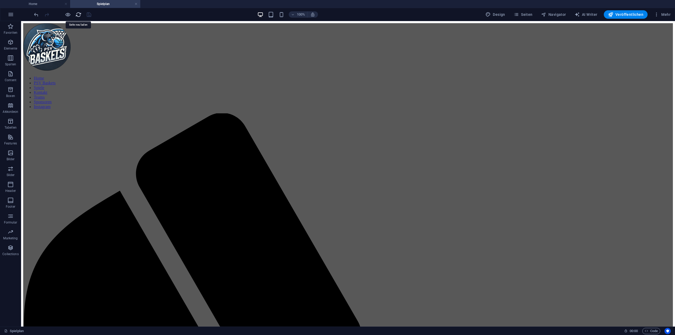
click at [80, 13] on icon "reload" at bounding box center [78, 15] width 6 height 6
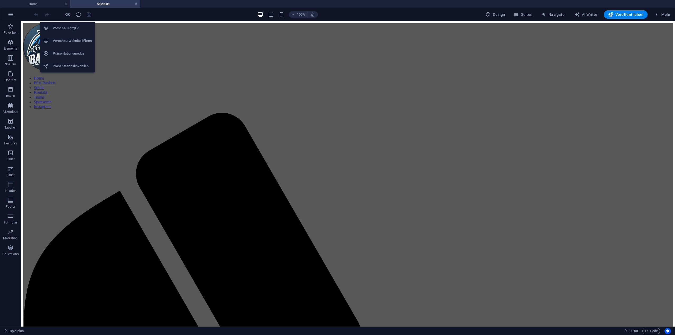
click at [70, 40] on h6 "Vorschau-Website öffnen" at bounding box center [72, 41] width 39 height 6
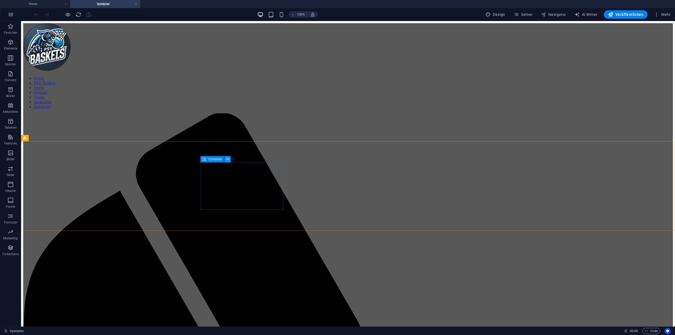
click at [228, 160] on icon at bounding box center [227, 160] width 3 height 6
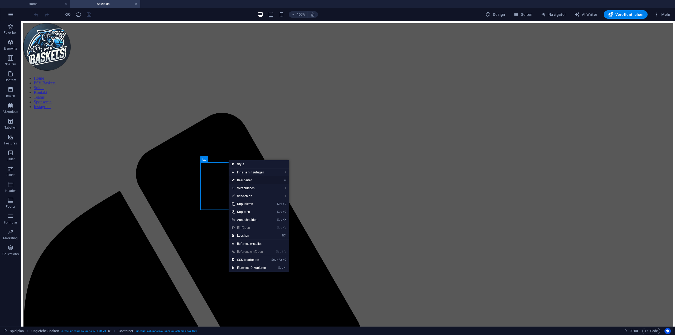
click at [255, 179] on link "⏎ Bearbeiten" at bounding box center [249, 180] width 41 height 8
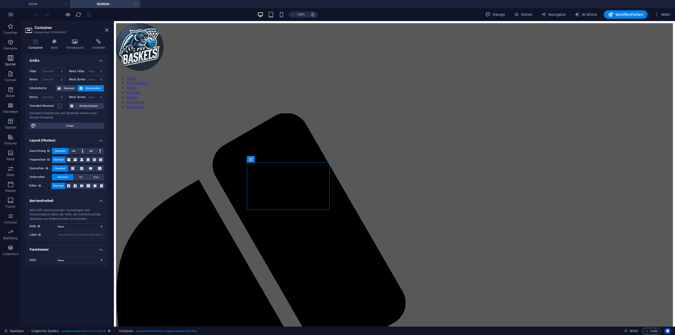
click at [11, 61] on icon "button" at bounding box center [10, 58] width 6 height 6
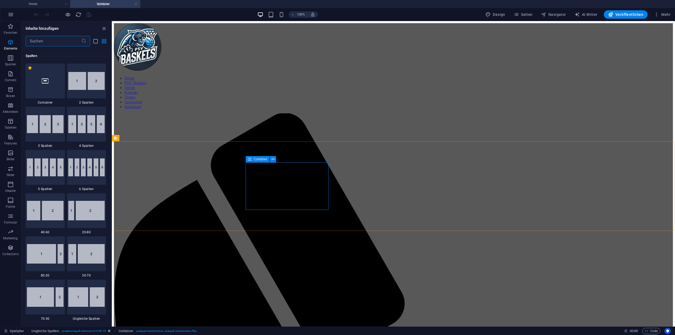
scroll to position [261, 0]
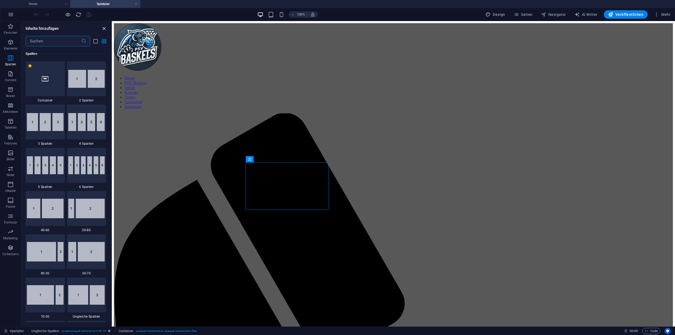
click at [104, 28] on icon "close panel" at bounding box center [104, 29] width 6 height 6
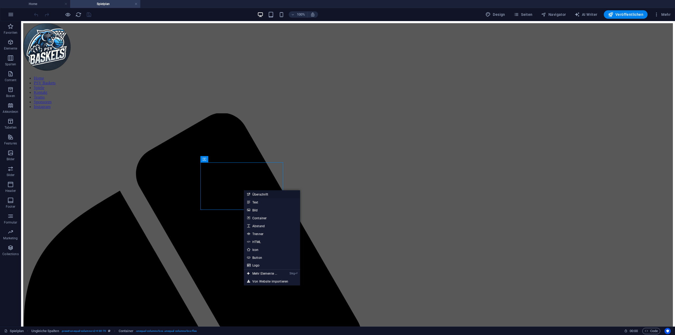
click at [271, 194] on link "Überschrift" at bounding box center [272, 194] width 56 height 8
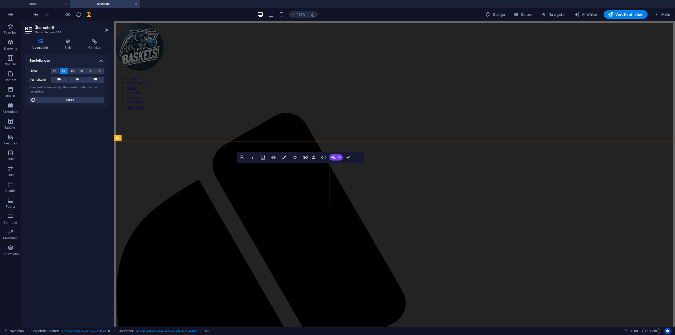
scroll to position [0, 20]
click at [275, 157] on icon "button" at bounding box center [275, 158] width 4 height 4
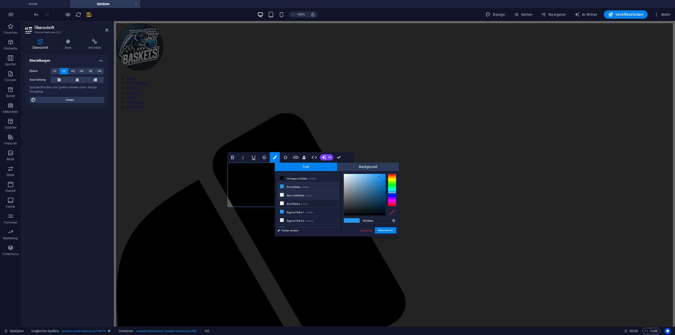
click at [295, 196] on li "Sekundärfarbe #f1f5ec" at bounding box center [308, 195] width 61 height 8
type input "#f1f5ec"
click at [382, 230] on button "Übernehmen" at bounding box center [385, 230] width 21 height 6
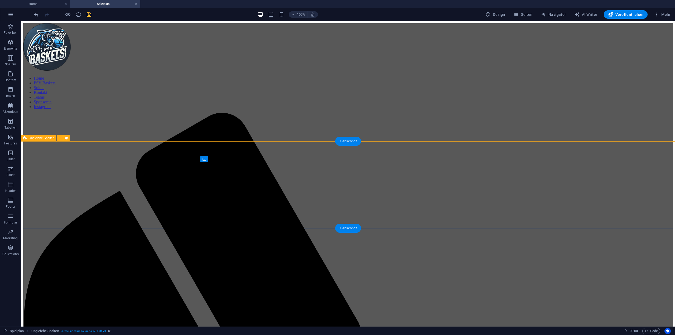
click at [221, 159] on span "H2" at bounding box center [220, 159] width 4 height 3
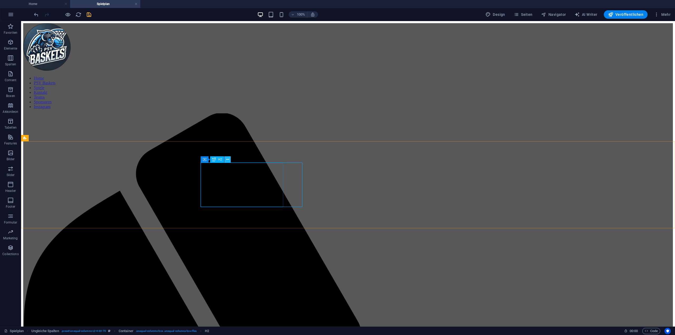
click at [226, 160] on icon at bounding box center [227, 160] width 3 height 6
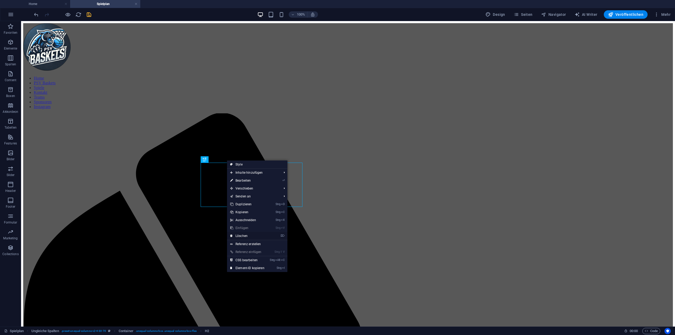
click at [245, 232] on link "⌦ Löschen" at bounding box center [247, 236] width 41 height 8
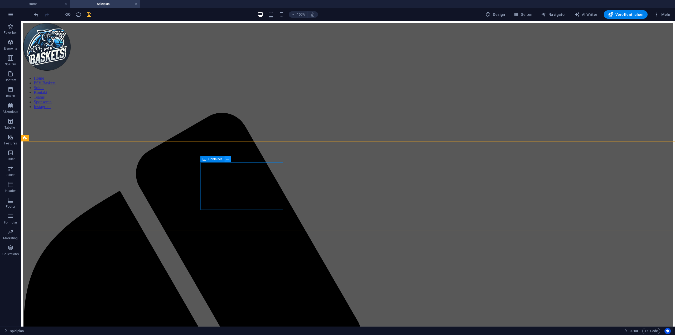
click at [228, 159] on icon at bounding box center [227, 160] width 3 height 6
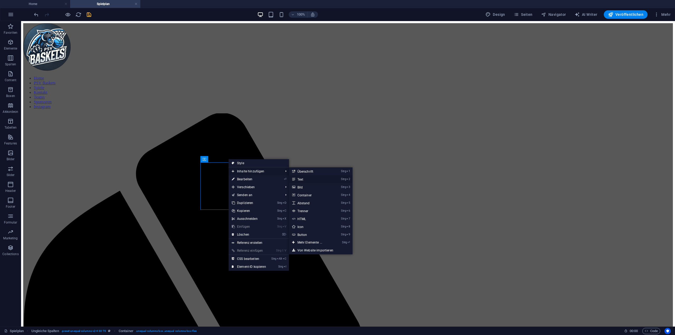
click at [310, 181] on link "Strg 2 Text" at bounding box center [311, 179] width 44 height 8
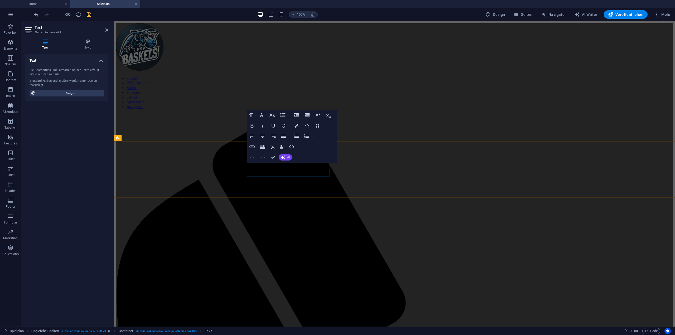
drag, startPoint x: 288, startPoint y: 165, endPoint x: 234, endPoint y: 162, distance: 54.2
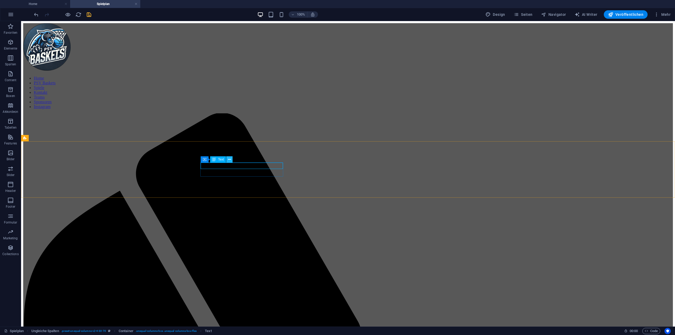
click at [229, 159] on icon at bounding box center [229, 160] width 3 height 6
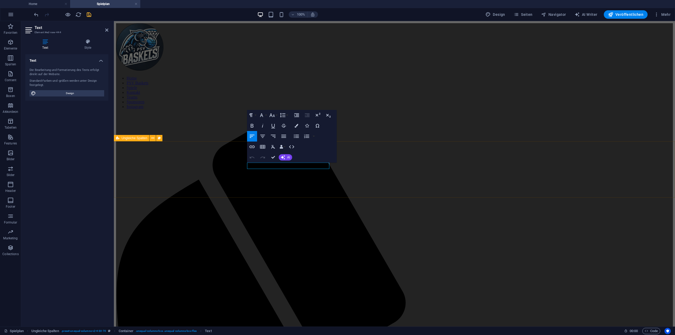
drag, startPoint x: 282, startPoint y: 166, endPoint x: 234, endPoint y: 163, distance: 48.6
click at [274, 117] on icon "button" at bounding box center [272, 115] width 6 height 6
click at [277, 164] on link "14" at bounding box center [277, 165] width 19 height 8
click at [274, 115] on icon "button" at bounding box center [272, 115] width 6 height 4
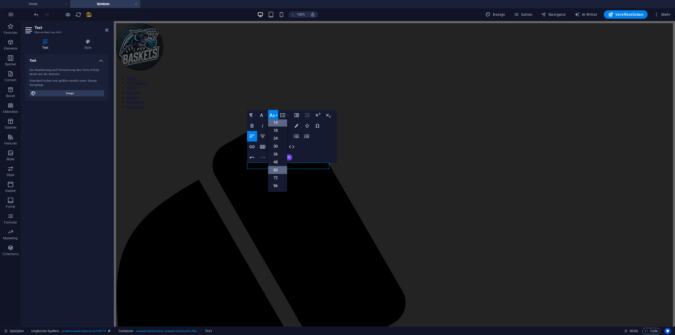
scroll to position [42, 0]
click at [278, 161] on link "48" at bounding box center [277, 162] width 19 height 8
click at [274, 115] on icon "button" at bounding box center [272, 115] width 6 height 4
click at [279, 147] on link "30" at bounding box center [277, 146] width 19 height 8
click at [298, 123] on button "Colors" at bounding box center [296, 125] width 10 height 11
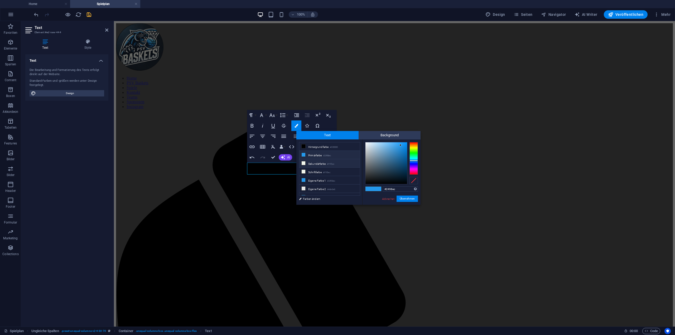
click at [304, 162] on icon at bounding box center [304, 163] width 4 height 4
type input "#f1f5ec"
click at [413, 201] on button "Übernehmen" at bounding box center [407, 199] width 21 height 6
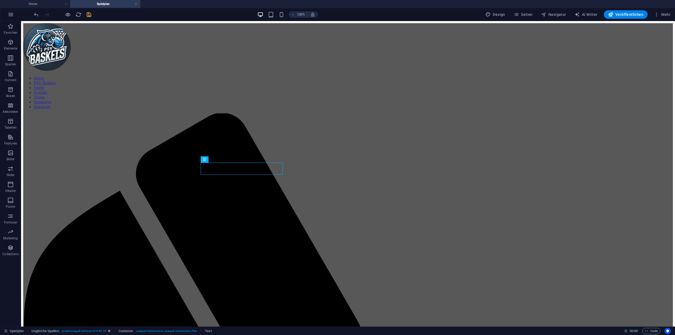
click at [90, 17] on icon "save" at bounding box center [89, 15] width 6 height 6
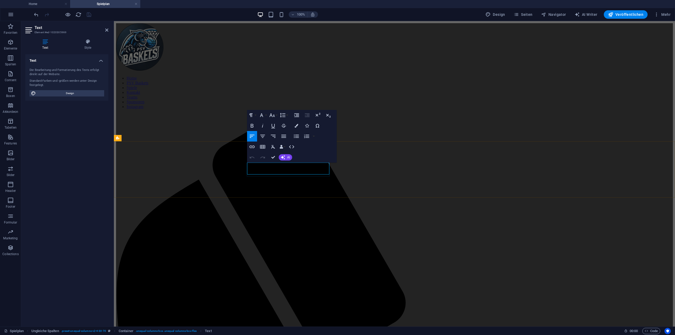
drag, startPoint x: 323, startPoint y: 171, endPoint x: 250, endPoint y: 173, distance: 72.8
click at [253, 127] on icon "button" at bounding box center [252, 126] width 6 height 6
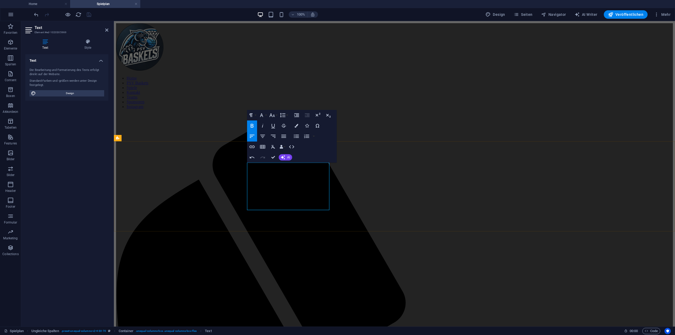
drag, startPoint x: 308, startPoint y: 168, endPoint x: 368, endPoint y: 162, distance: 60.2
click at [254, 127] on icon "button" at bounding box center [252, 126] width 6 height 6
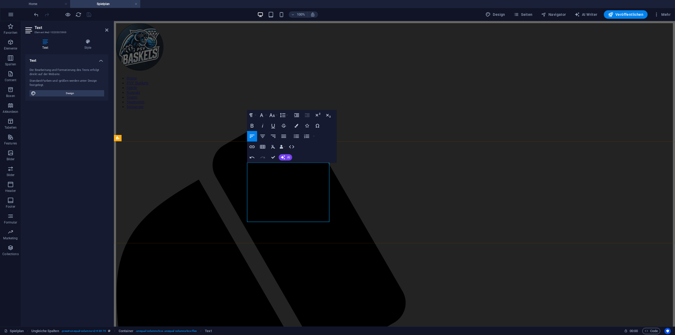
drag, startPoint x: 289, startPoint y: 218, endPoint x: 257, endPoint y: 170, distance: 58.1
click at [277, 116] on button "Font Size" at bounding box center [273, 115] width 10 height 11
click at [280, 125] on link "14" at bounding box center [277, 123] width 19 height 8
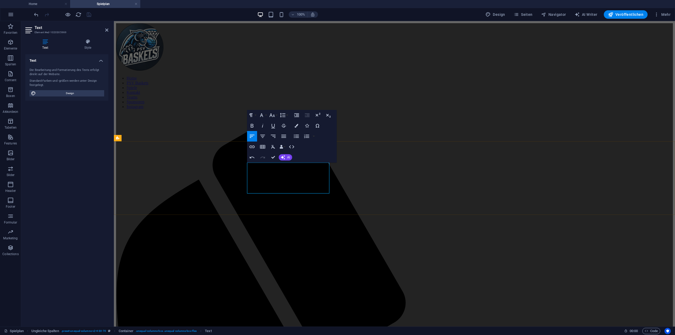
drag, startPoint x: 248, startPoint y: 184, endPoint x: 257, endPoint y: 210, distance: 27.9
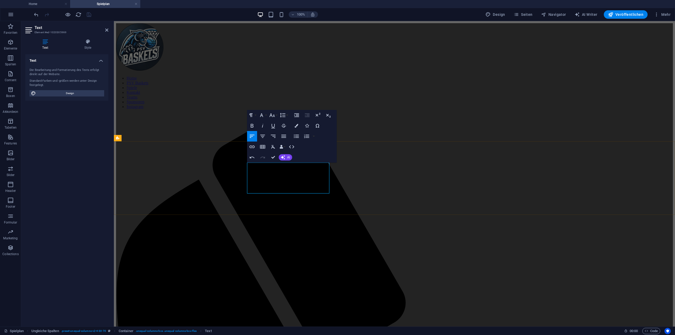
drag, startPoint x: 266, startPoint y: 190, endPoint x: 313, endPoint y: 186, distance: 47.4
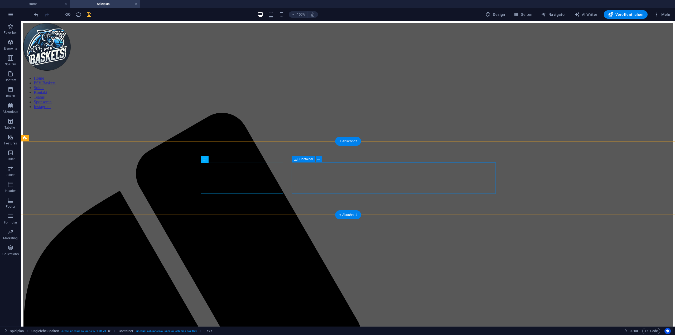
click at [90, 15] on icon "save" at bounding box center [89, 15] width 6 height 6
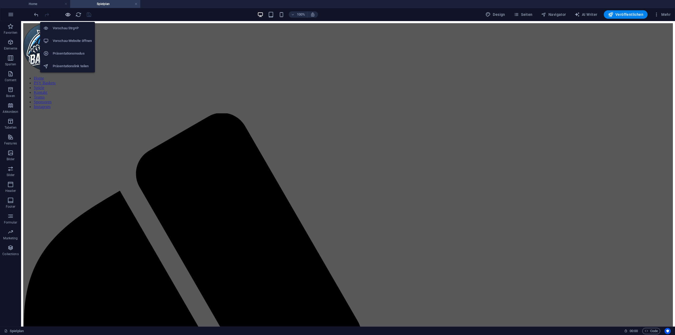
click at [65, 15] on icon "button" at bounding box center [68, 15] width 6 height 6
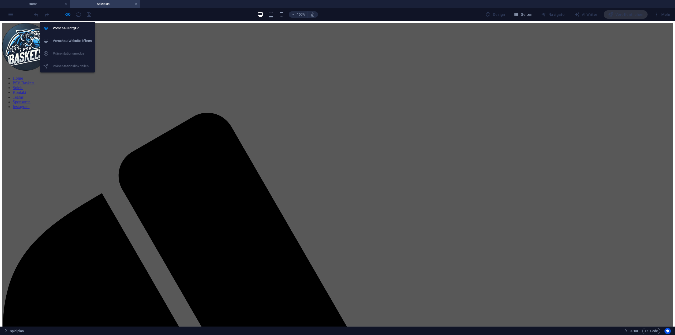
click at [68, 42] on h6 "Vorschau-Website öffnen" at bounding box center [72, 41] width 39 height 6
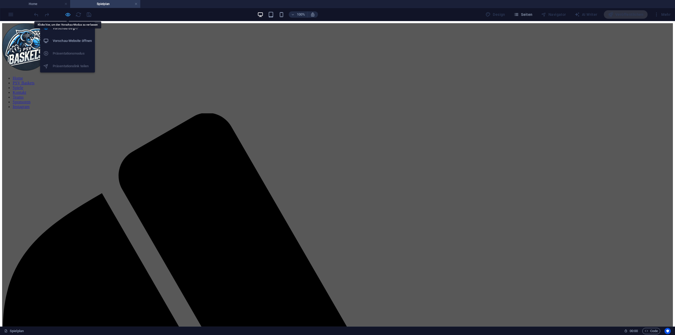
click at [69, 16] on icon "button" at bounding box center [68, 15] width 6 height 6
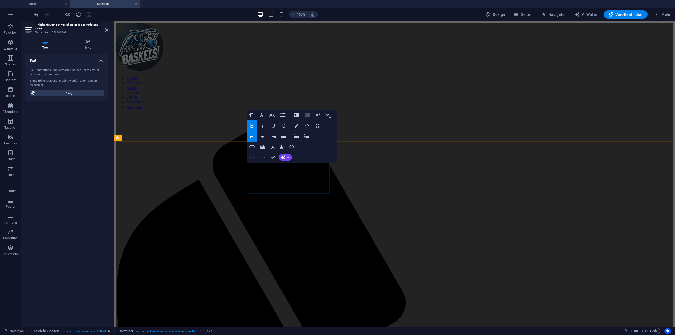
drag, startPoint x: 264, startPoint y: 208, endPoint x: 247, endPoint y: 209, distance: 17.2
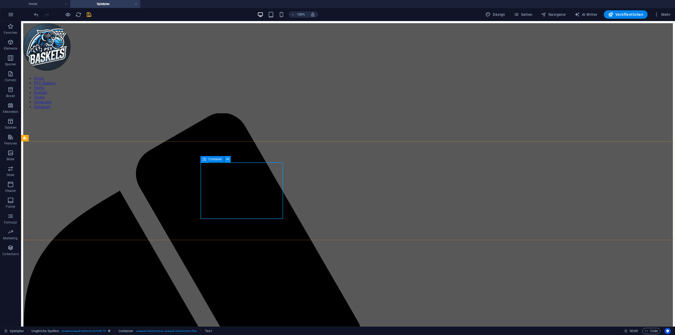
click at [229, 160] on icon at bounding box center [227, 160] width 3 height 6
click at [230, 158] on icon at bounding box center [229, 160] width 3 height 6
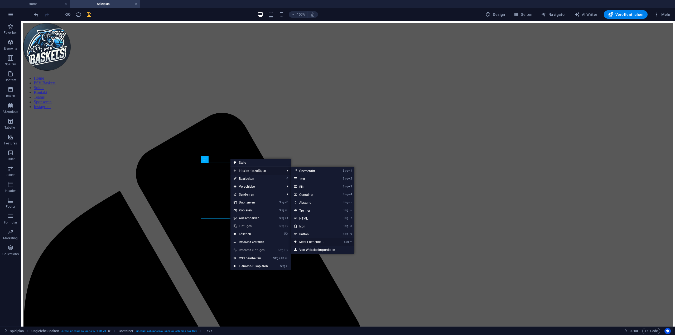
click at [318, 243] on link "Strg ⏎ Mehr Elemente ..." at bounding box center [313, 242] width 44 height 8
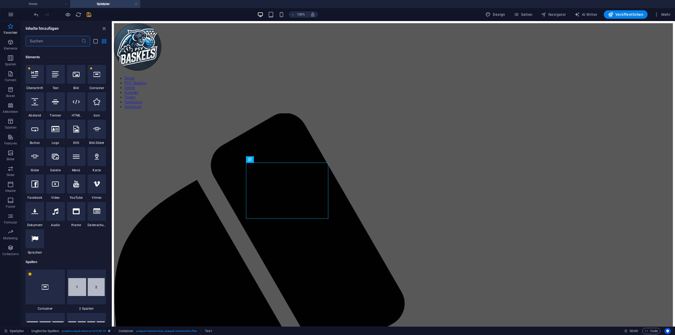
scroll to position [30, 0]
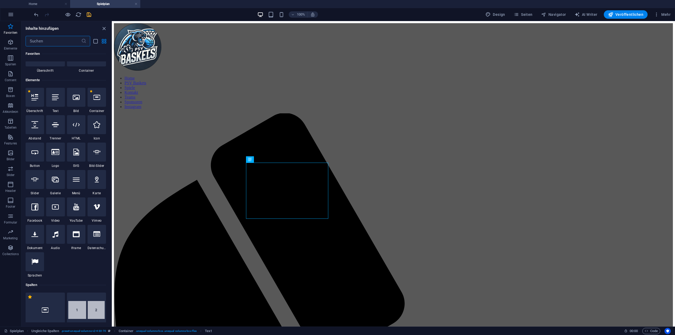
click at [54, 40] on input "text" at bounding box center [54, 41] width 56 height 11
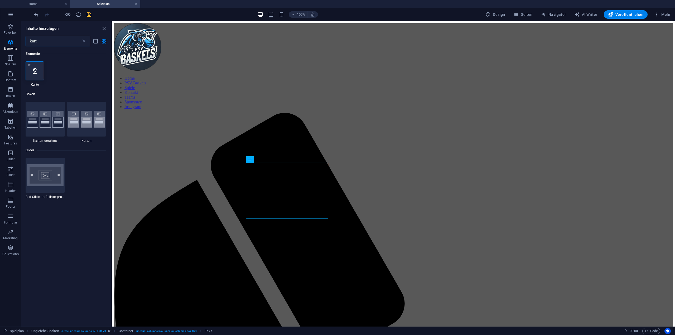
type input "kart"
click at [35, 71] on icon at bounding box center [34, 70] width 7 height 7
select select "1"
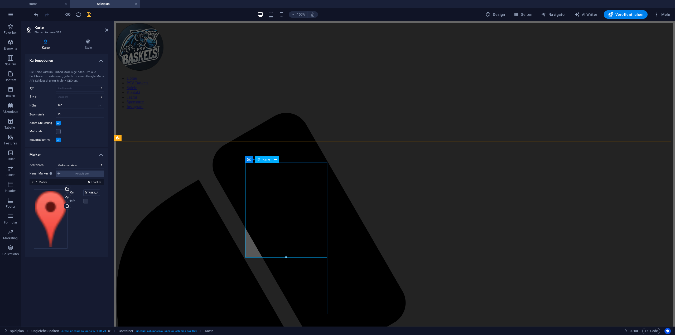
click at [277, 158] on button at bounding box center [275, 159] width 6 height 6
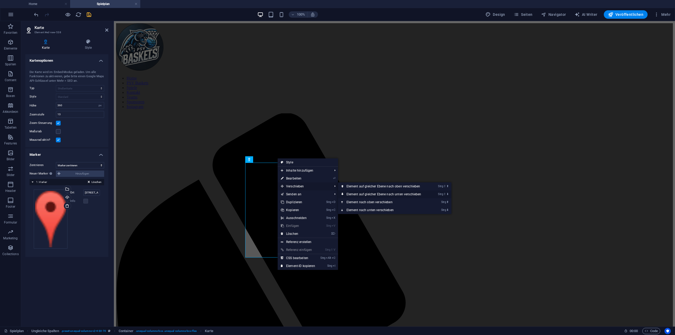
click at [395, 194] on link "Strg ⇧ ⬇ Element auf gleicher Ebene nach unten verschieben" at bounding box center [385, 194] width 94 height 8
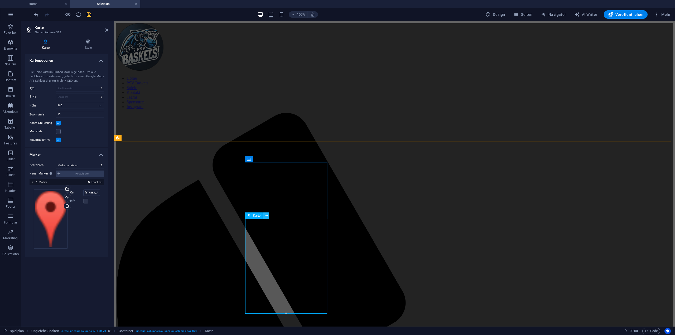
click at [265, 216] on icon at bounding box center [266, 216] width 3 height 6
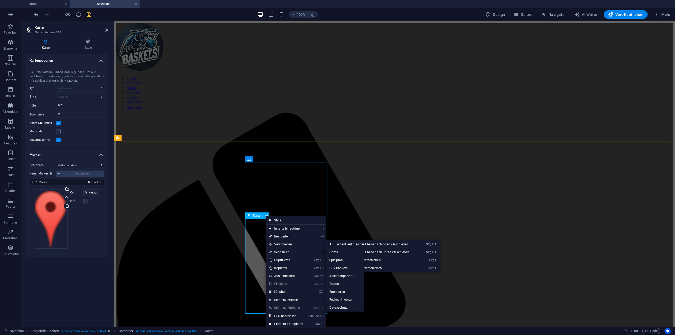
drag, startPoint x: 328, startPoint y: 266, endPoint x: 334, endPoint y: 263, distance: 5.8
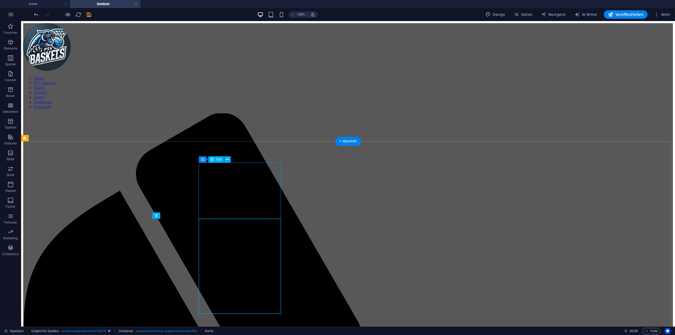
click at [212, 217] on span "Karte" at bounding box center [211, 215] width 8 height 3
select select "1"
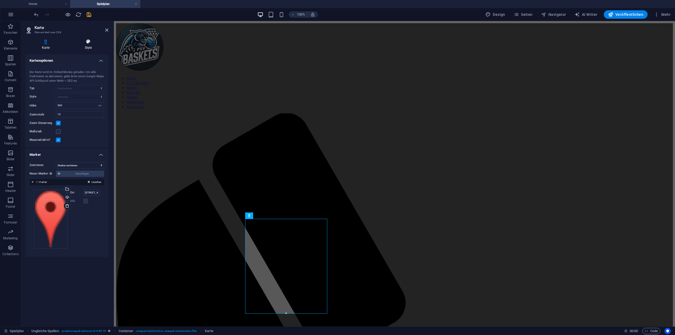
click at [90, 43] on icon at bounding box center [88, 41] width 40 height 5
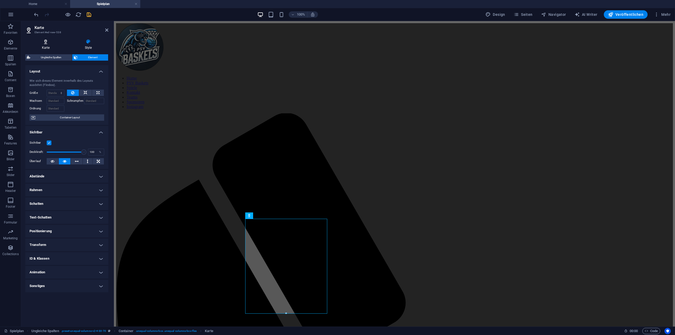
click at [49, 42] on icon at bounding box center [45, 41] width 41 height 5
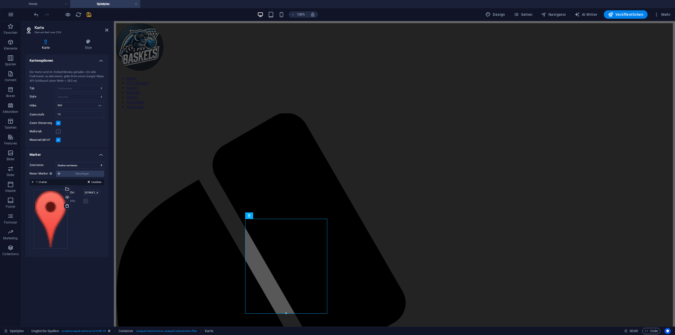
click at [109, 28] on aside "Karte Element #ed-new-538 Karte Style Kartenoptionen Kartenmitte Sudetenstraße …" at bounding box center [67, 174] width 93 height 306
click at [108, 31] on icon at bounding box center [106, 30] width 3 height 4
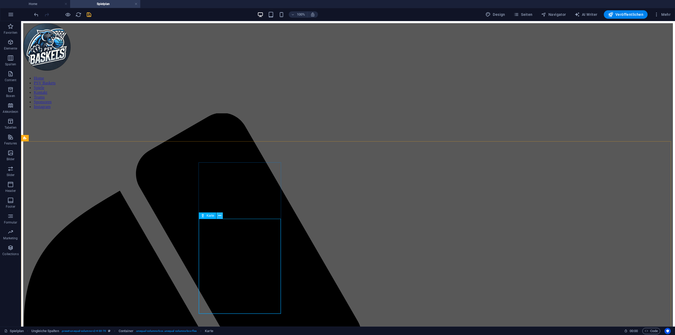
click at [221, 215] on button at bounding box center [219, 216] width 6 height 6
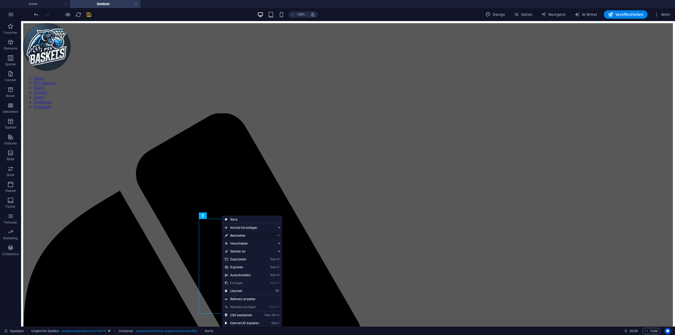
click at [248, 235] on link "⏎ Bearbeiten" at bounding box center [242, 236] width 41 height 8
select select "1"
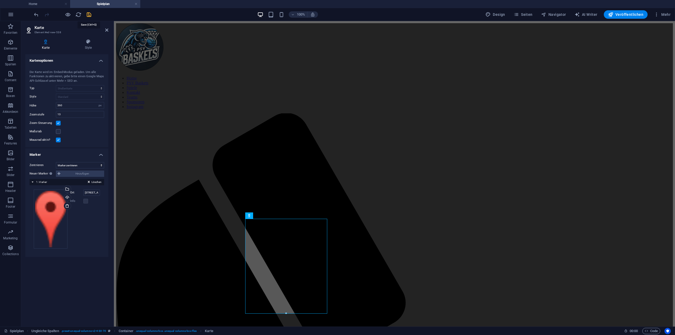
click at [88, 15] on icon "save" at bounding box center [89, 15] width 6 height 6
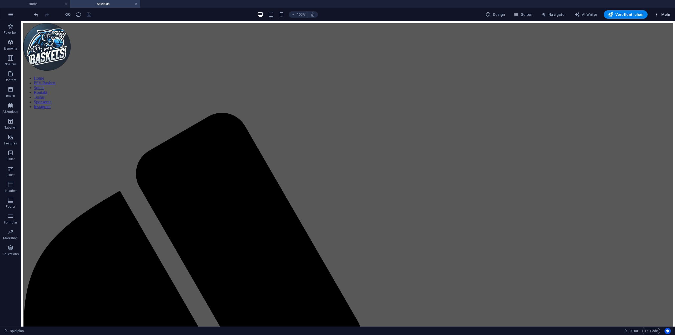
click at [654, 15] on icon "button" at bounding box center [656, 14] width 5 height 5
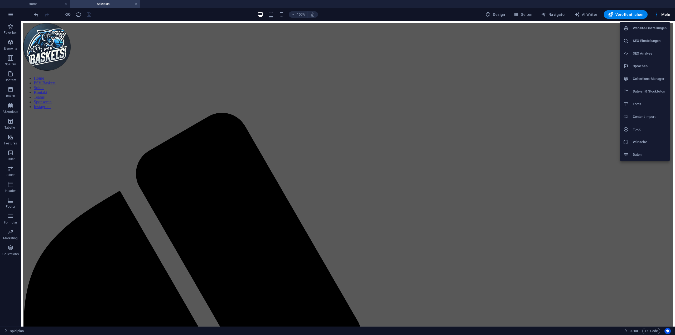
drag, startPoint x: 657, startPoint y: 15, endPoint x: 653, endPoint y: 17, distance: 4.4
click at [657, 16] on div at bounding box center [337, 167] width 675 height 335
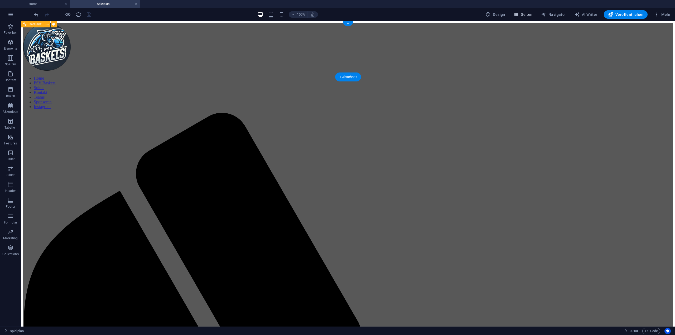
click at [528, 17] on button "Seiten" at bounding box center [523, 14] width 23 height 8
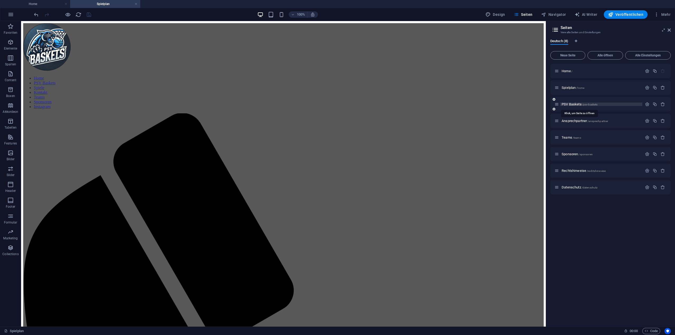
click at [573, 104] on span "PSV Baskets /psv-baskets" at bounding box center [580, 104] width 36 height 4
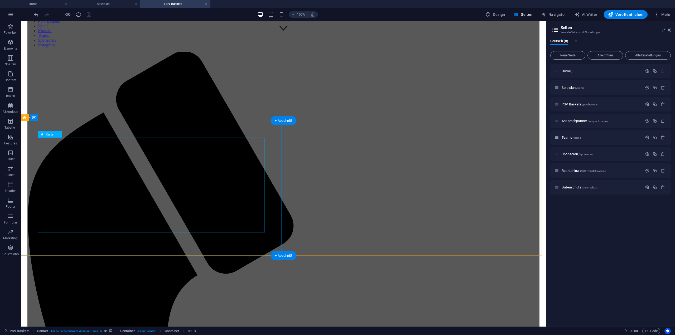
scroll to position [290, 0]
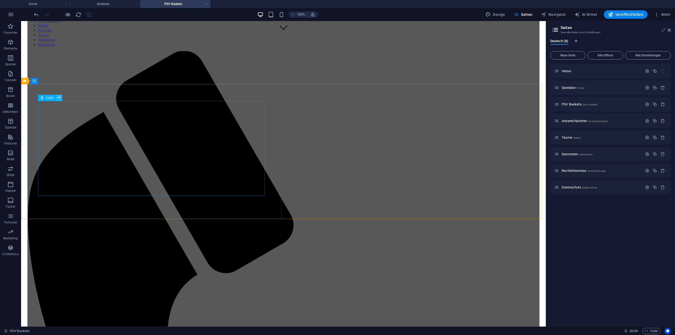
click at [59, 98] on icon at bounding box center [58, 98] width 3 height 6
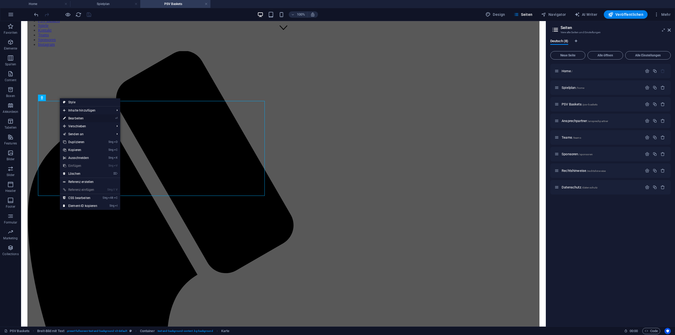
click at [81, 117] on link "⏎ Bearbeiten" at bounding box center [80, 118] width 41 height 8
select select "1"
select select "px"
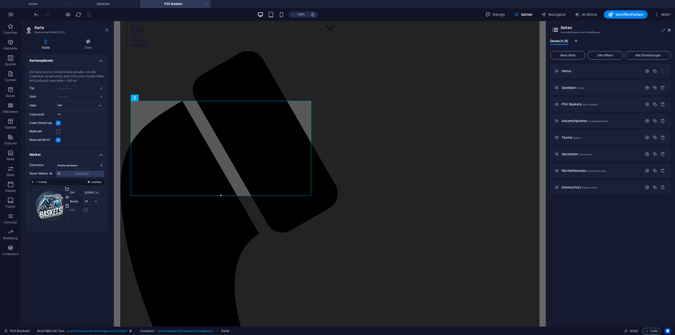
click at [107, 30] on icon at bounding box center [106, 30] width 3 height 4
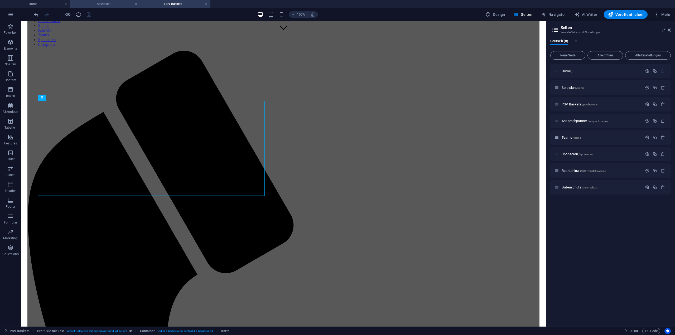
click at [84, 4] on h4 "Spielplan" at bounding box center [105, 4] width 70 height 6
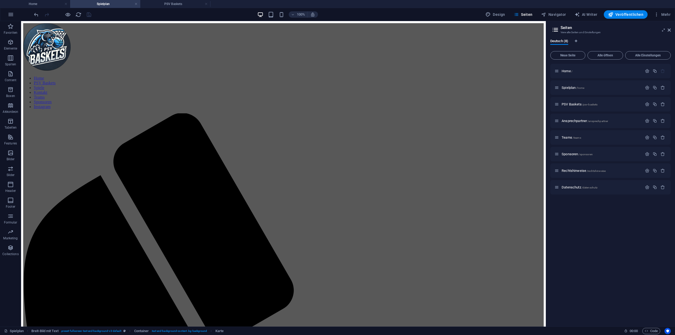
scroll to position [0, 0]
click at [154, 216] on icon at bounding box center [155, 216] width 3 height 6
click at [168, 10] on div "100% Design Seiten Navigator AI Writer Veröffentlichen Mehr" at bounding box center [337, 14] width 674 height 13
click at [171, 4] on h4 "PSV Baskets" at bounding box center [175, 4] width 70 height 6
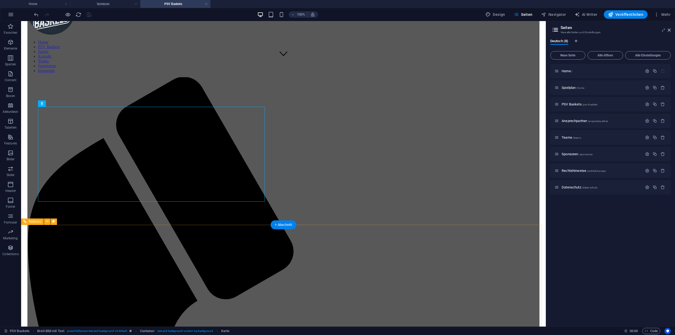
scroll to position [264, 0]
click at [56, 124] on button at bounding box center [59, 124] width 6 height 6
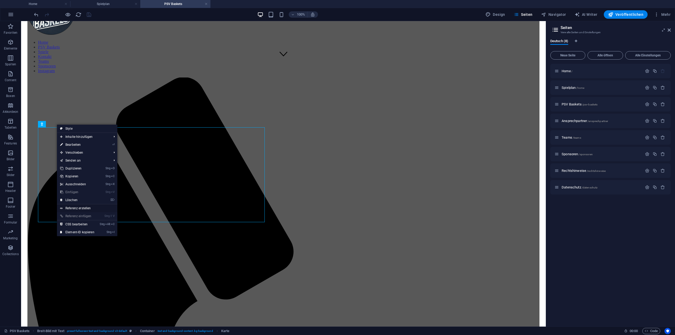
click at [90, 208] on link "Referenz erstellen" at bounding box center [87, 208] width 60 height 8
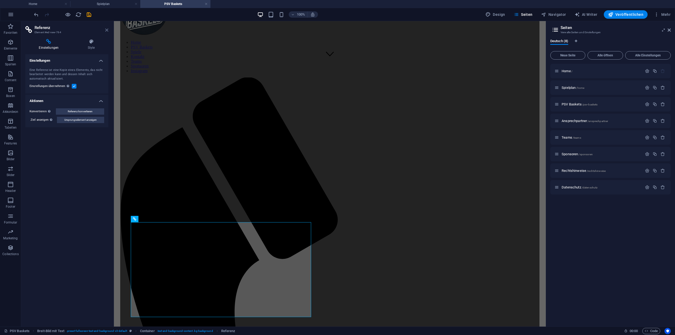
click at [106, 29] on icon at bounding box center [106, 30] width 3 height 4
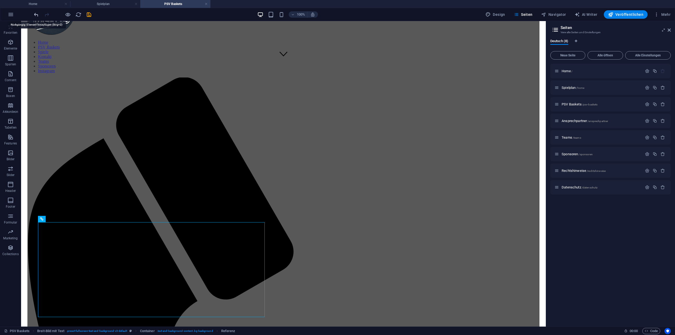
click at [36, 16] on icon "undo" at bounding box center [36, 15] width 6 height 6
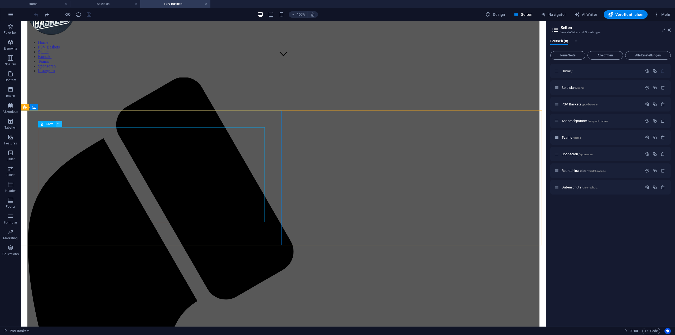
click at [59, 124] on icon at bounding box center [58, 124] width 3 height 6
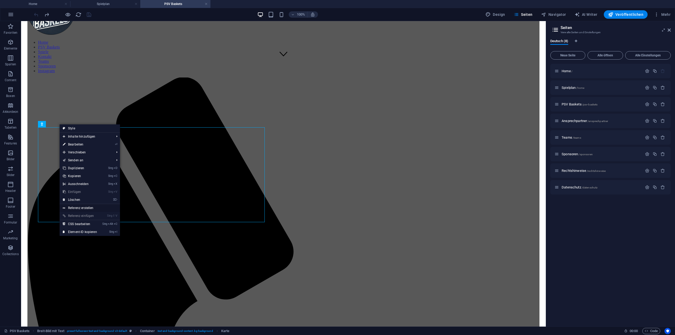
click at [89, 208] on link "Referenz erstellen" at bounding box center [90, 208] width 60 height 8
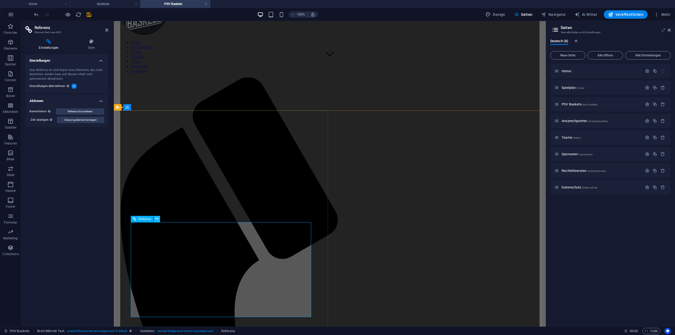
click at [154, 218] on button at bounding box center [157, 219] width 6 height 6
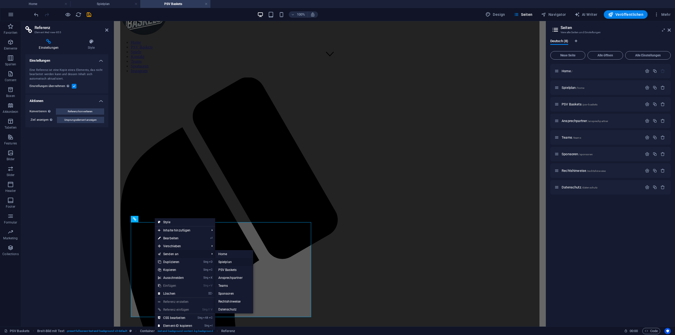
click at [229, 261] on link "Spielplan" at bounding box center [234, 262] width 38 height 8
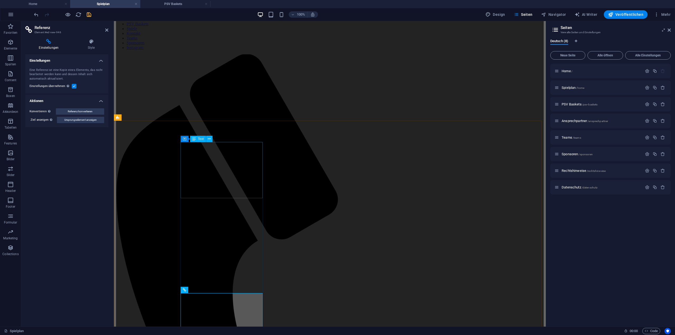
scroll to position [103, 0]
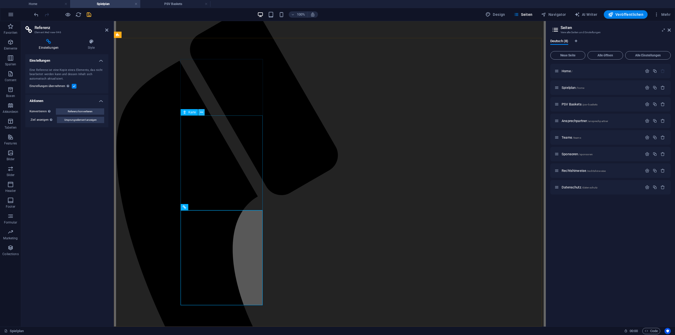
click at [201, 112] on icon at bounding box center [201, 113] width 3 height 6
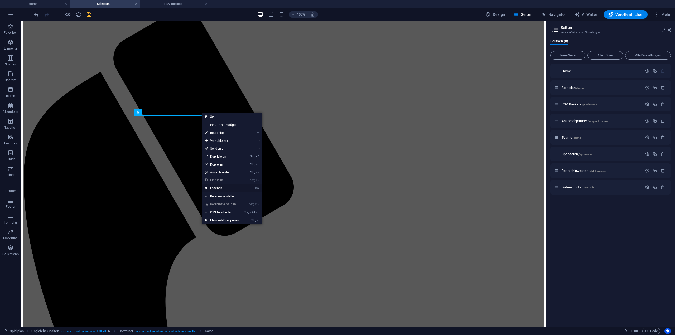
click at [219, 188] on link "⌦ Löschen" at bounding box center [222, 188] width 41 height 8
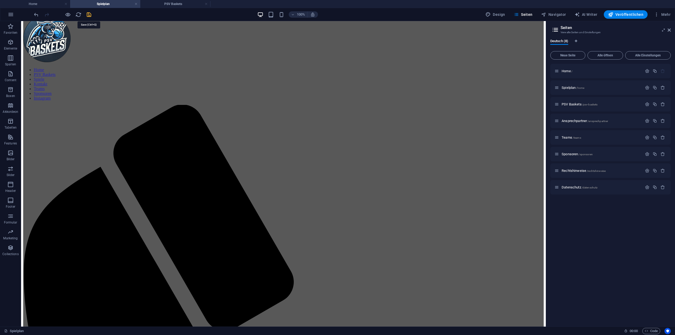
click at [90, 17] on icon "save" at bounding box center [89, 15] width 6 height 6
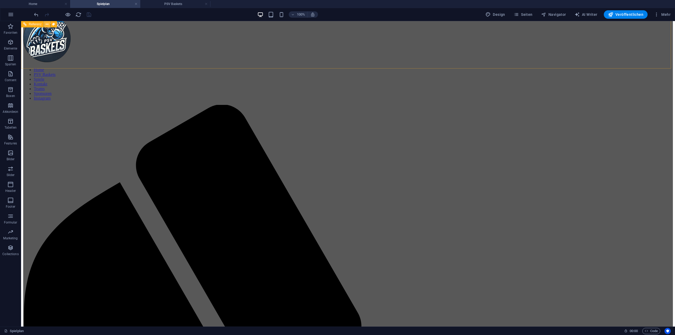
click at [49, 24] on button at bounding box center [47, 24] width 6 height 6
click at [171, 5] on h4 "PSV Baskets" at bounding box center [175, 4] width 70 height 6
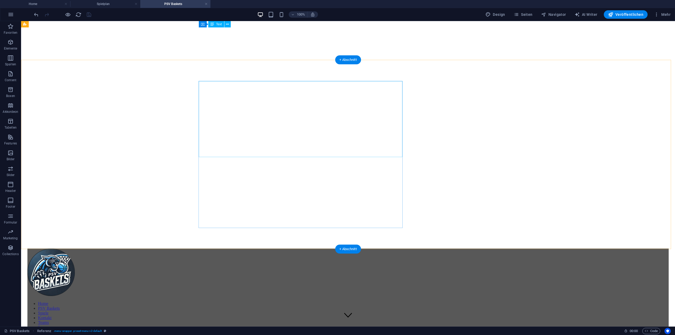
scroll to position [0, 0]
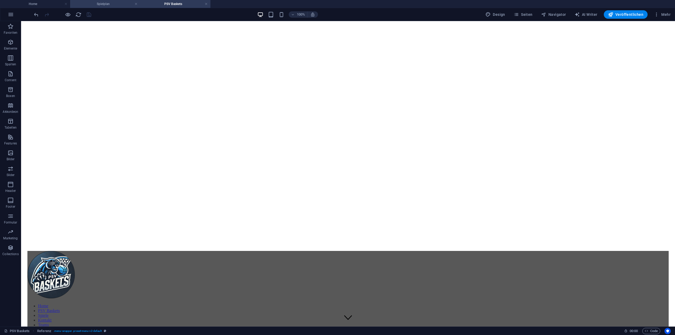
click at [107, 6] on h4 "Spielplan" at bounding box center [105, 4] width 70 height 6
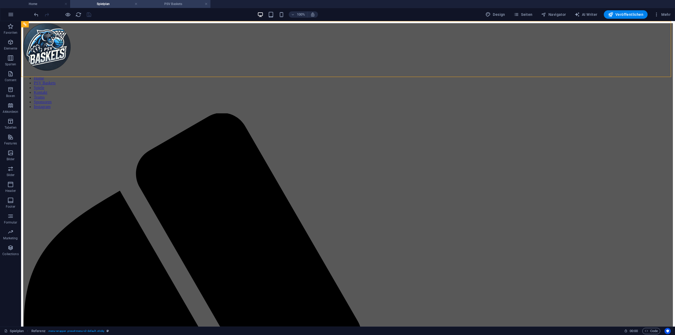
click at [186, 4] on h4 "PSV Baskets" at bounding box center [175, 4] width 70 height 6
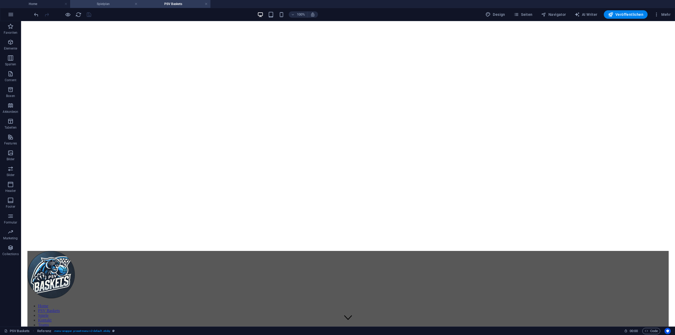
click at [106, 4] on h4 "Spielplan" at bounding box center [105, 4] width 70 height 6
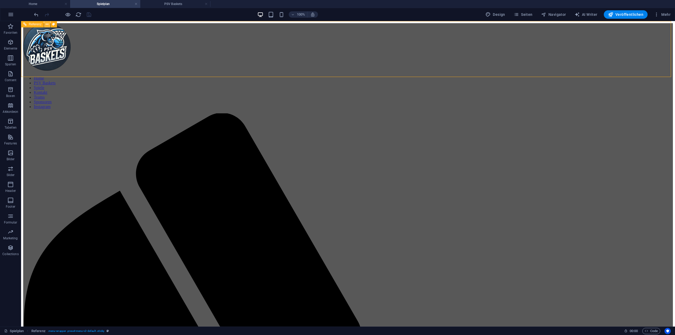
click at [46, 24] on icon at bounding box center [47, 25] width 3 height 6
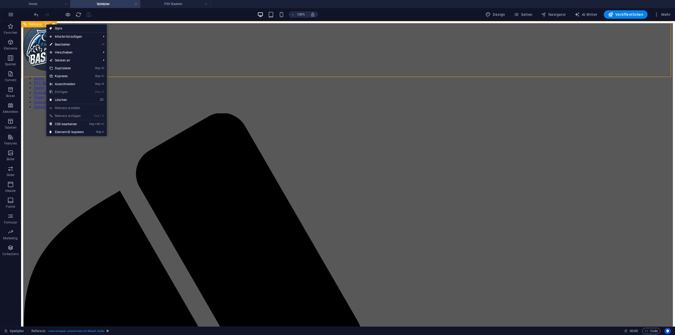
click at [46, 24] on icon at bounding box center [47, 25] width 3 height 6
click at [153, 16] on div "100% Design Seiten Navigator AI Writer Veröffentlichen Mehr" at bounding box center [353, 14] width 640 height 8
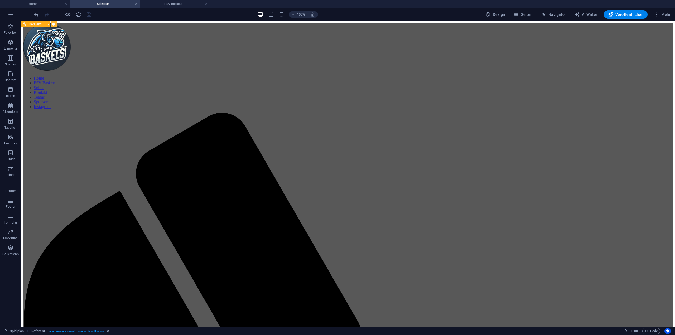
click at [55, 23] on icon at bounding box center [53, 25] width 3 height 6
select select "rem"
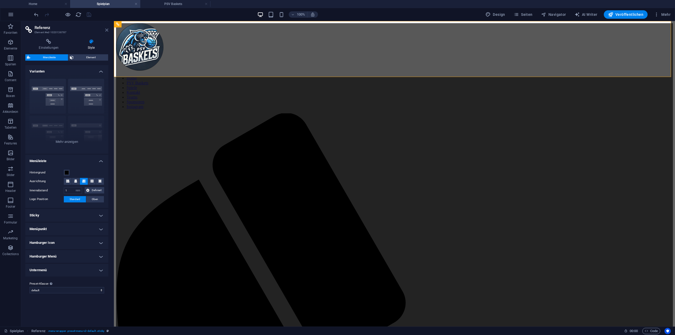
click at [107, 30] on icon at bounding box center [106, 30] width 3 height 4
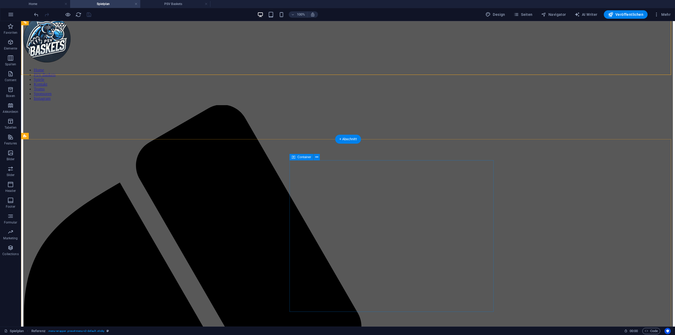
scroll to position [8, 0]
click at [79, 15] on icon "reload" at bounding box center [78, 15] width 6 height 6
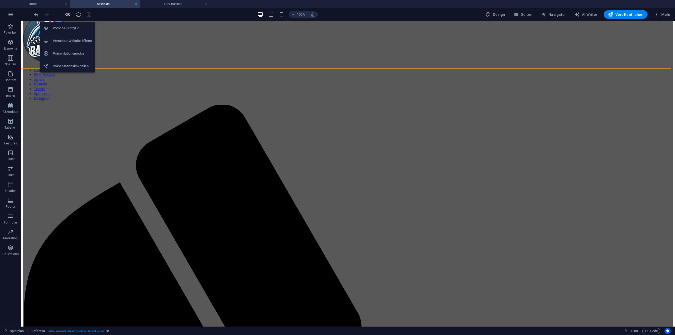
click at [65, 15] on icon "button" at bounding box center [68, 15] width 6 height 6
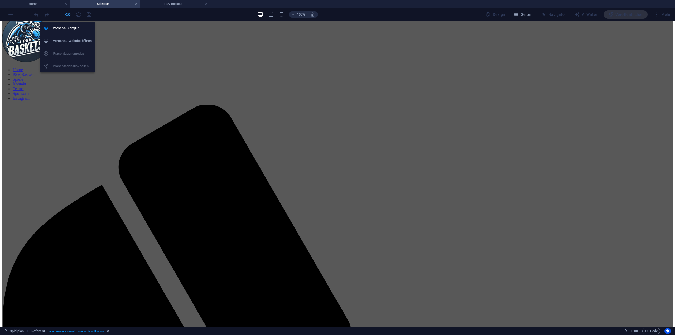
scroll to position [8, 0]
click at [81, 40] on h6 "Vorschau-Website öffnen" at bounding box center [72, 41] width 39 height 6
click at [69, 14] on icon "button" at bounding box center [68, 15] width 6 height 6
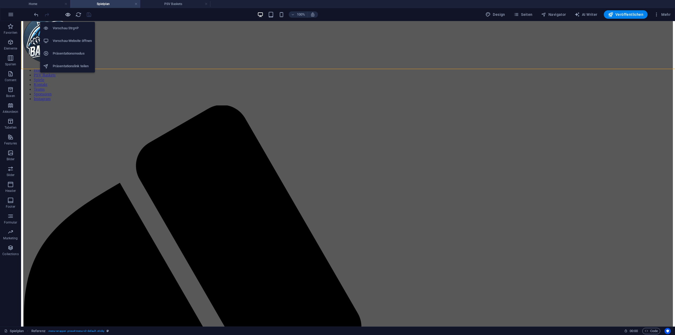
click at [67, 14] on icon "button" at bounding box center [68, 15] width 6 height 6
click at [67, 16] on icon "button" at bounding box center [68, 15] width 6 height 6
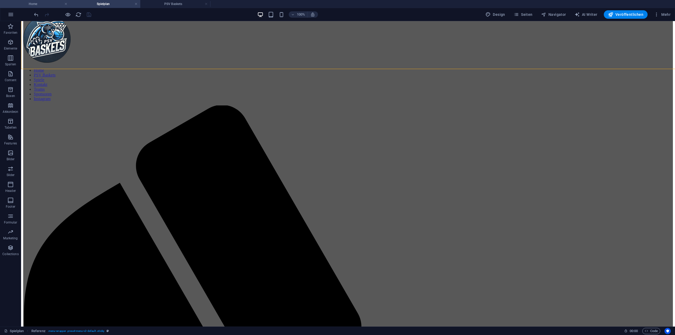
click at [51, 2] on h4 "Home" at bounding box center [35, 4] width 70 height 6
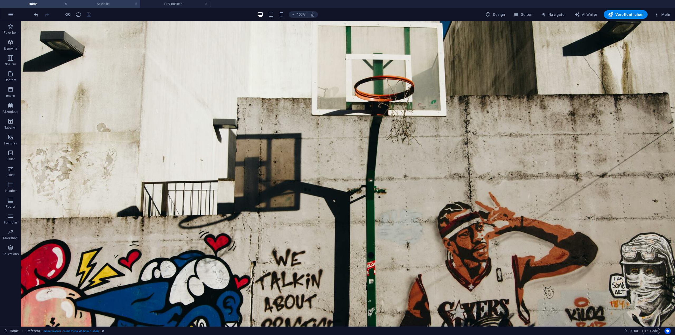
click at [135, 5] on link at bounding box center [135, 4] width 3 height 5
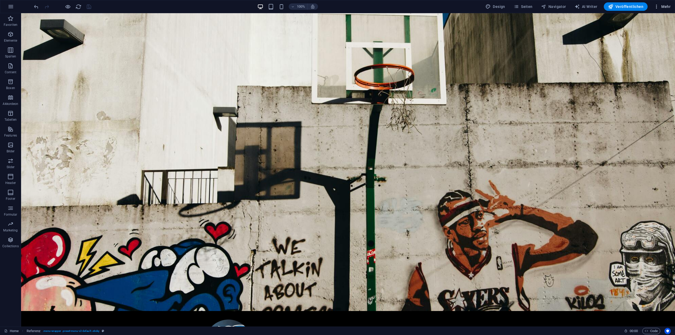
click at [656, 8] on icon "button" at bounding box center [656, 6] width 5 height 5
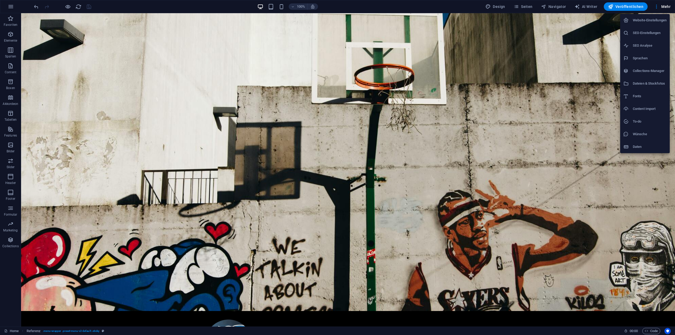
click at [523, 6] on div at bounding box center [337, 167] width 675 height 335
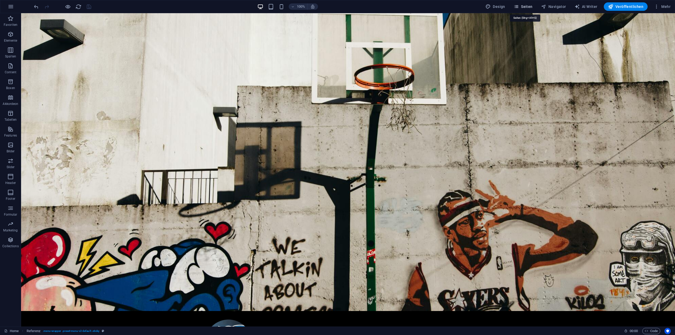
click at [526, 5] on span "Seiten" at bounding box center [523, 6] width 19 height 5
click at [519, 6] on icon "button" at bounding box center [516, 6] width 5 height 5
click at [525, 7] on span "Seiten" at bounding box center [523, 6] width 19 height 5
click at [521, 5] on span "Seiten" at bounding box center [523, 6] width 19 height 5
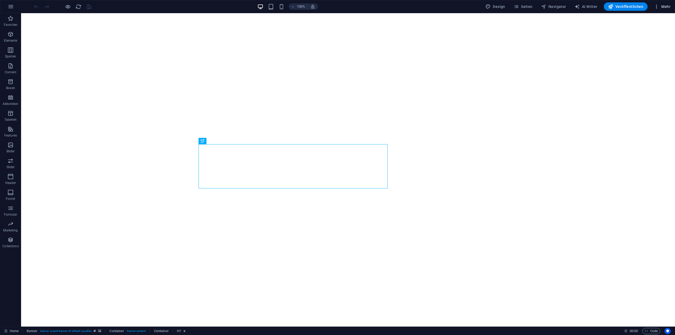
click at [656, 7] on icon "button" at bounding box center [656, 6] width 5 height 5
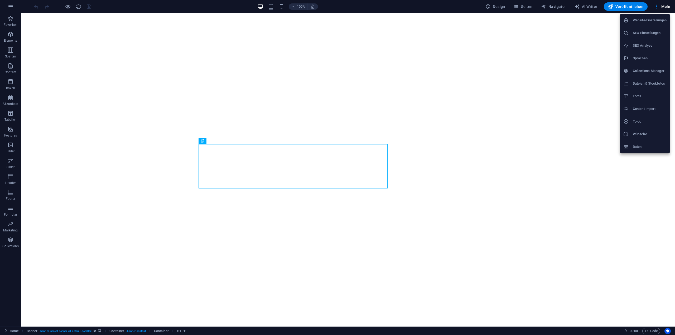
click at [509, 7] on div at bounding box center [337, 167] width 675 height 335
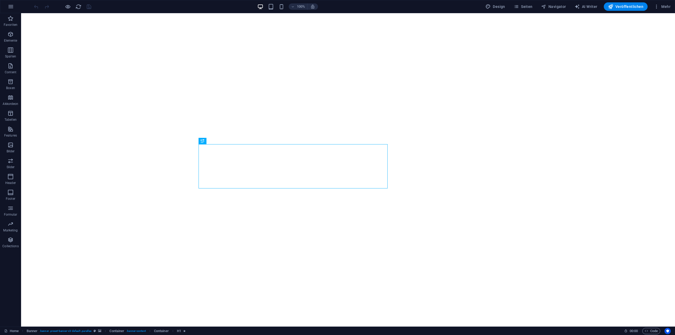
click at [520, 7] on div "Website-Einstellungen SEO-Einstellungen SEO Analyse Sprachen Collections-Manage…" at bounding box center [337, 169] width 675 height 332
click at [523, 6] on span "Seiten" at bounding box center [523, 6] width 19 height 5
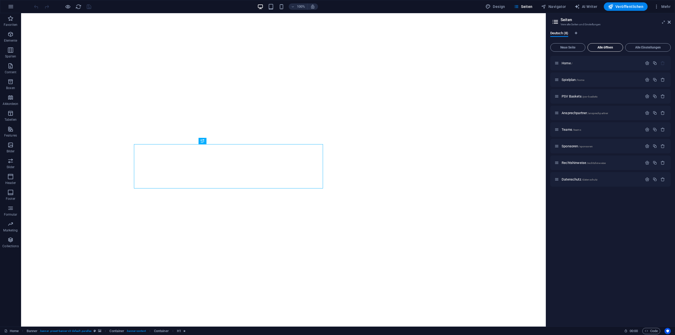
click at [615, 48] on span "Alle öffnen" at bounding box center [605, 47] width 31 height 3
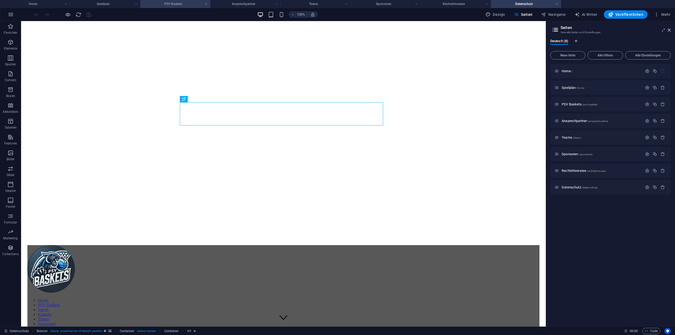
click at [168, 4] on h4 "PSV Baskets" at bounding box center [175, 4] width 70 height 6
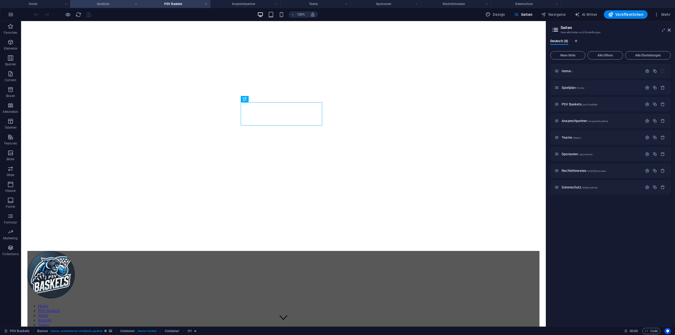
click at [128, 4] on h4 "Spielplan" at bounding box center [105, 4] width 70 height 6
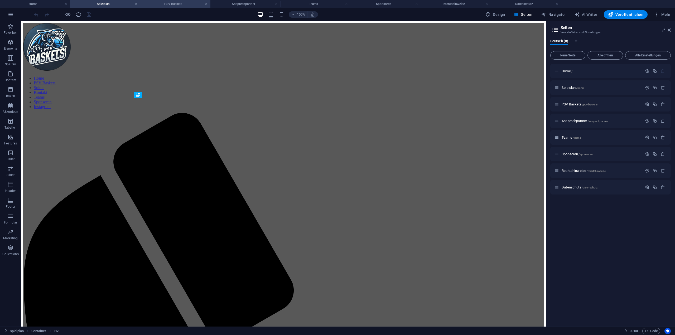
click at [199, 6] on h4 "PSV Baskets" at bounding box center [175, 4] width 70 height 6
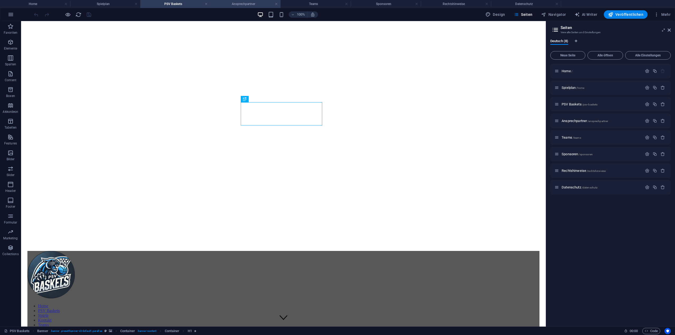
click at [245, 5] on h4 "Ansprechpartner" at bounding box center [245, 4] width 70 height 6
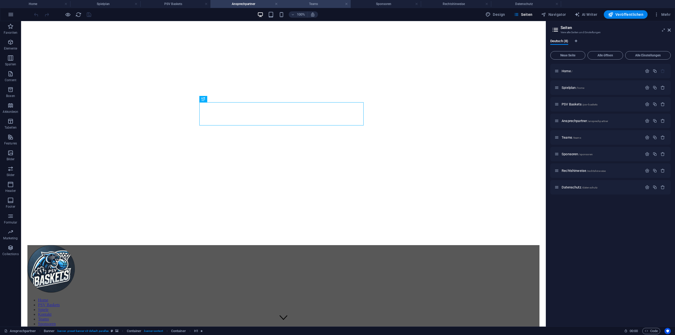
click at [304, 6] on h4 "Teams" at bounding box center [316, 4] width 70 height 6
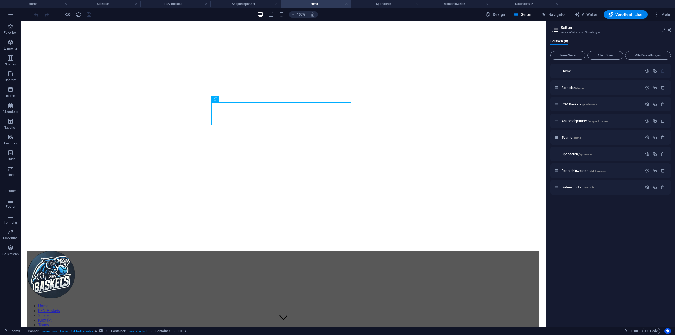
click at [242, 8] on header "100% Design Seiten Navigator AI Writer Veröffentlichen Mehr" at bounding box center [337, 14] width 675 height 13
click at [245, 4] on h4 "Ansprechpartner" at bounding box center [245, 4] width 70 height 6
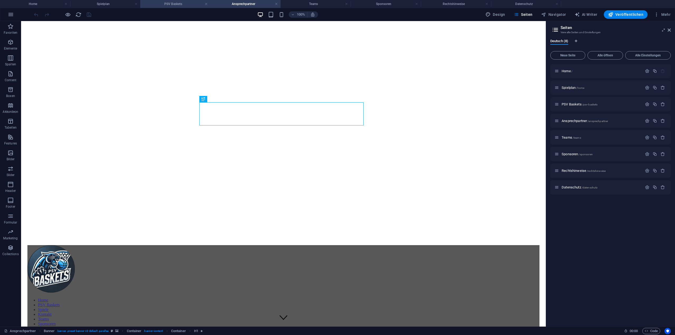
click at [191, 3] on h4 "PSV Baskets" at bounding box center [175, 4] width 70 height 6
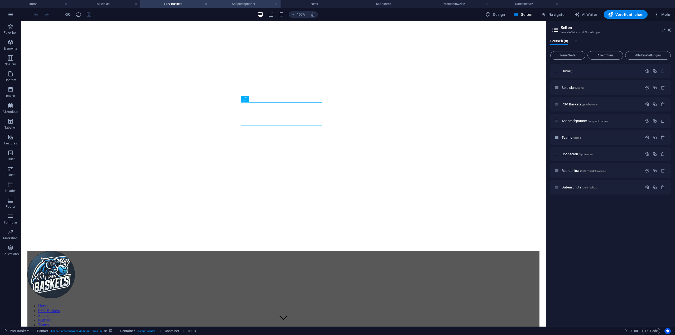
click at [240, 4] on h4 "Ansprechpartner" at bounding box center [245, 4] width 70 height 6
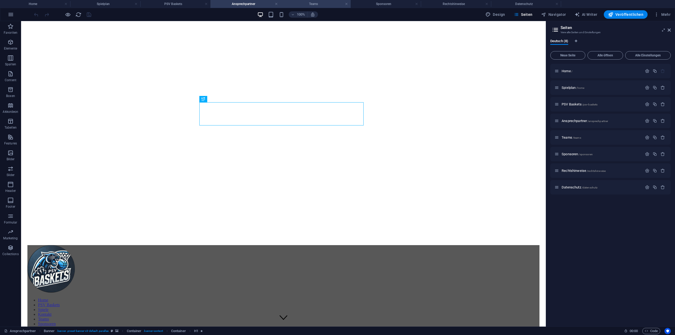
click at [309, 5] on h4 "Teams" at bounding box center [316, 4] width 70 height 6
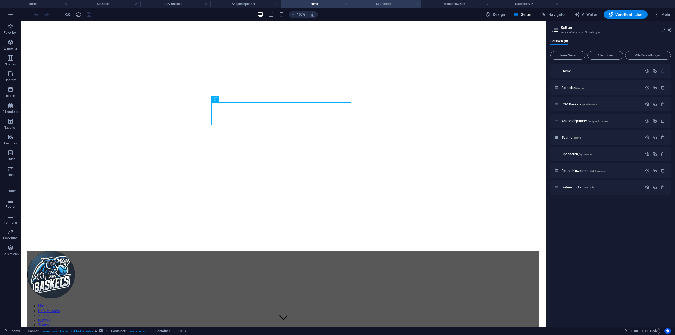
click at [384, 4] on h4 "Sponsoren" at bounding box center [386, 4] width 70 height 6
click at [452, 4] on h4 "Rechtshinweise" at bounding box center [456, 4] width 70 height 6
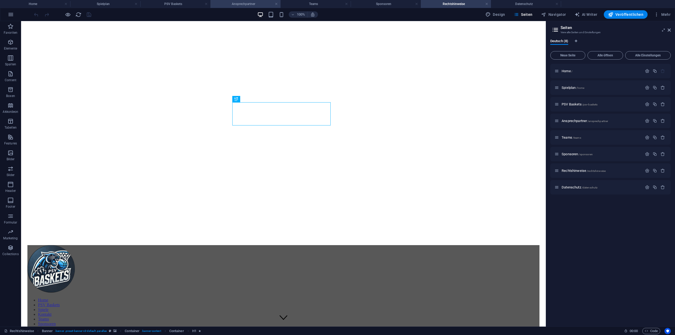
click at [263, 4] on h4 "Ansprechpartner" at bounding box center [245, 4] width 70 height 6
click at [178, 1] on li "PSV Baskets" at bounding box center [175, 4] width 70 height 8
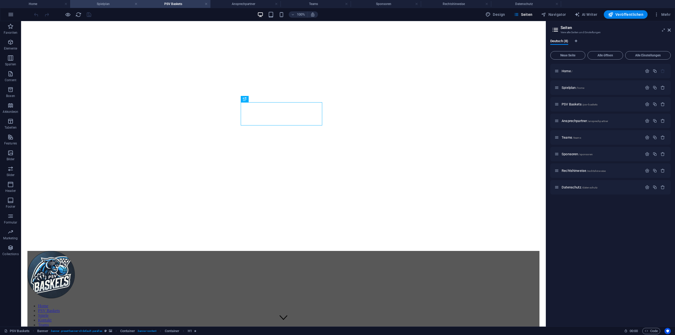
click at [107, 6] on h4 "Spielplan" at bounding box center [105, 4] width 70 height 6
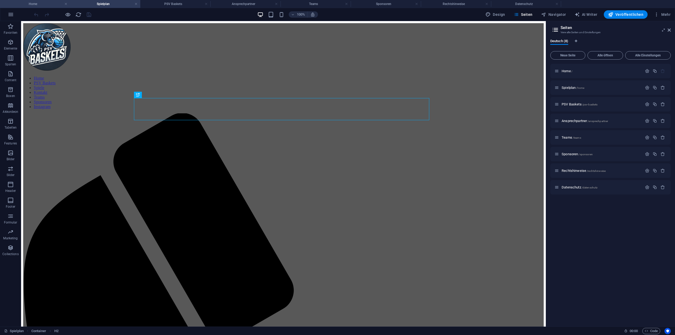
click at [55, 6] on h4 "Home" at bounding box center [35, 4] width 70 height 6
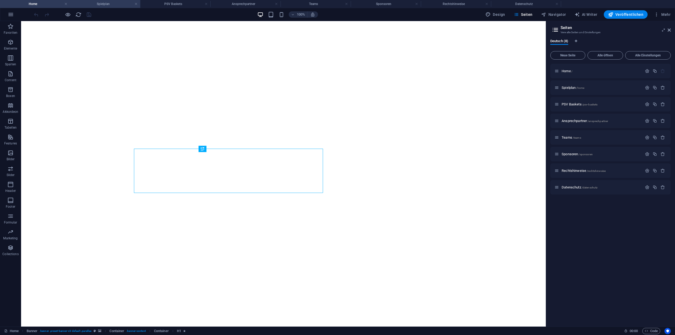
click at [122, 3] on h4 "Spielplan" at bounding box center [105, 4] width 70 height 6
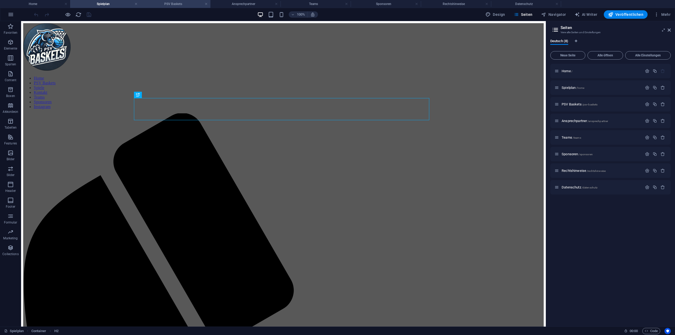
click at [184, 5] on h4 "PSV Baskets" at bounding box center [175, 4] width 70 height 6
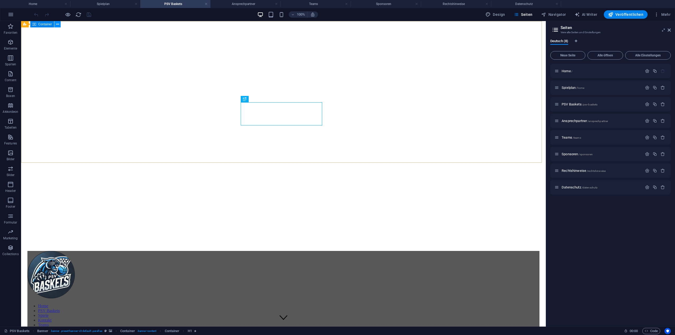
click at [57, 26] on icon at bounding box center [57, 25] width 3 height 6
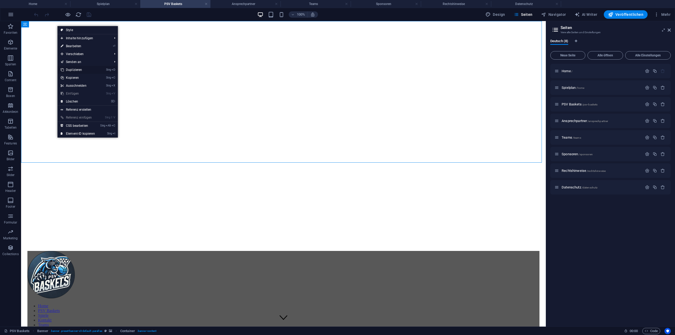
click at [79, 68] on link "Strg D Duplizieren" at bounding box center [77, 70] width 41 height 8
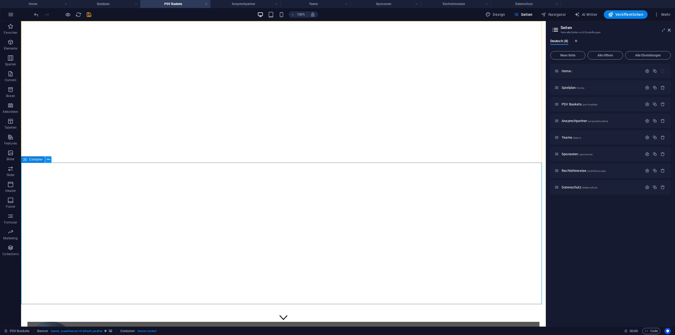
click at [48, 160] on icon at bounding box center [48, 160] width 3 height 6
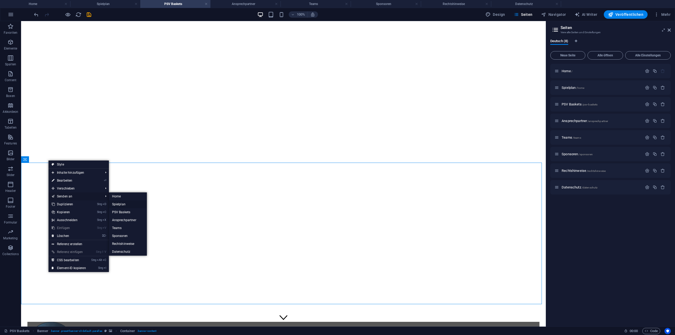
click at [133, 203] on link "Spielplan" at bounding box center [128, 204] width 38 height 8
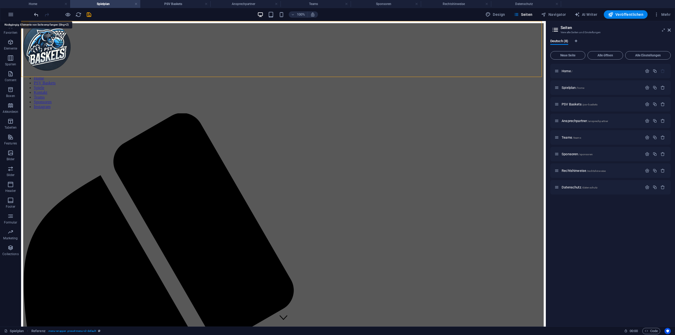
click at [37, 15] on icon "undo" at bounding box center [36, 15] width 6 height 6
click at [37, 15] on div at bounding box center [62, 14] width 59 height 8
click at [565, 55] on span "Neue Seite" at bounding box center [568, 55] width 30 height 3
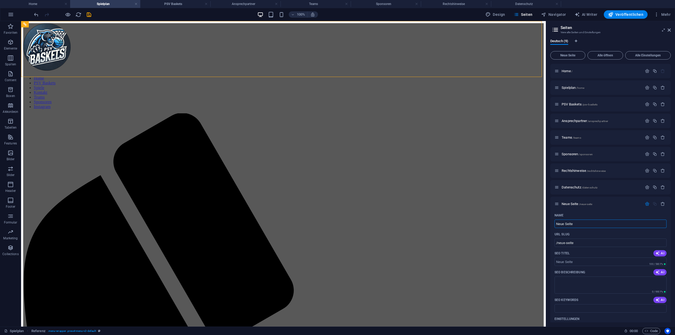
drag, startPoint x: 662, startPoint y: 205, endPoint x: 659, endPoint y: 209, distance: 5.2
click at [662, 205] on icon "button" at bounding box center [662, 204] width 4 height 4
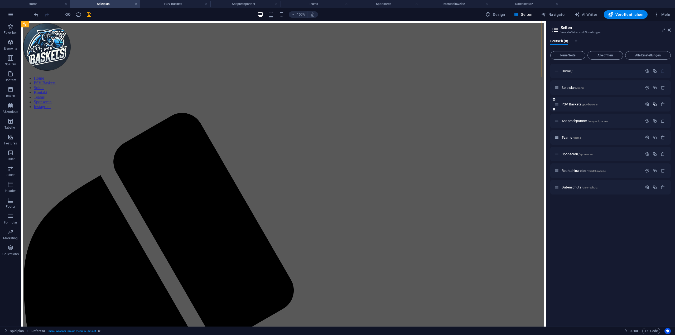
click at [655, 104] on icon "button" at bounding box center [655, 104] width 4 height 4
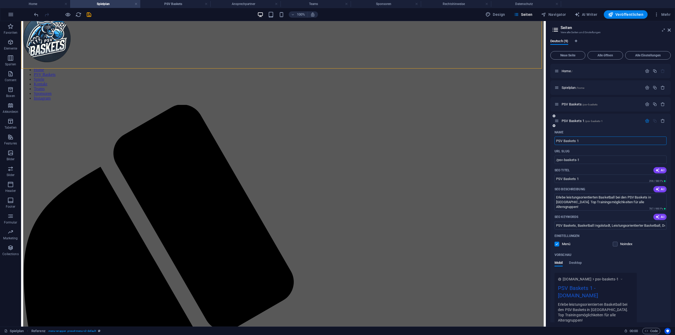
click at [613, 143] on input "PSV Baskets 1" at bounding box center [611, 141] width 112 height 8
drag, startPoint x: 638, startPoint y: 165, endPoint x: 541, endPoint y: 142, distance: 100.4
type input "Spiele"
type input "/spiele"
type input "Spiele"
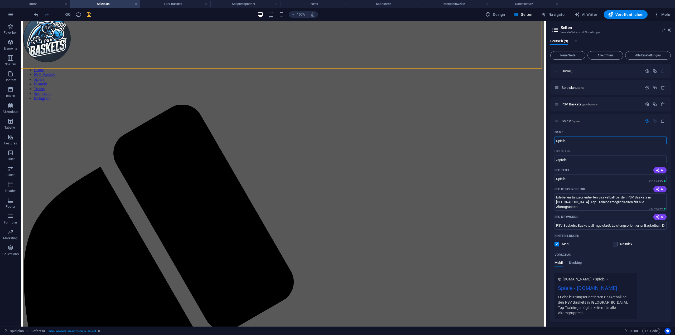
type input "Spiele"
click at [90, 15] on icon "save" at bounding box center [89, 15] width 6 height 6
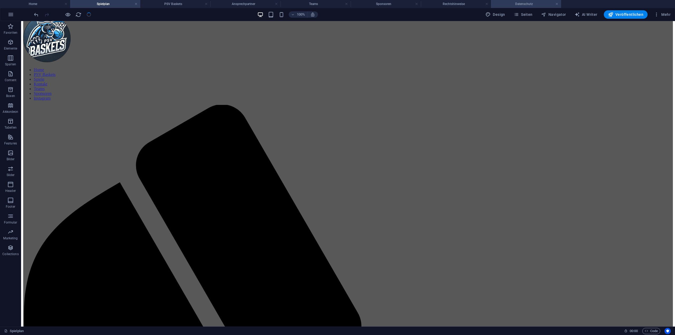
click at [560, 4] on h4 "Datenschutz" at bounding box center [526, 4] width 70 height 6
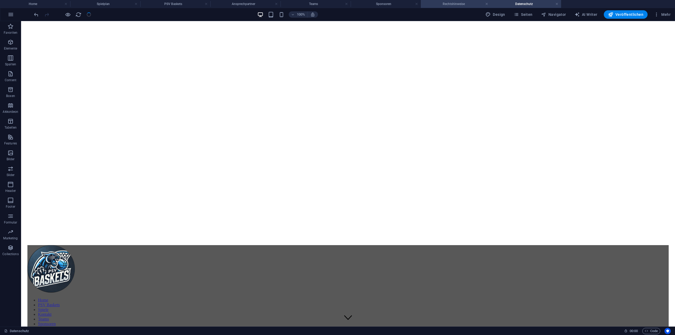
click at [483, 5] on h4 "Rechtshinweise" at bounding box center [456, 4] width 70 height 6
click at [486, 4] on link at bounding box center [486, 4] width 3 height 5
click at [487, 4] on link at bounding box center [486, 4] width 3 height 5
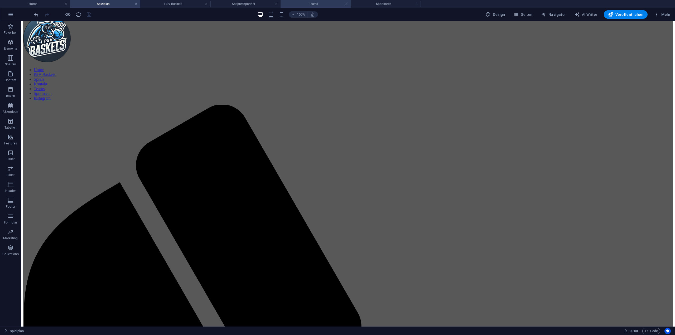
click at [345, 5] on h4 "Teams" at bounding box center [316, 4] width 70 height 6
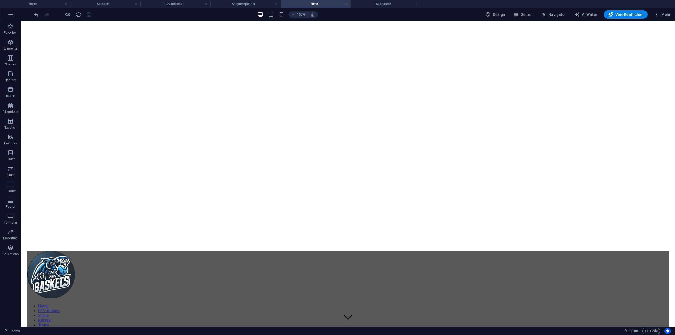
scroll to position [0, 0]
click at [346, 5] on link at bounding box center [346, 4] width 3 height 5
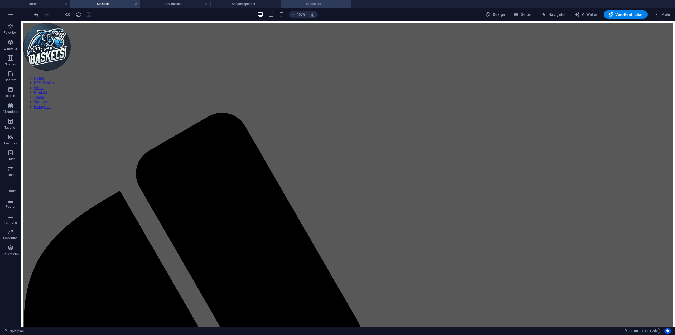
scroll to position [8, 0]
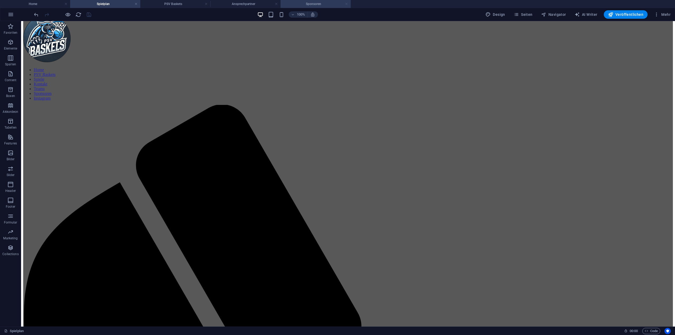
click at [347, 5] on link at bounding box center [346, 4] width 3 height 5
click at [234, 3] on h4 "Ansprechpartner" at bounding box center [245, 4] width 70 height 6
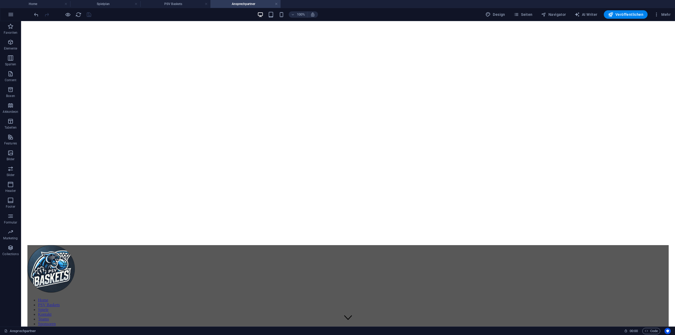
scroll to position [0, 0]
click at [199, 2] on h4 "PSV Baskets" at bounding box center [175, 4] width 70 height 6
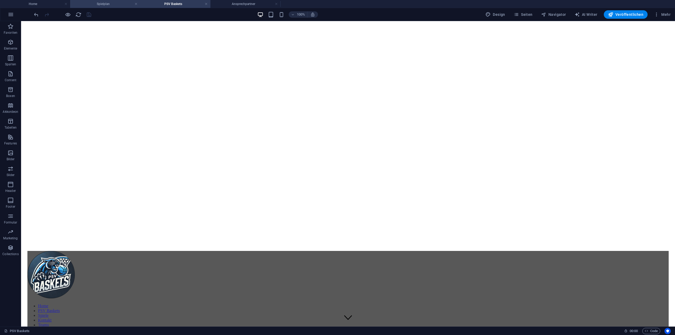
click at [118, 2] on h4 "Spielplan" at bounding box center [105, 4] width 70 height 6
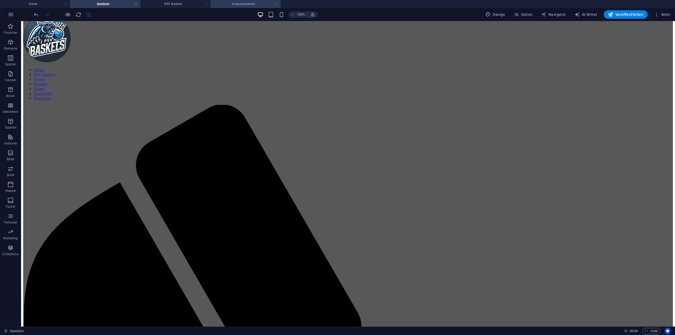
click at [238, 4] on h4 "Ansprechpartner" at bounding box center [245, 4] width 70 height 6
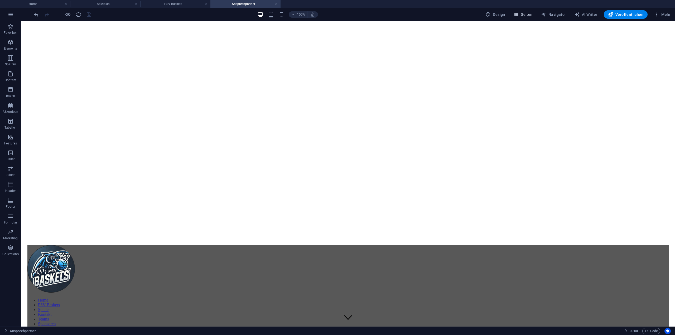
click at [514, 13] on button "Seiten" at bounding box center [523, 14] width 23 height 8
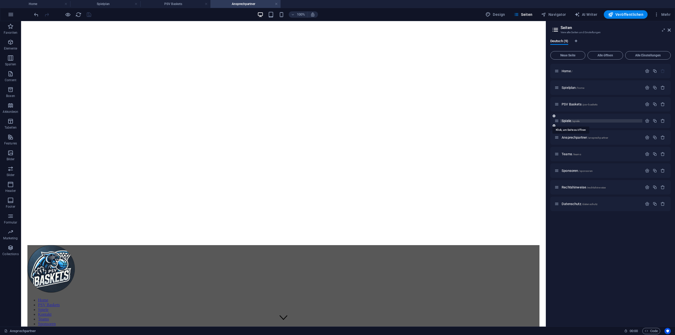
click at [566, 119] on span "Spiele /spiele" at bounding box center [571, 121] width 18 height 4
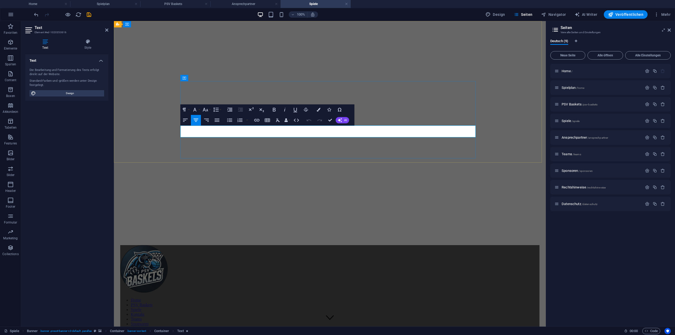
drag, startPoint x: 392, startPoint y: 133, endPoint x: 282, endPoint y: 132, distance: 110.7
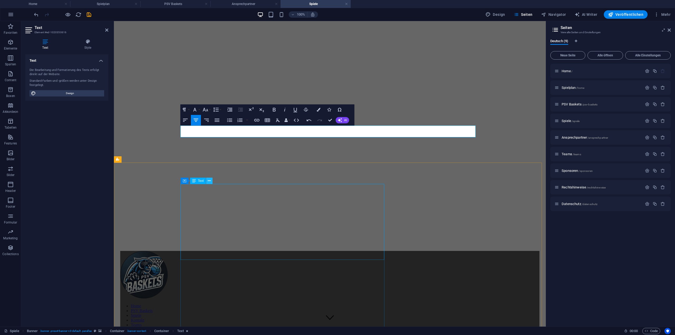
click at [210, 181] on icon at bounding box center [209, 181] width 3 height 6
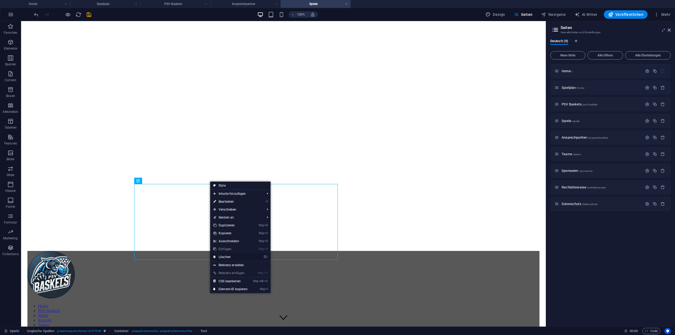
click at [232, 255] on link "⌦ Löschen" at bounding box center [230, 257] width 41 height 8
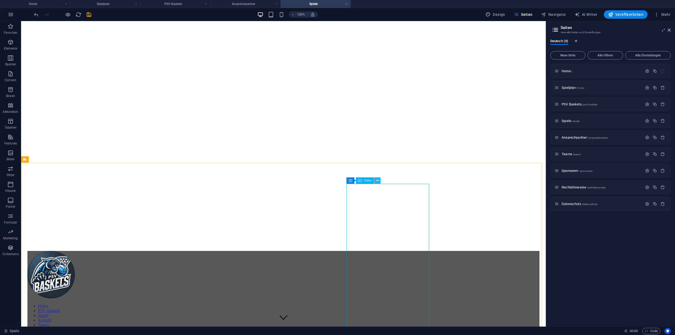
click at [377, 181] on icon at bounding box center [377, 181] width 3 height 6
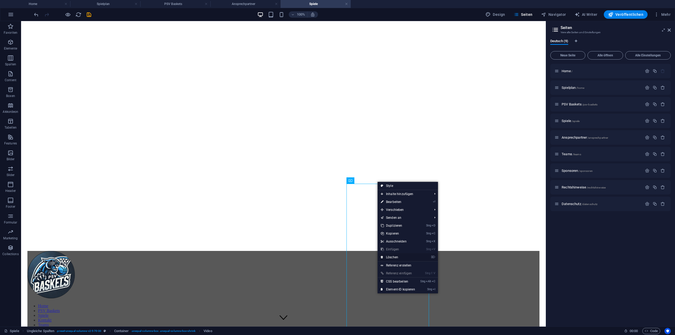
click at [396, 255] on link "⌦ Löschen" at bounding box center [398, 257] width 41 height 8
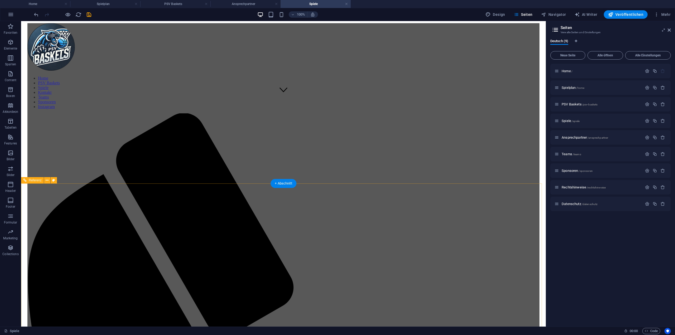
scroll to position [237, 0]
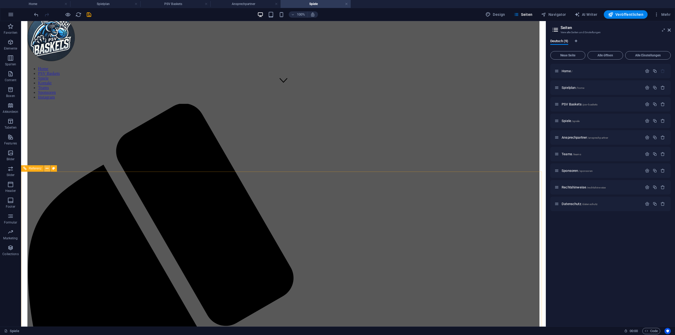
click at [46, 169] on icon at bounding box center [47, 169] width 3 height 6
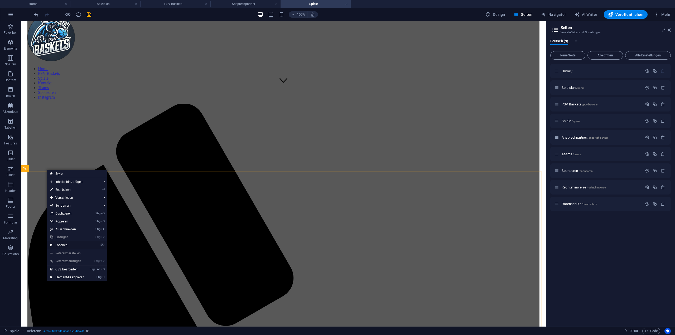
drag, startPoint x: 67, startPoint y: 243, endPoint x: 100, endPoint y: 205, distance: 50.1
click at [67, 243] on link "⌦ Löschen" at bounding box center [67, 245] width 41 height 8
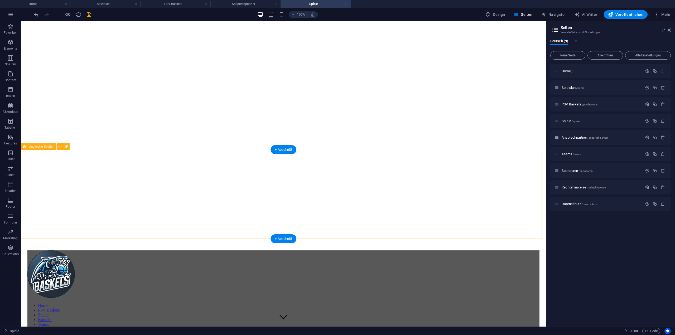
scroll to position [0, 0]
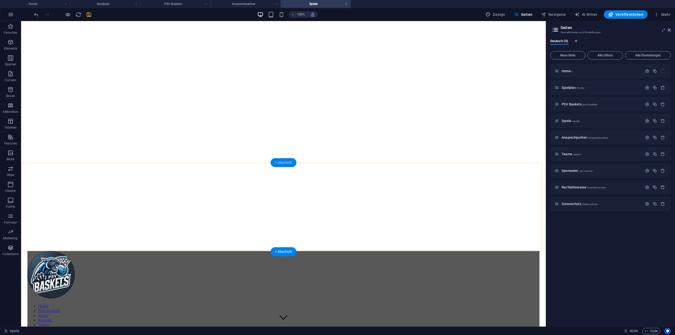
click at [282, 162] on div "+ Abschnitt" at bounding box center [284, 162] width 26 height 9
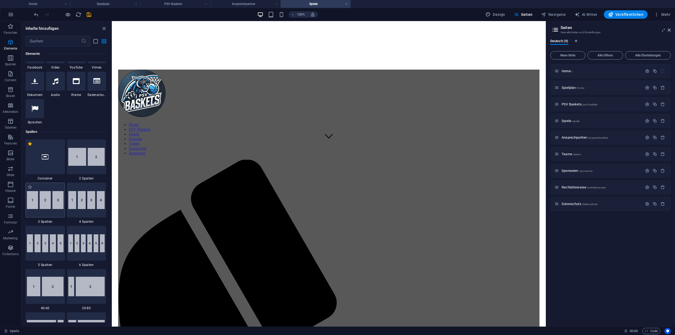
scroll to position [184, 0]
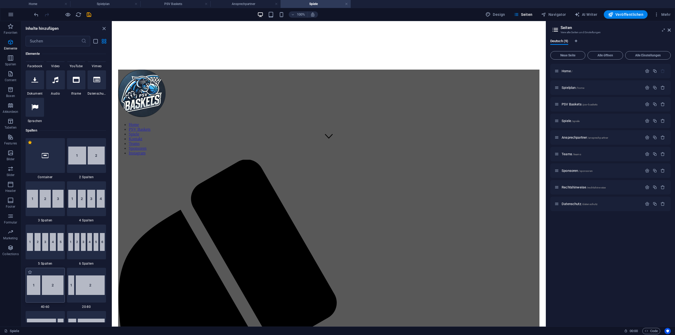
click at [50, 292] on img at bounding box center [45, 286] width 37 height 20
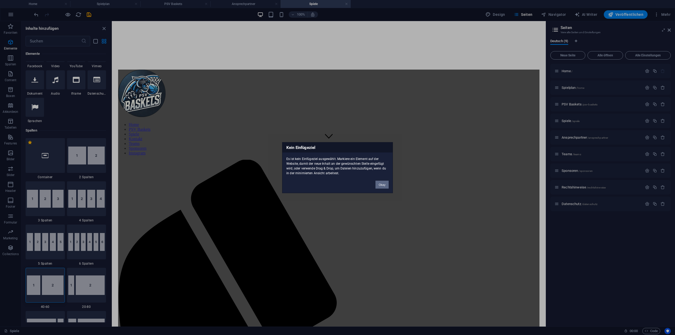
click at [383, 186] on button "Okay" at bounding box center [381, 185] width 13 height 8
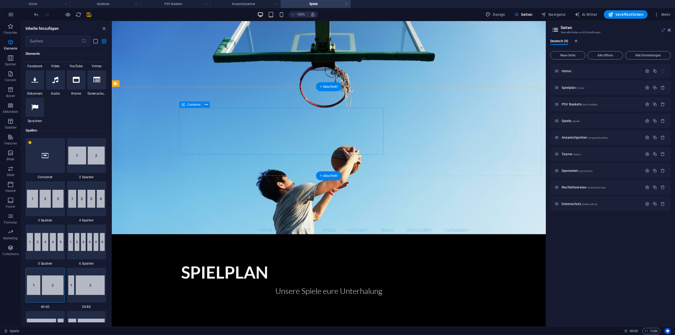
scroll to position [76, 0]
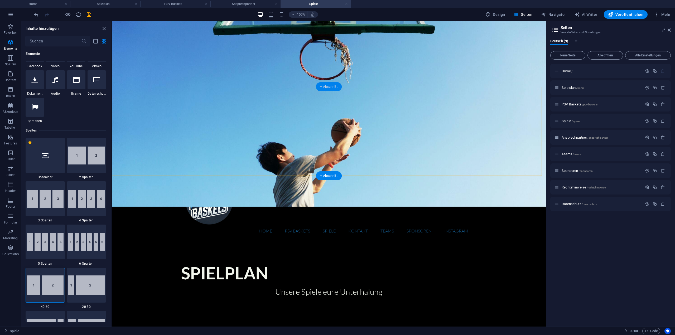
click at [324, 89] on div "+ Abschnitt" at bounding box center [329, 86] width 26 height 9
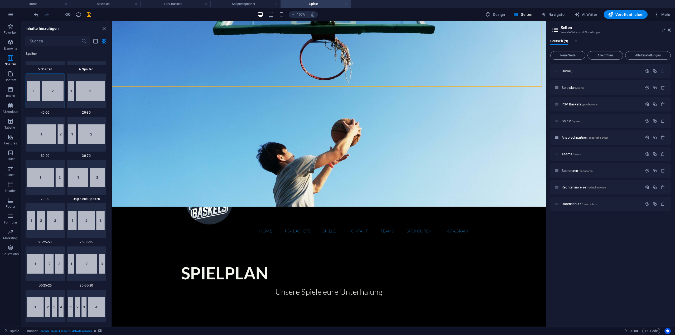
scroll to position [369, 0]
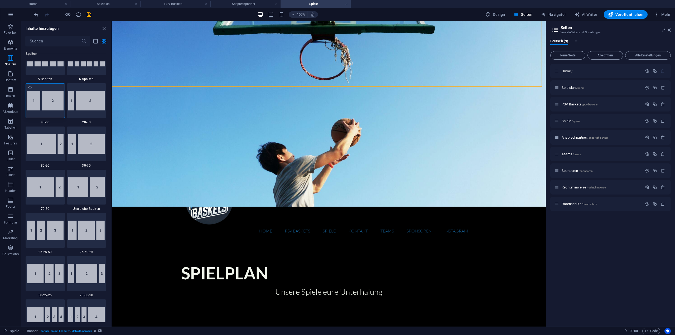
click at [47, 103] on img at bounding box center [45, 101] width 37 height 20
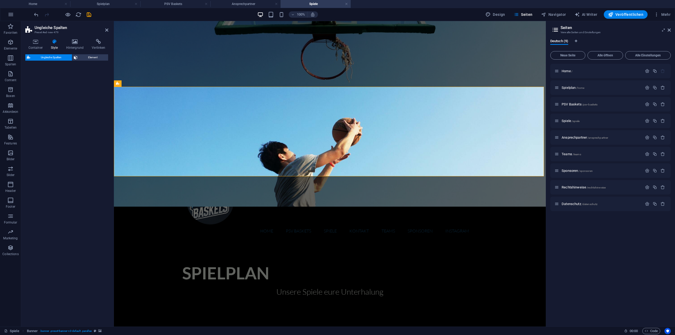
select select "%"
select select "rem"
select select "preset-unequal-columns-v2-1-40-60"
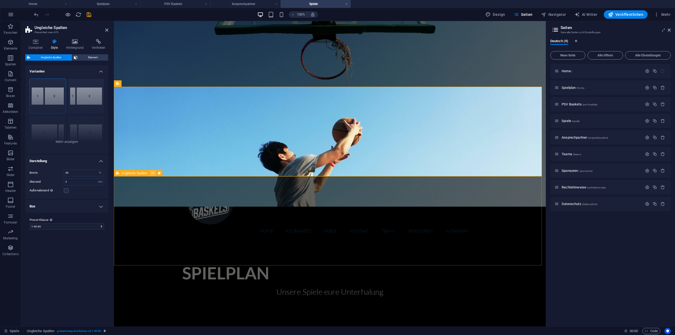
click at [152, 173] on icon at bounding box center [152, 174] width 3 height 6
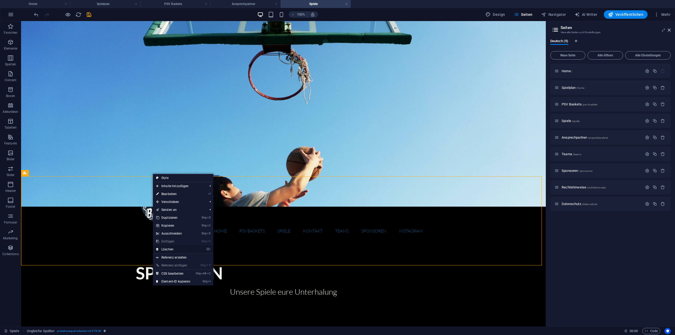
click at [171, 250] on link "⌦ Löschen" at bounding box center [173, 249] width 41 height 8
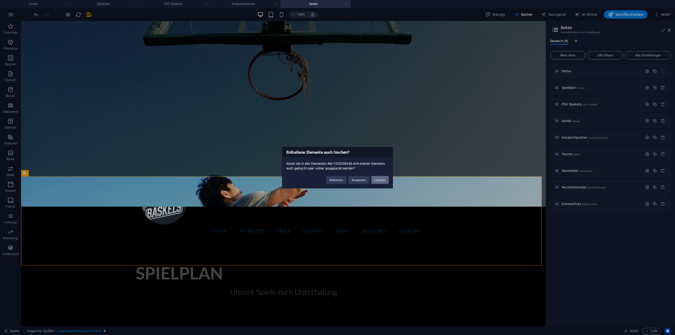
click at [383, 179] on button "Löschen" at bounding box center [379, 180] width 17 height 8
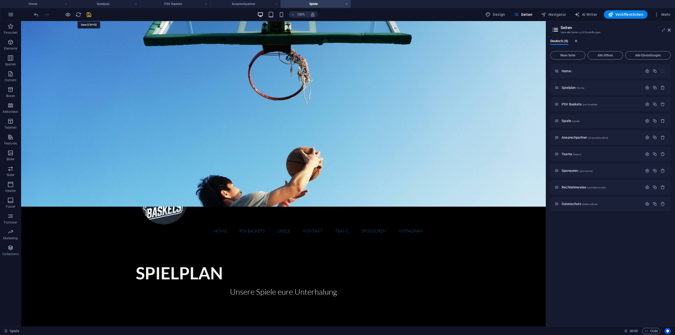
click at [90, 13] on icon "save" at bounding box center [89, 15] width 6 height 6
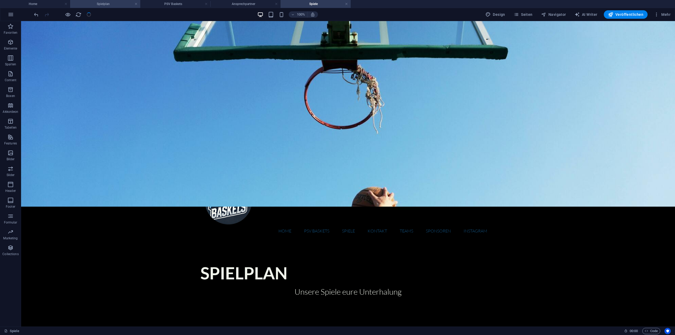
click at [101, 4] on h4 "Spielplan" at bounding box center [105, 4] width 70 height 6
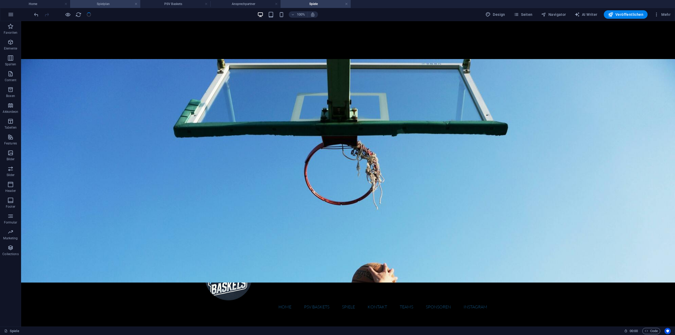
scroll to position [8, 0]
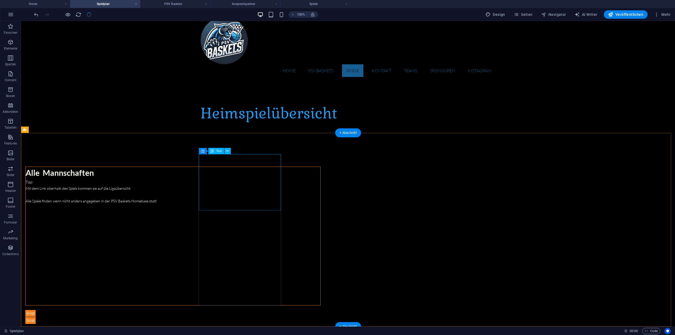
click at [248, 198] on div "A lle Mannschaften Tipp: Mit dem Link oberhalb des Spiels kommen sie auf die Li…" at bounding box center [173, 189] width 295 height 44
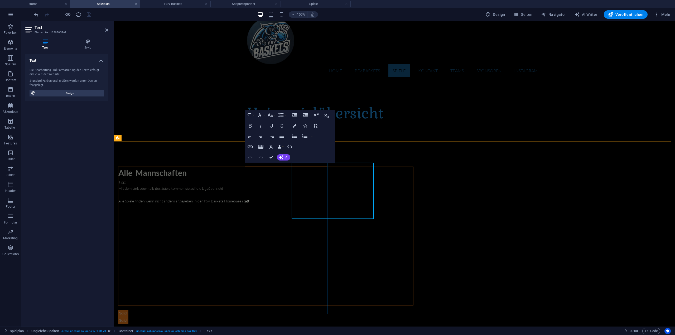
scroll to position [0, 0]
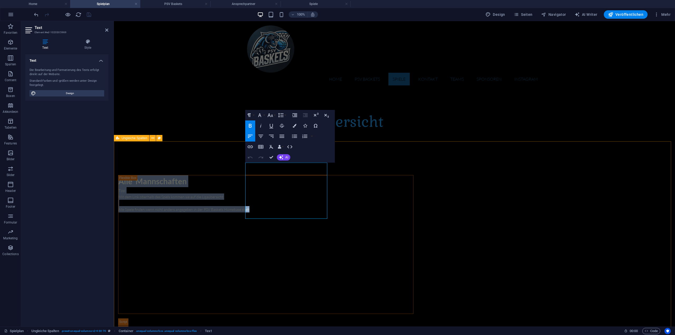
drag, startPoint x: 309, startPoint y: 212, endPoint x: 235, endPoint y: 166, distance: 86.9
click at [235, 166] on div "A lle Mannschaften Tipp: Mit dem Link oberhalb des Spiels kommen sie auf die Li…" at bounding box center [394, 254] width 561 height 200
copy div "A lle Mannschaften Tipp: Mit dem Link oberhalb des Spiels kommen sie auf die Li…"
click at [176, 6] on h4 "PSV Baskets" at bounding box center [175, 4] width 70 height 6
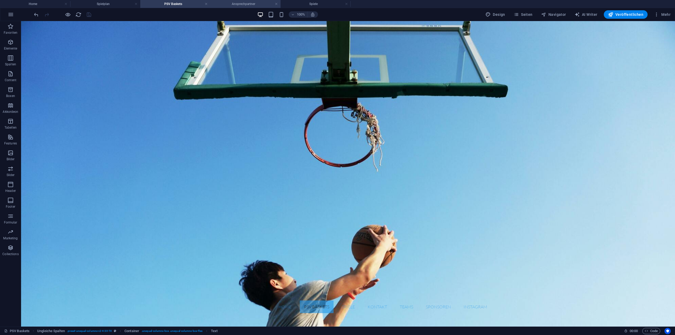
click at [224, 4] on h4 "Ansprechpartner" at bounding box center [245, 4] width 70 height 6
click at [325, 6] on h4 "Spiele" at bounding box center [316, 4] width 70 height 6
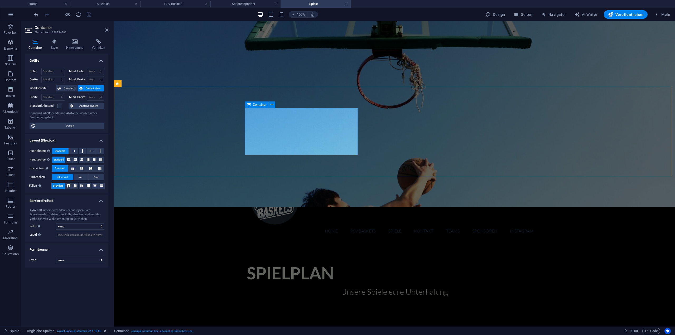
click at [273, 104] on icon at bounding box center [272, 105] width 3 height 6
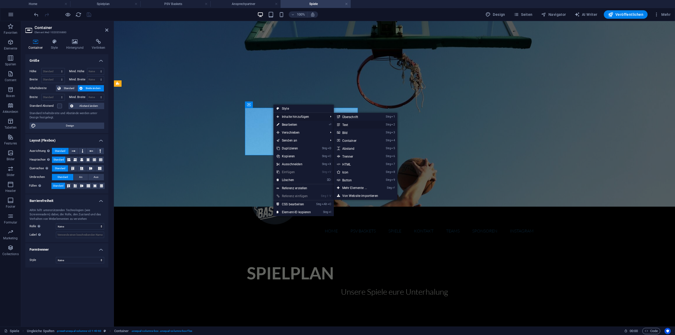
click at [359, 125] on link "Strg 2 Text" at bounding box center [356, 125] width 44 height 8
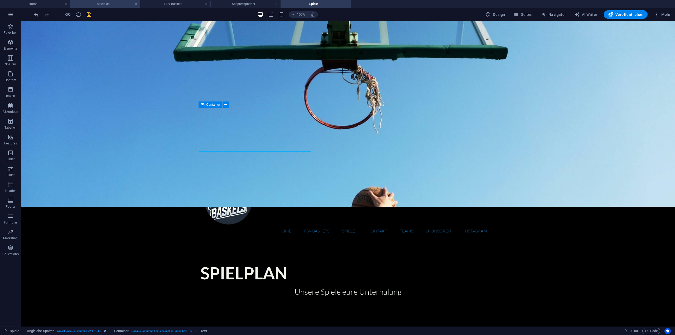
click at [106, 4] on h4 "Spielplan" at bounding box center [105, 4] width 70 height 6
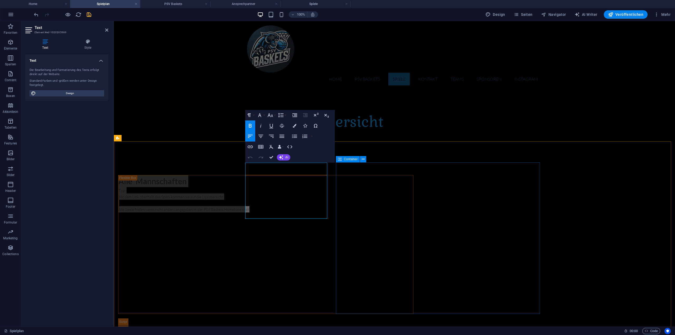
click at [367, 318] on div at bounding box center [265, 325] width 295 height 14
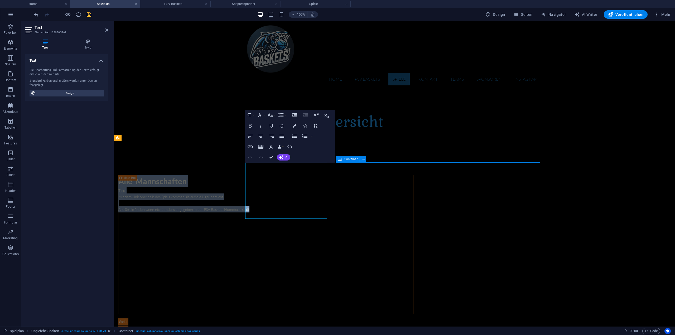
click at [367, 318] on div at bounding box center [265, 325] width 295 height 14
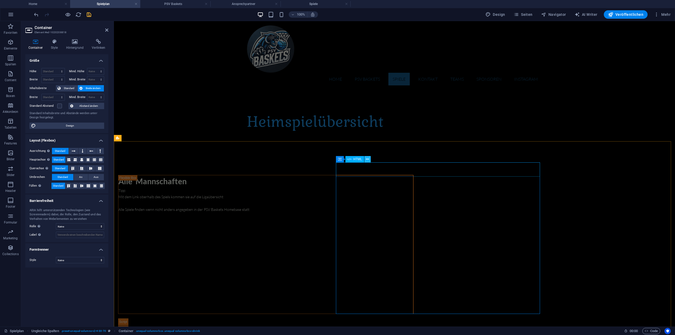
click at [368, 159] on icon at bounding box center [367, 160] width 3 height 6
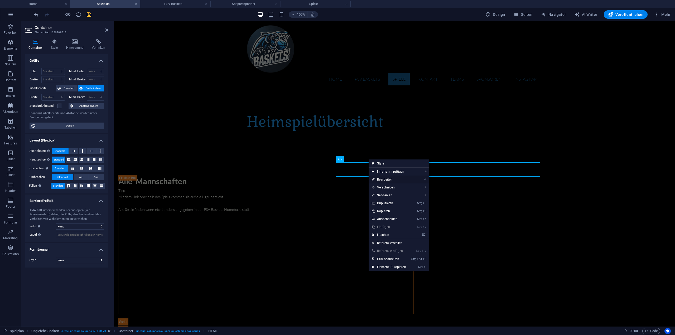
click at [387, 178] on link "⏎ Bearbeiten" at bounding box center [389, 180] width 41 height 8
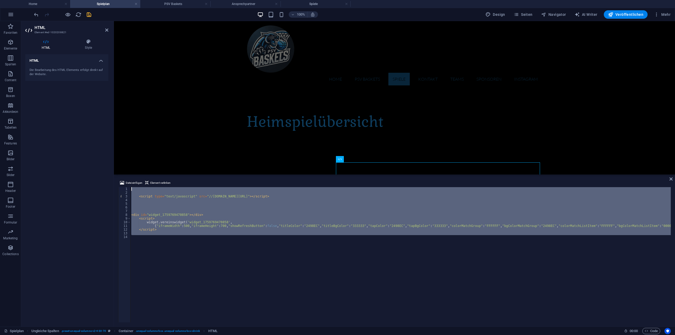
drag, startPoint x: 190, startPoint y: 235, endPoint x: 117, endPoint y: 185, distance: 88.5
click at [117, 185] on div "Datei einfügen Element verlinken 1 2 3 4 5 6 7 8 9 10 11 12 13 14 < script type…" at bounding box center [394, 251] width 561 height 151
click at [189, 257] on div "< script type = "text/javascript" src = "//www.basketball-bund.net/rest/widget/…" at bounding box center [400, 254] width 541 height 135
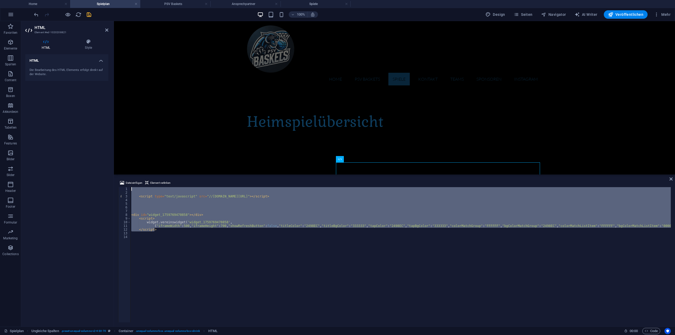
drag, startPoint x: 163, startPoint y: 230, endPoint x: 112, endPoint y: 184, distance: 69.5
click at [112, 184] on div "HTML Element #ed-1020208821 HTML Style HTML Die Bearbeitung des HTML Elements e…" at bounding box center [348, 174] width 654 height 306
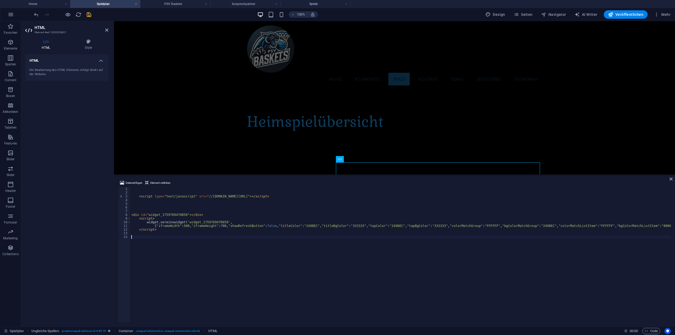
drag, startPoint x: 167, startPoint y: 249, endPoint x: 164, endPoint y: 248, distance: 3.7
click at [166, 249] on div "< script type = "text/javascript" src = "//www.basketball-bund.net/rest/widget/…" at bounding box center [461, 258] width 663 height 142
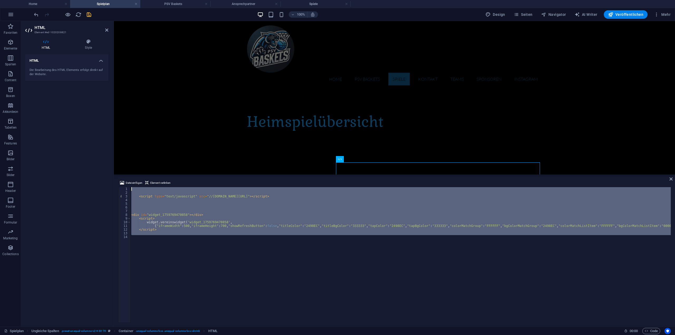
drag, startPoint x: 170, startPoint y: 236, endPoint x: 117, endPoint y: 186, distance: 72.4
click at [117, 186] on div "Datei einfügen Element verlinken 1 2 3 4 5 6 7 8 9 10 11 12 13 14 < script type…" at bounding box center [394, 251] width 561 height 151
drag, startPoint x: 324, startPoint y: 4, endPoint x: 329, endPoint y: 25, distance: 21.6
click at [324, 4] on h4 "Spiele" at bounding box center [316, 4] width 70 height 6
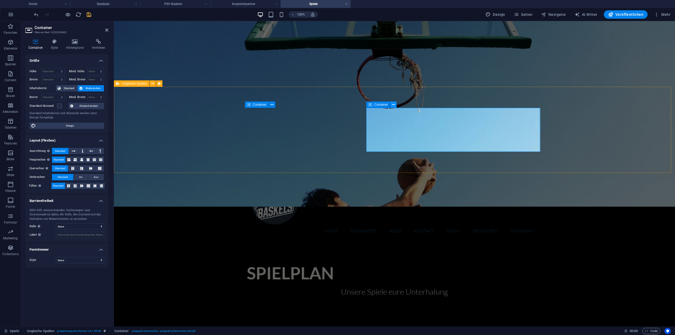
click at [395, 104] on button at bounding box center [393, 105] width 6 height 6
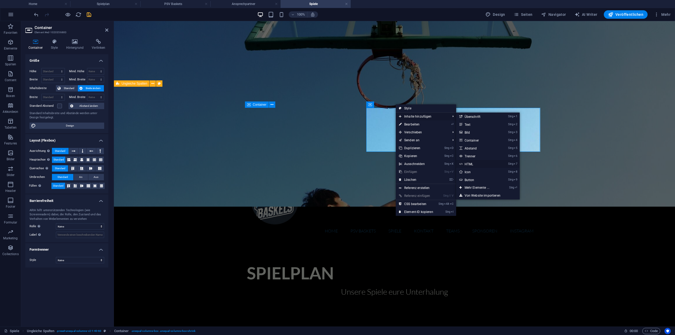
click at [478, 163] on link "Strg 7 HTML" at bounding box center [478, 164] width 44 height 8
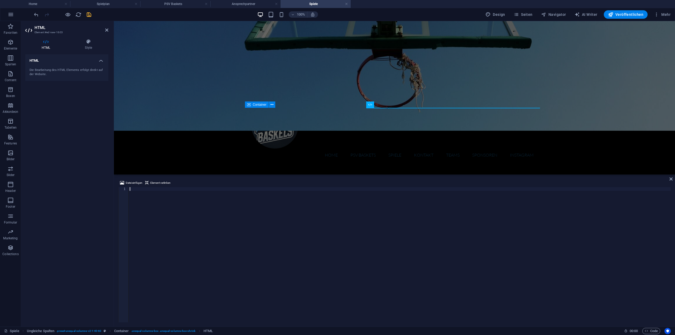
click at [153, 221] on div at bounding box center [400, 258] width 542 height 143
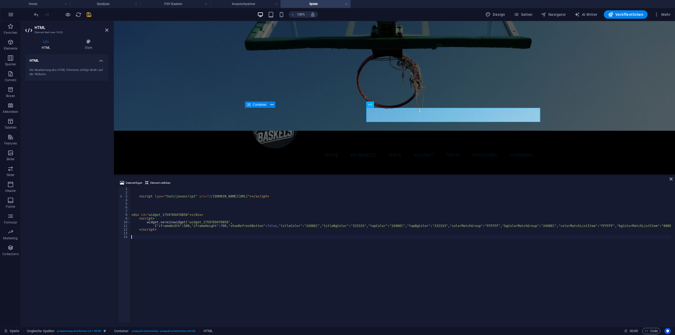
click at [90, 14] on icon "save" at bounding box center [89, 15] width 6 height 6
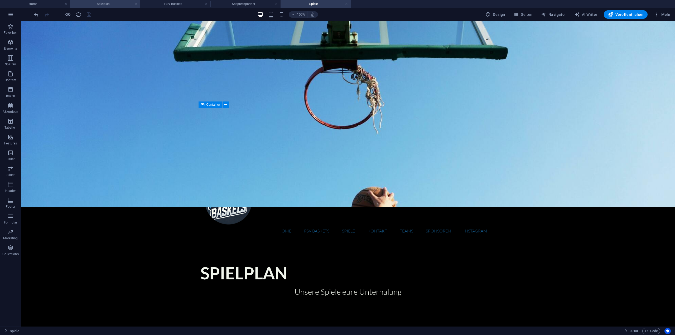
click at [137, 4] on link at bounding box center [135, 4] width 3 height 5
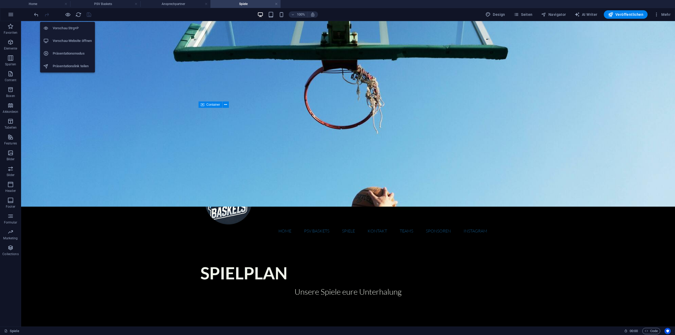
click at [75, 41] on h6 "Vorschau-Website öffnen" at bounding box center [72, 41] width 39 height 6
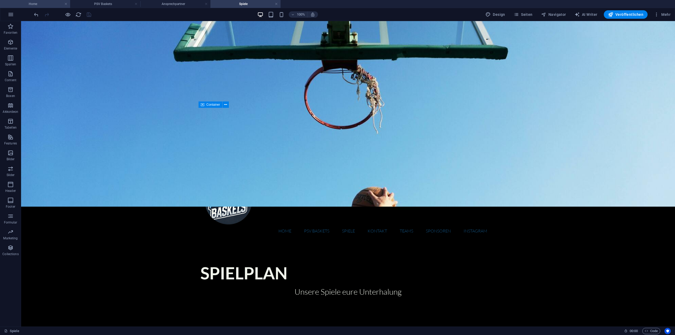
click at [58, 2] on h4 "Home" at bounding box center [35, 4] width 70 height 6
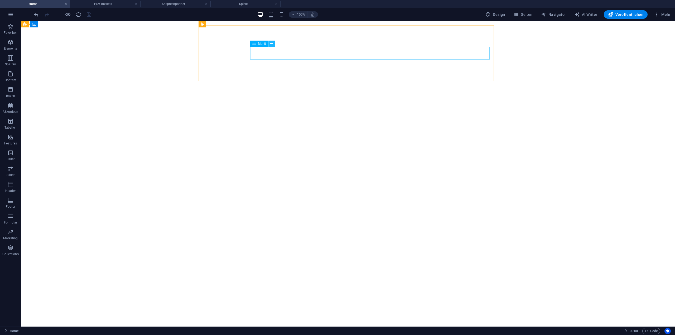
click at [270, 44] on icon at bounding box center [271, 44] width 3 height 6
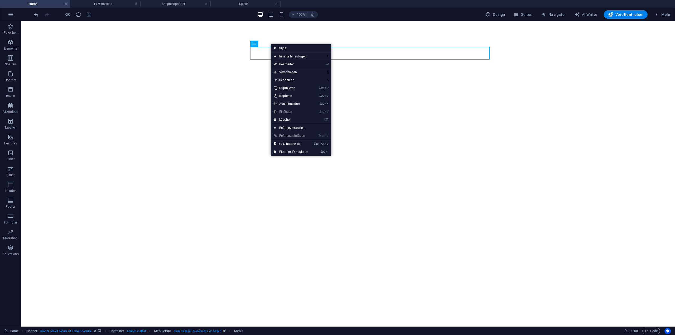
click at [288, 65] on link "⏎ Bearbeiten" at bounding box center [291, 64] width 41 height 8
select select
select select "2"
select select
select select "1"
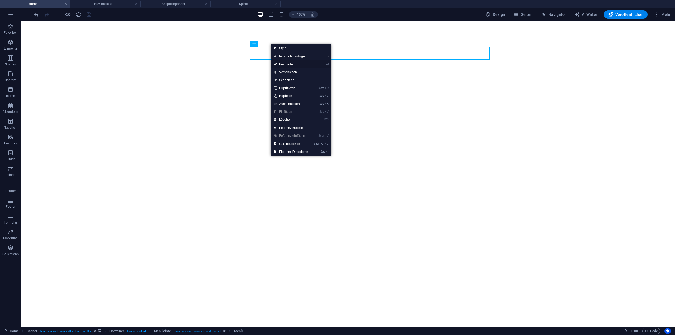
select select
select select "4"
select select
select select "5"
select select
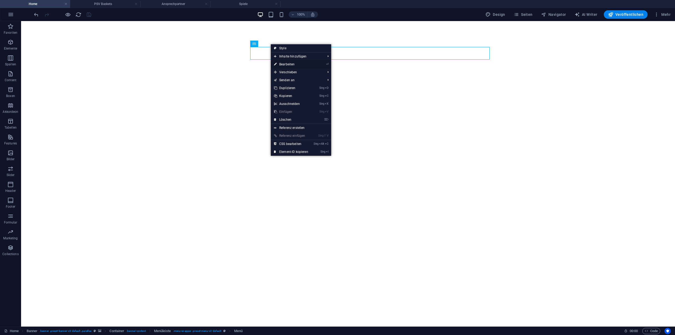
select select "6"
select select
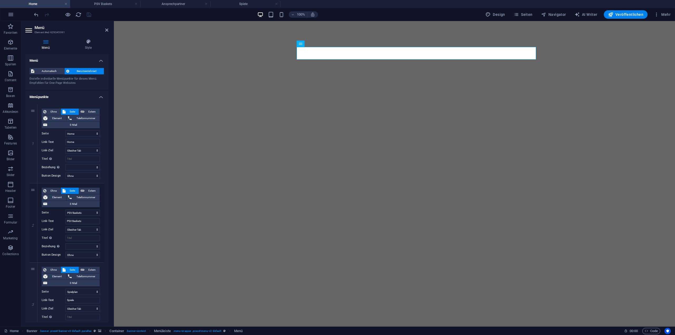
click at [513, 13] on div "Design Seiten Navigator AI Writer Veröffentlichen Mehr" at bounding box center [577, 14] width 189 height 8
click at [519, 14] on icon "button" at bounding box center [516, 14] width 5 height 5
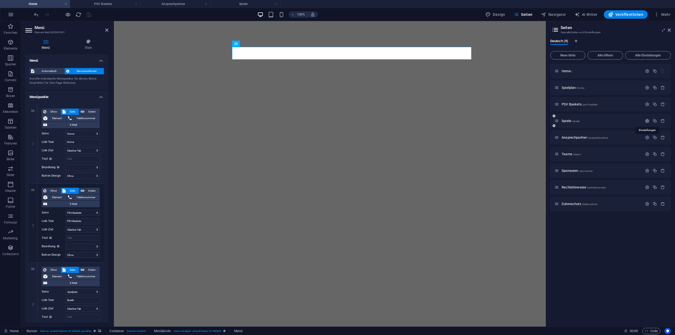
click at [645, 121] on icon "button" at bounding box center [647, 121] width 4 height 4
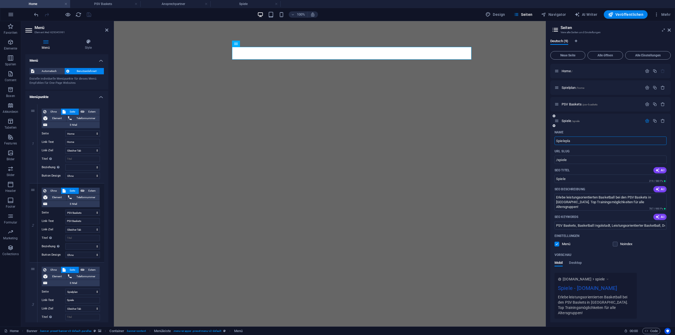
type input "Spieleplan"
select select "2"
select select "1"
select select "4"
select select "5"
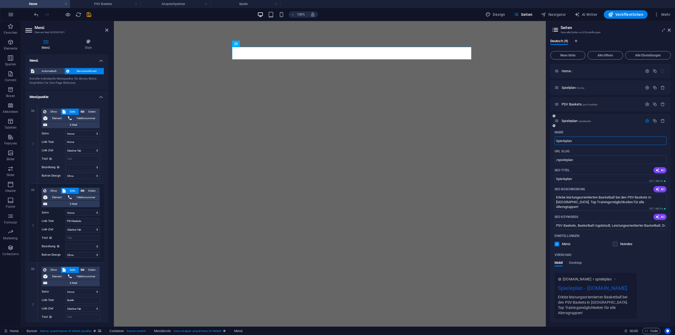
select select "6"
type input "Spieleplan"
type input "/spieleplan"
type input "Spieleplan"
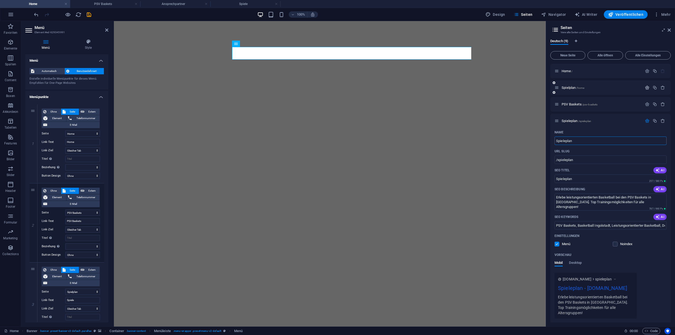
click at [645, 89] on icon "button" at bounding box center [647, 87] width 4 height 4
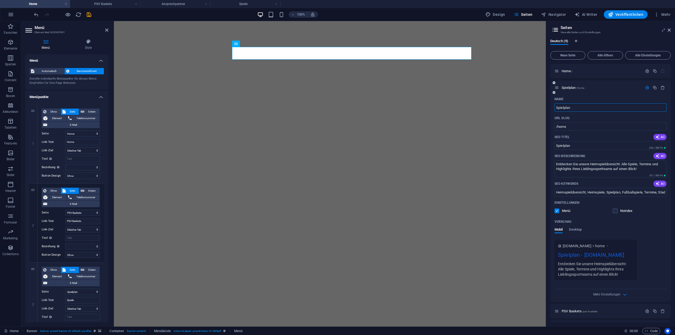
click at [587, 107] on input "Spielplan" at bounding box center [611, 107] width 112 height 8
type input "Spielplan - alt"
select select "2"
select select "1"
select select "4"
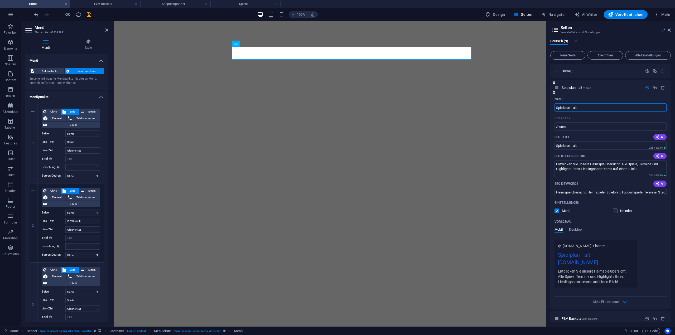
select select "5"
select select "6"
type input "Spielplan - alt"
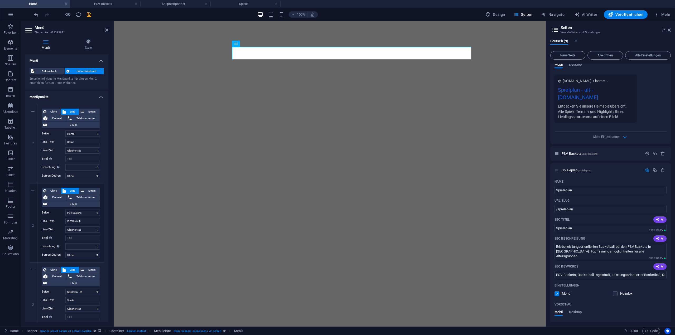
scroll to position [40, 0]
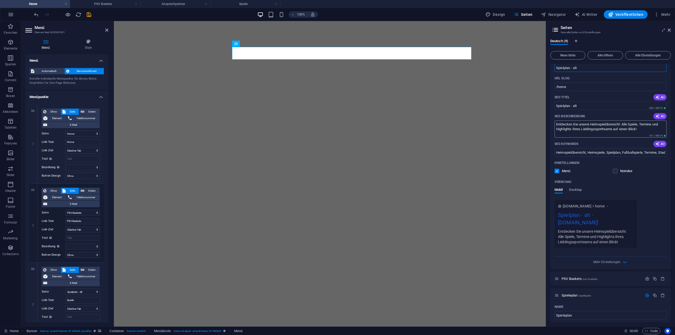
type input "Spielplan - alt"
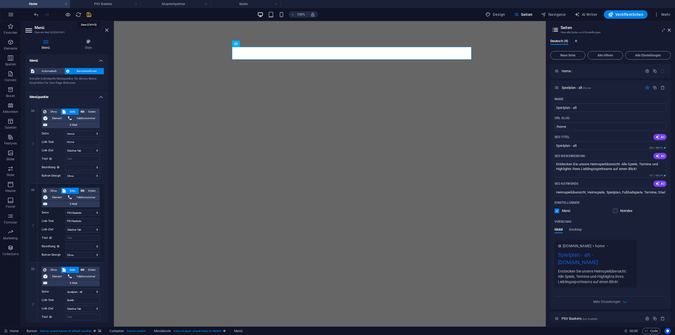
click at [89, 14] on icon "save" at bounding box center [89, 15] width 6 height 6
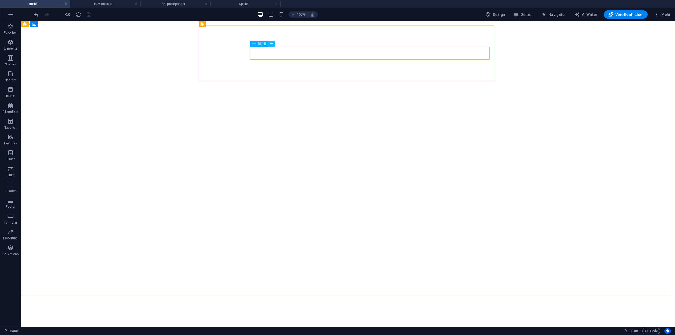
click at [271, 46] on icon at bounding box center [271, 44] width 3 height 6
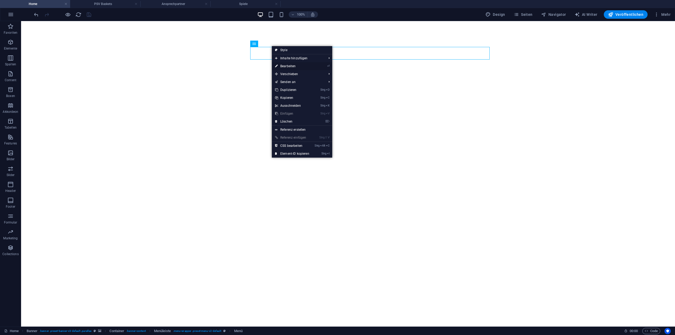
click at [287, 66] on link "⏎ Bearbeiten" at bounding box center [292, 66] width 41 height 8
select select
select select "2"
select select
select select "1"
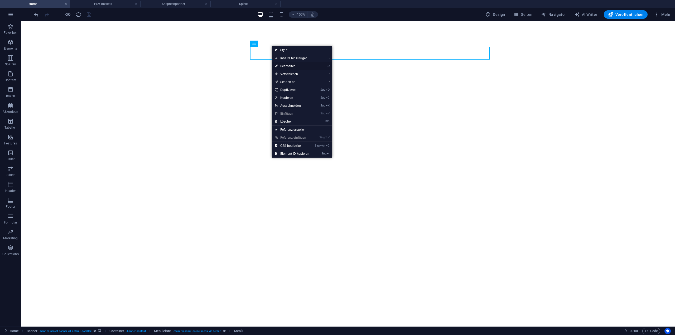
select select
select select "4"
select select
select select "5"
select select
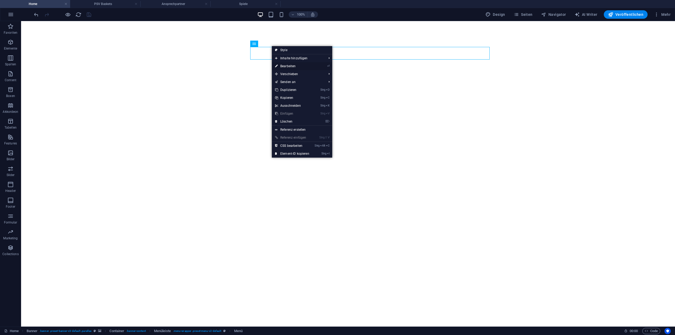
select select "6"
select select
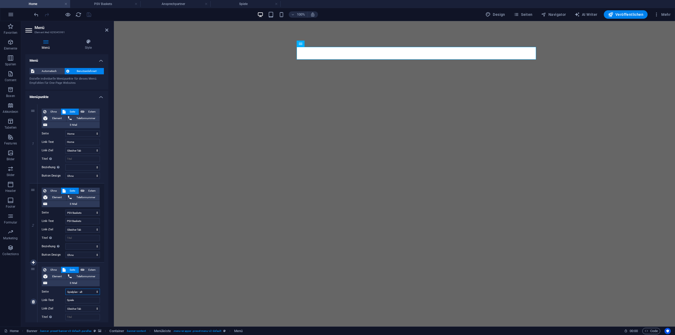
click at [93, 291] on select "Home Spielplan - alt PSV Baskets Spieleplan Ansprechpartner Teams Sponsoren Rec…" at bounding box center [82, 292] width 35 height 6
select select "3"
click at [65, 289] on select "Home Spielplan - alt PSV Baskets Spieleplan Ansprechpartner Teams Sponsoren Rec…" at bounding box center [82, 292] width 35 height 6
select select
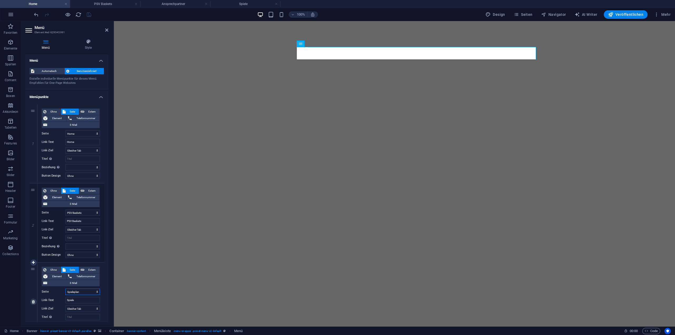
select select
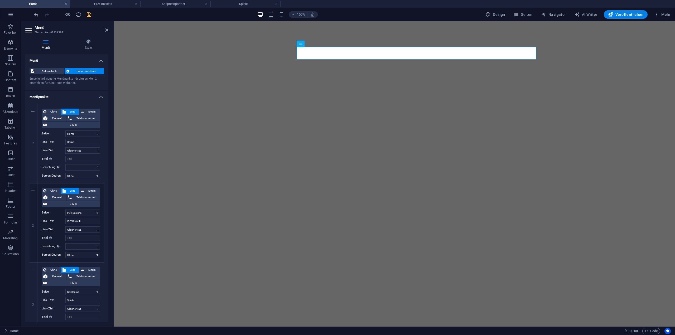
click at [91, 16] on icon "save" at bounding box center [89, 15] width 6 height 6
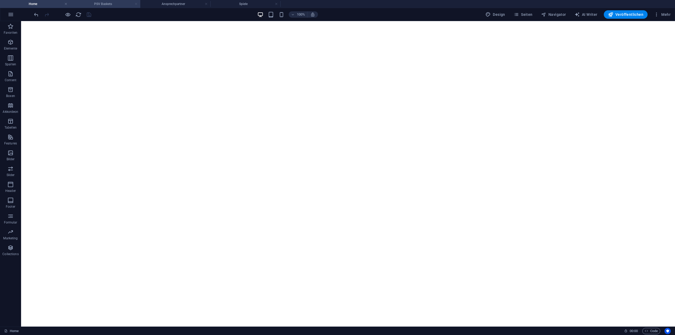
click at [137, 5] on link at bounding box center [135, 4] width 3 height 5
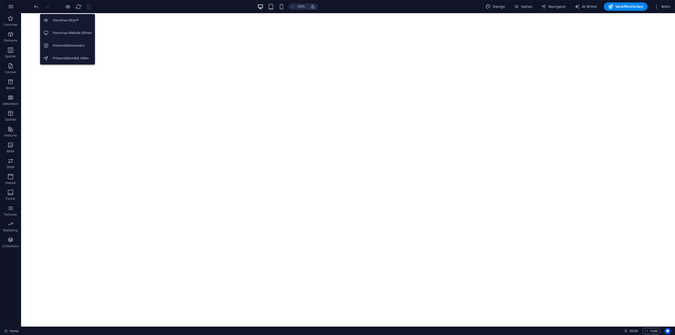
click at [70, 30] on h6 "Vorschau-Website öffnen" at bounding box center [72, 33] width 39 height 6
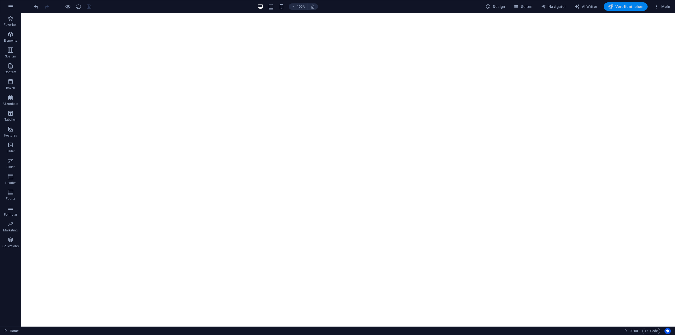
click at [630, 5] on span "Veröffentlichen" at bounding box center [625, 6] width 35 height 5
click at [625, 6] on span "Veröffentlichen" at bounding box center [625, 6] width 35 height 5
